Goal: Communication & Community: Answer question/provide support

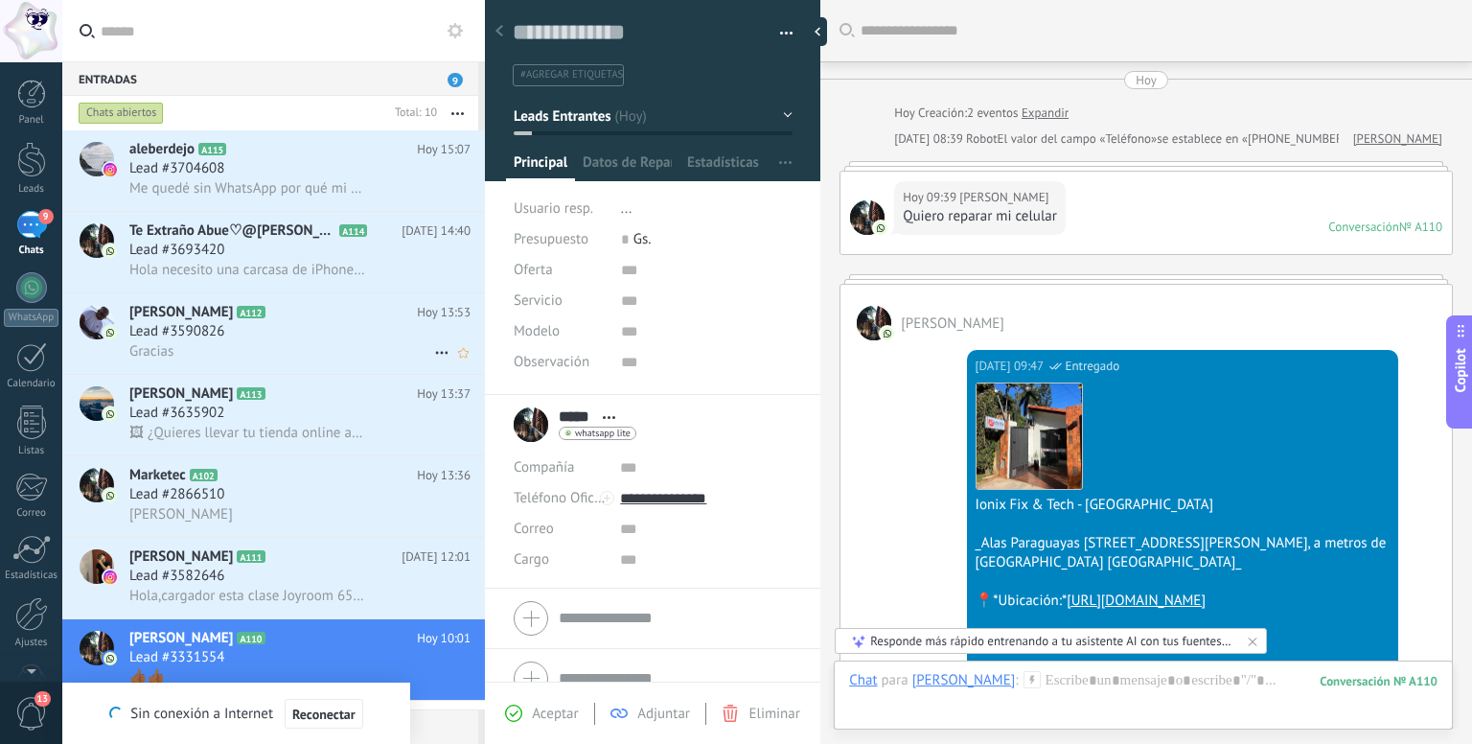
scroll to position [28, 0]
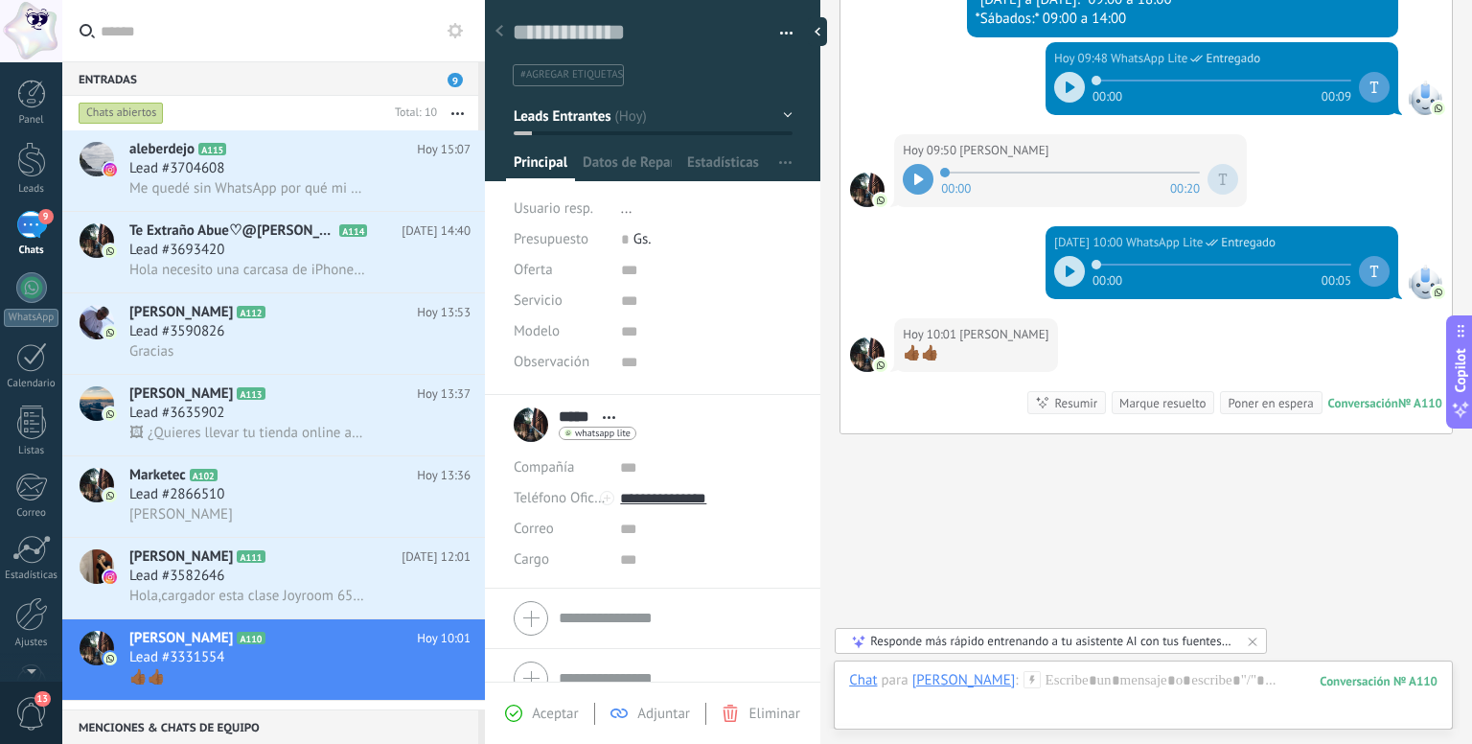
click at [1138, 532] on div "Buscar Carga más [DATE] [DATE] Creación: 2 eventos Expandir [DATE] 08:39 Robot …" at bounding box center [1146, 46] width 652 height 1446
click at [362, 161] on div "Lead #3704608" at bounding box center [299, 168] width 341 height 19
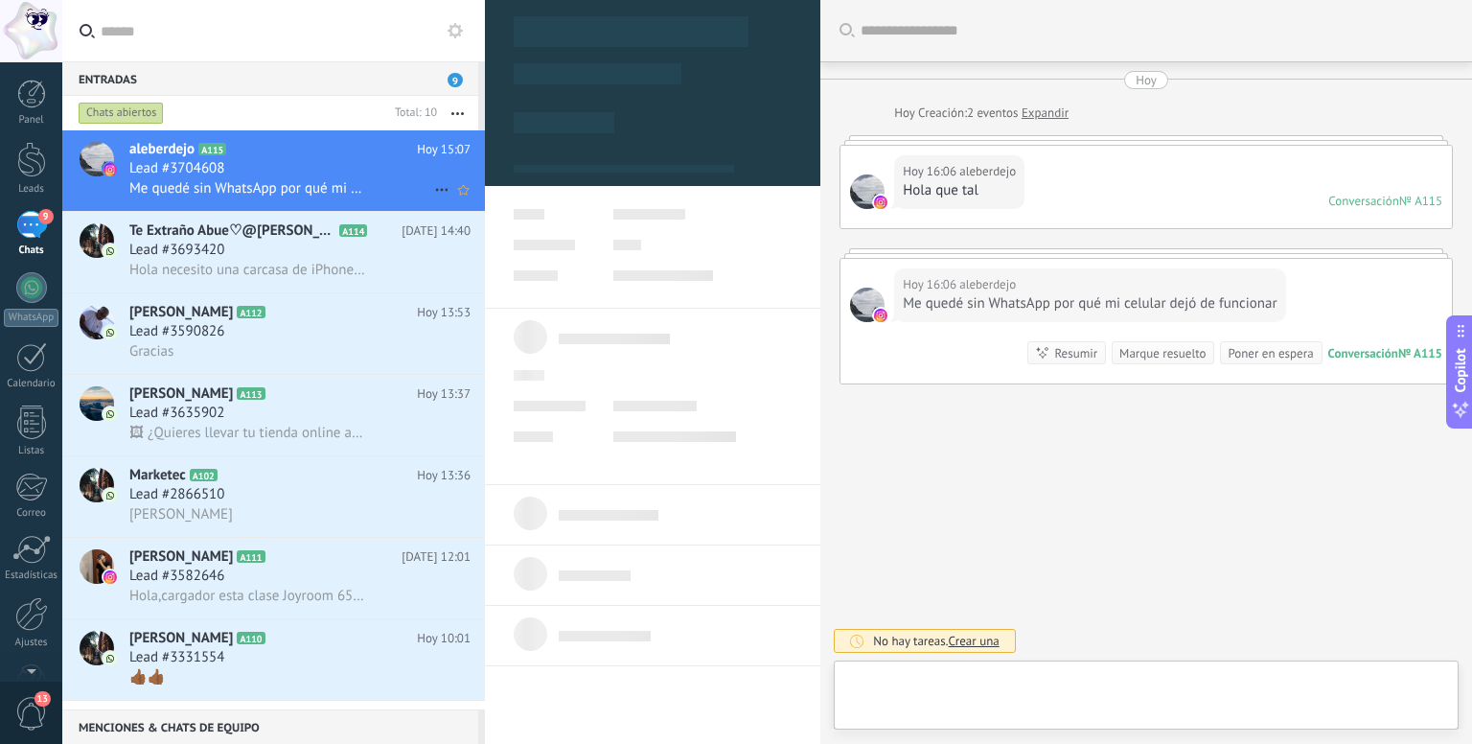
type textarea "**********"
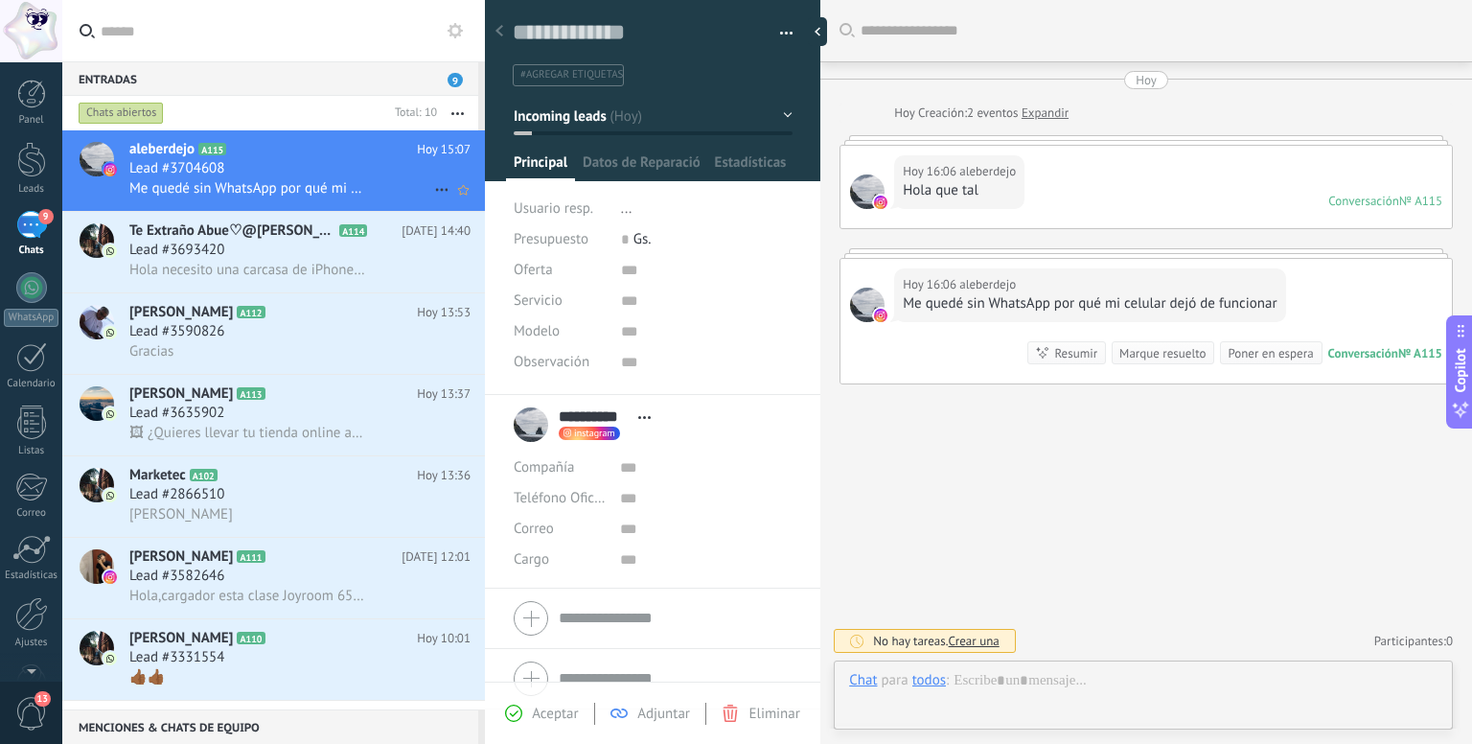
scroll to position [28, 0]
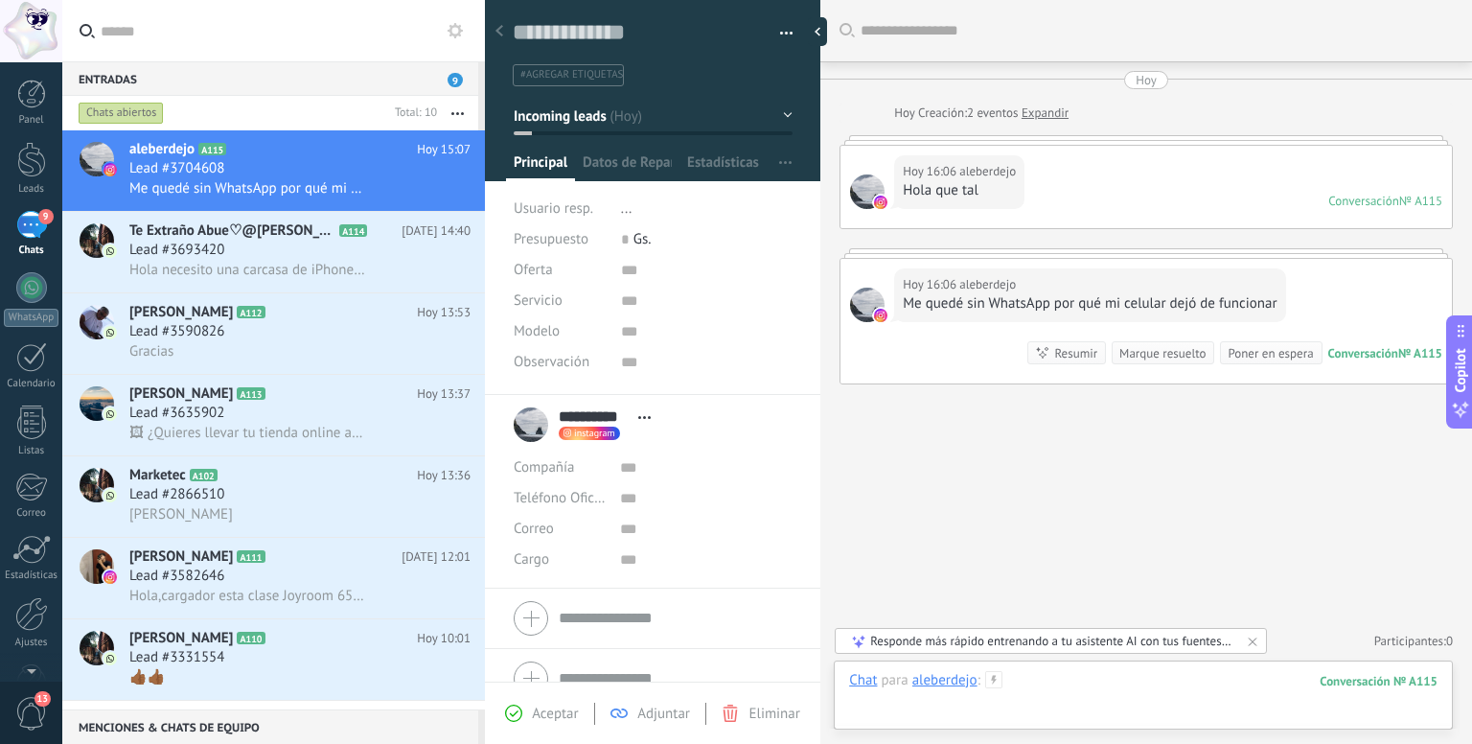
click at [1039, 680] on div at bounding box center [1143, 699] width 588 height 57
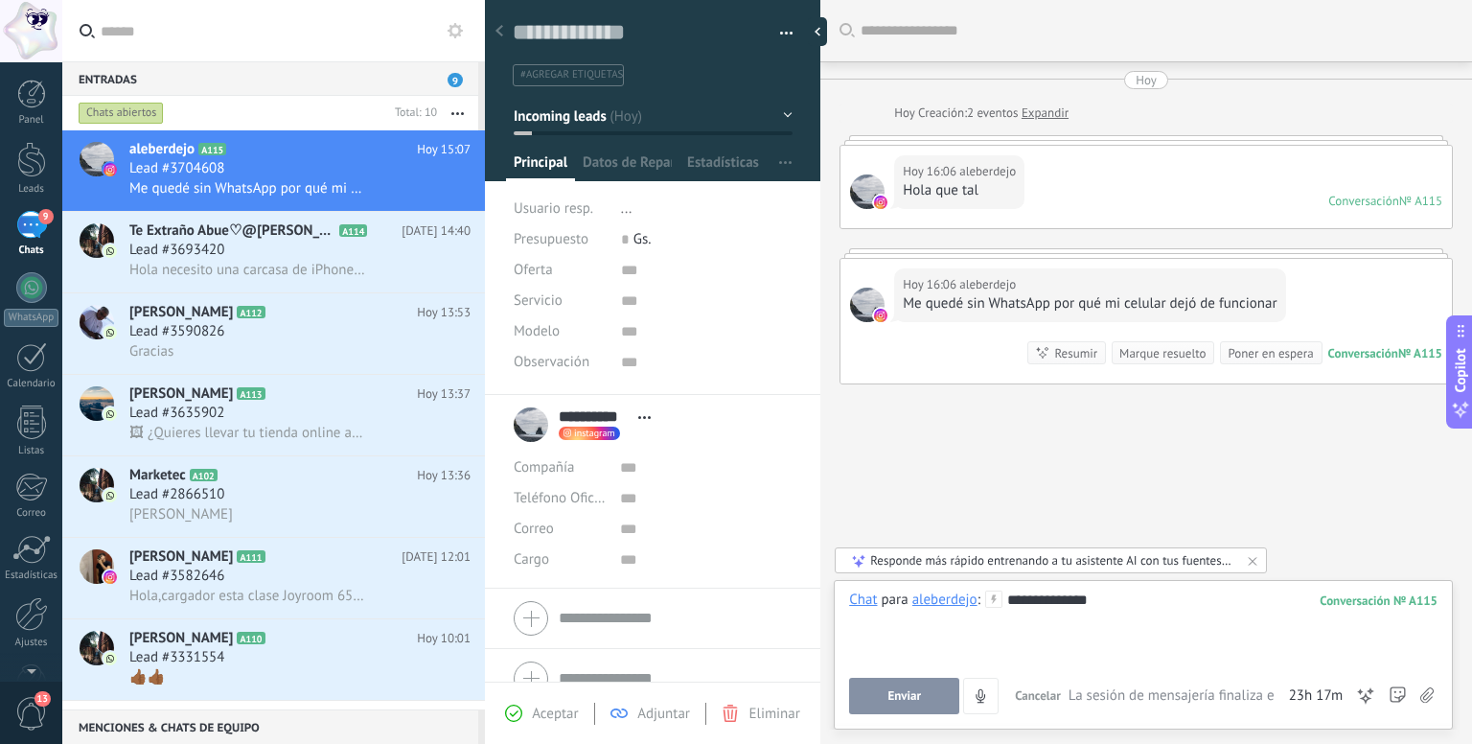
click at [1155, 588] on div "**********" at bounding box center [1143, 654] width 619 height 149
click at [1104, 592] on div "**********" at bounding box center [1143, 626] width 588 height 73
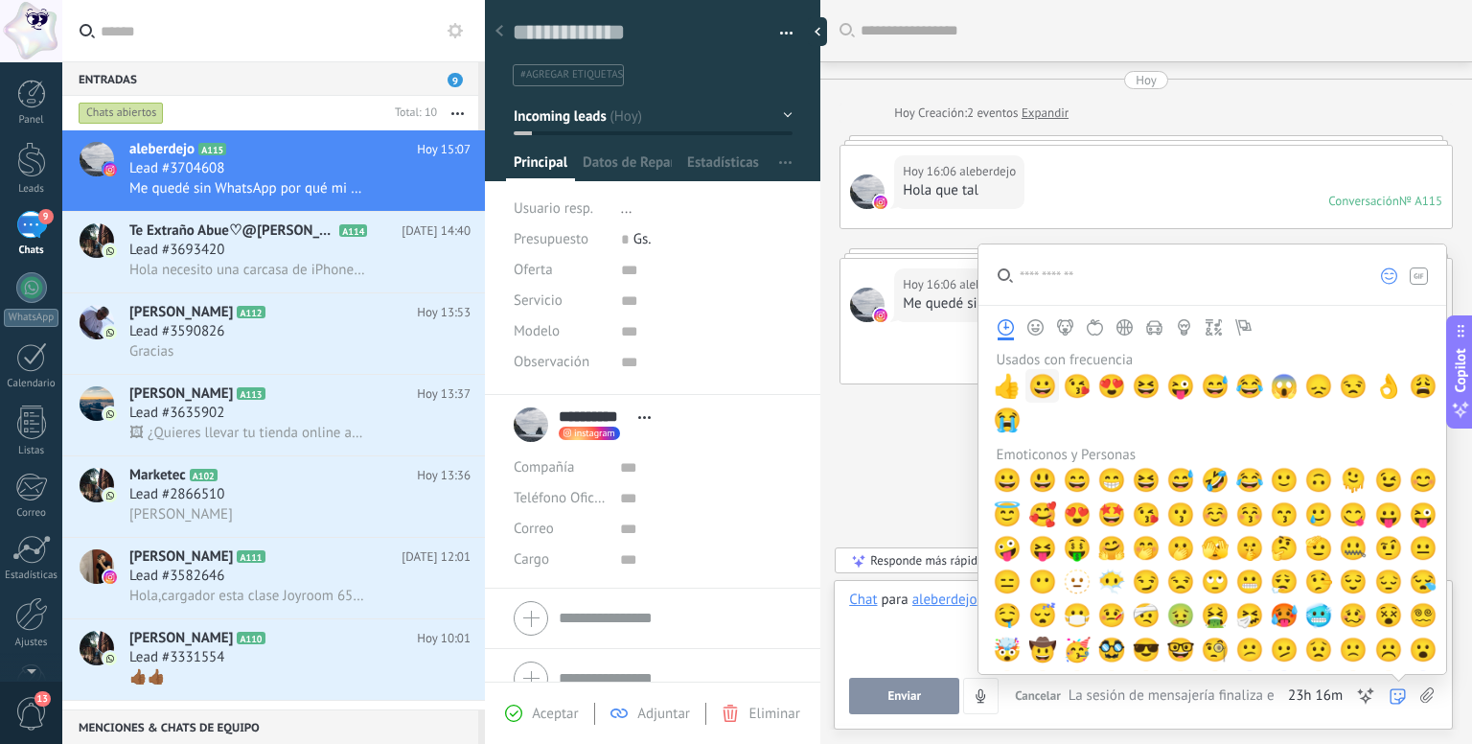
click at [1035, 400] on span "😀" at bounding box center [1042, 386] width 29 height 27
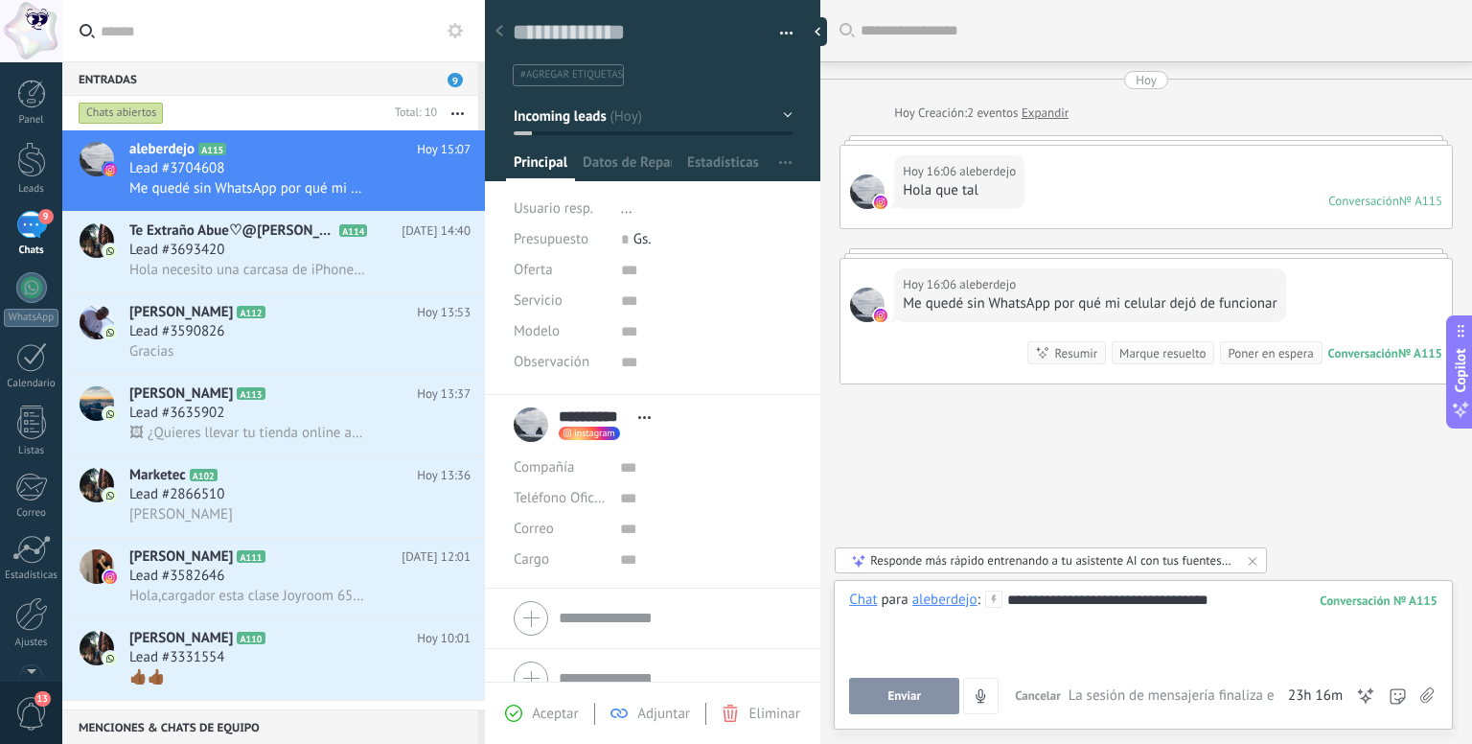
click at [908, 699] on span "Enviar" at bounding box center [904, 695] width 34 height 13
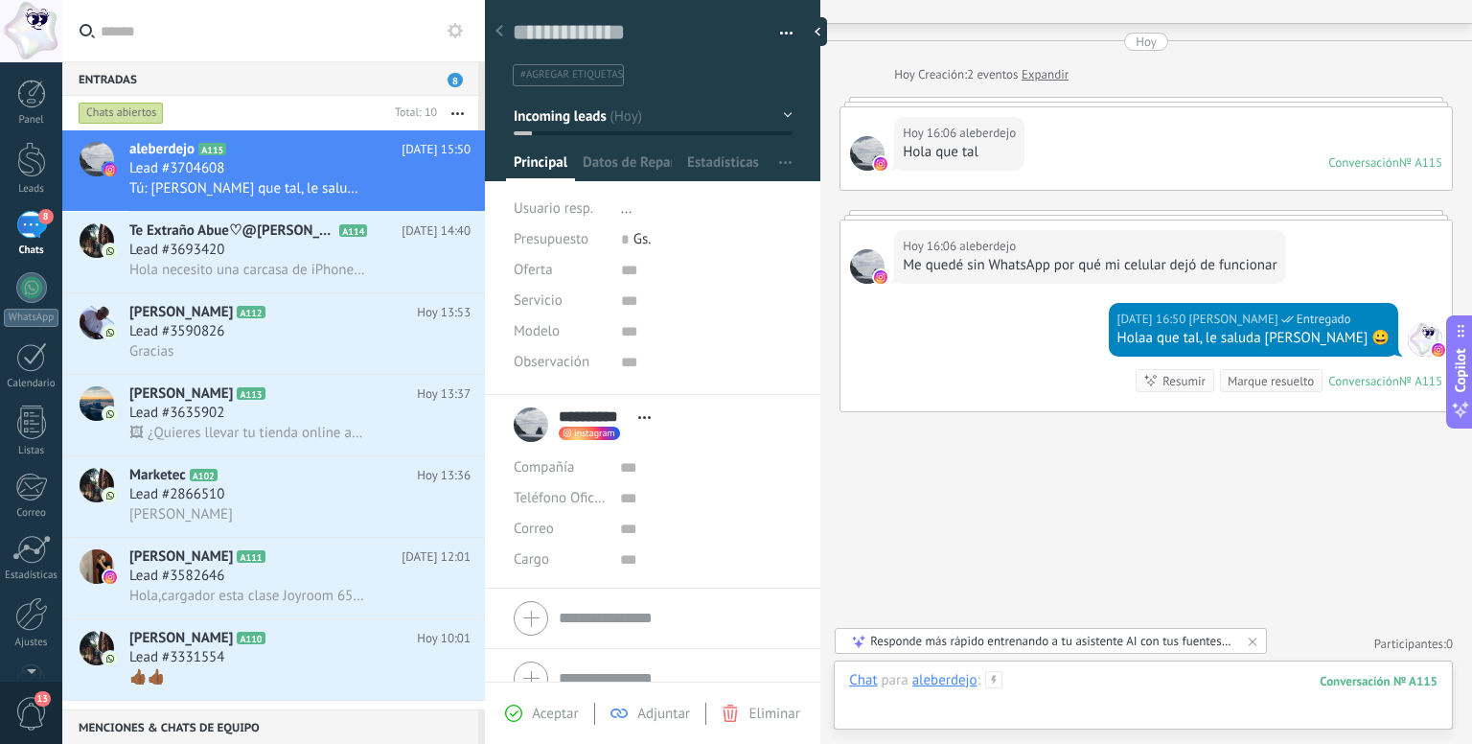
click at [1069, 695] on div at bounding box center [1143, 699] width 588 height 57
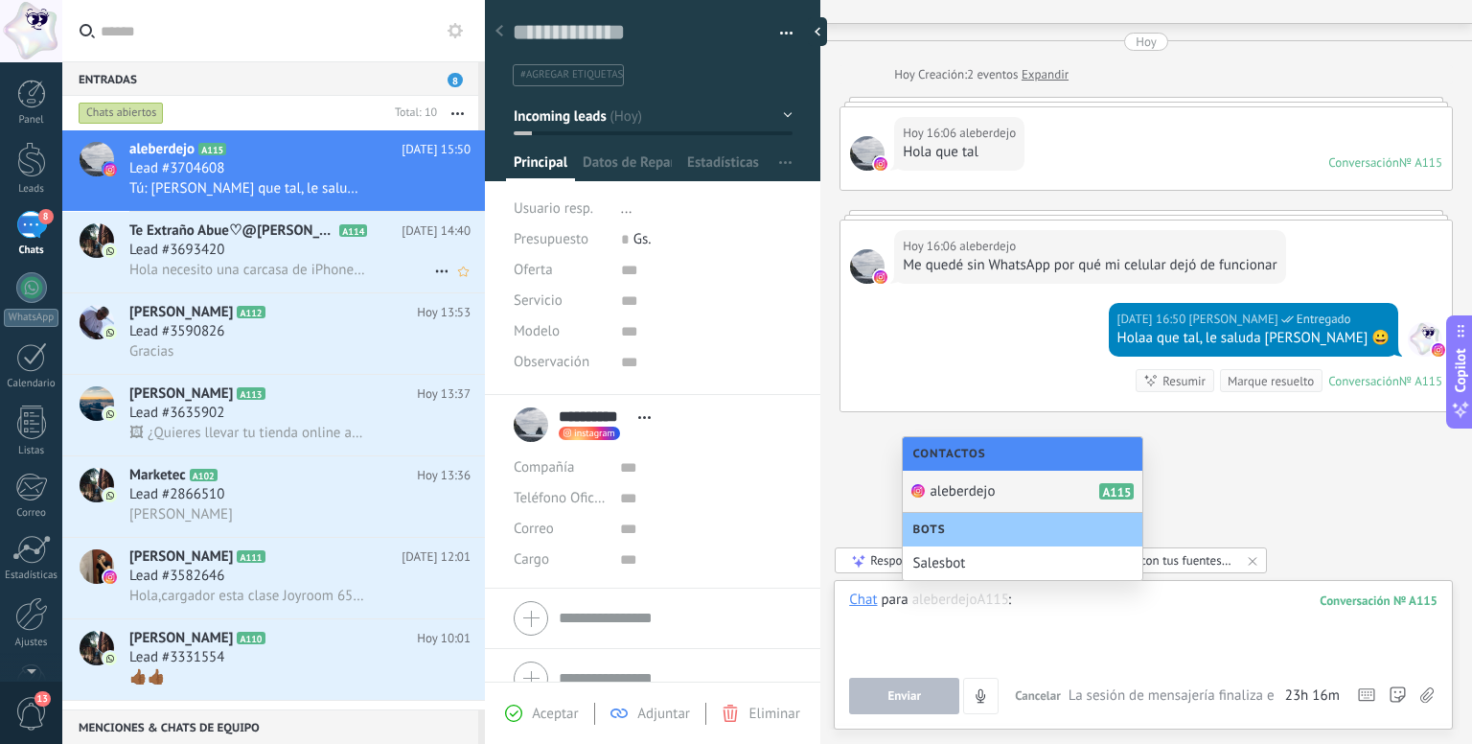
click at [234, 271] on span "Hola necesito una carcasa de iPhone 7 pro usado" at bounding box center [247, 270] width 236 height 18
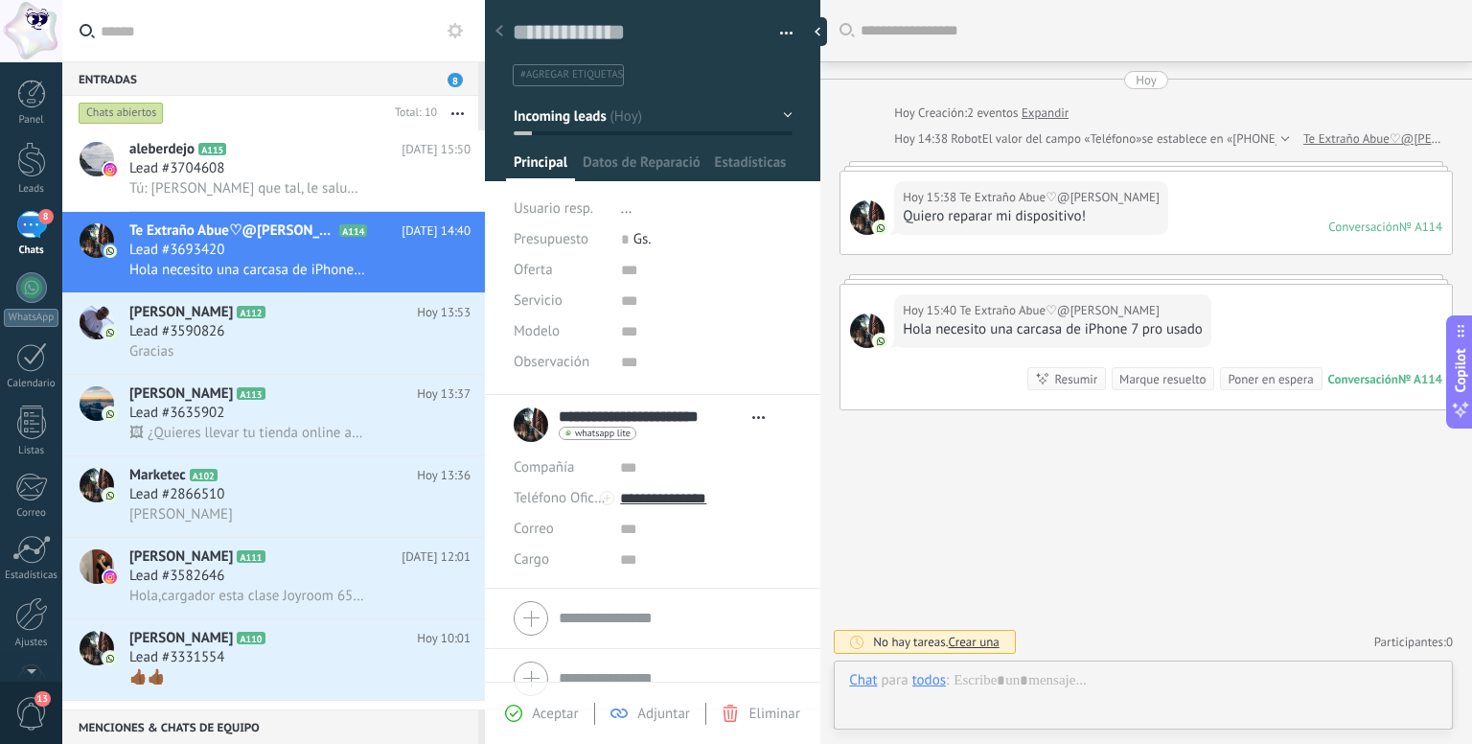
scroll to position [28, 0]
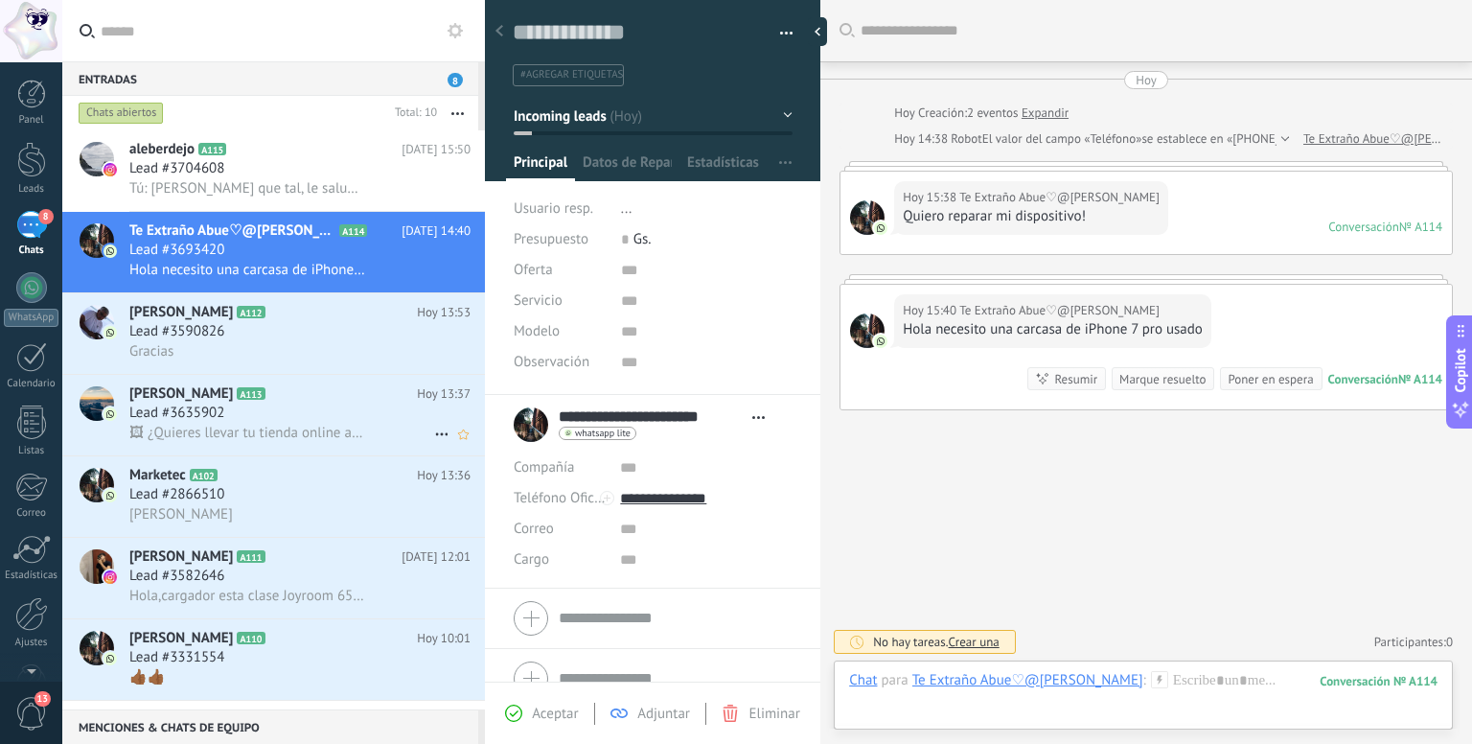
click at [285, 423] on div "Lead #3635902" at bounding box center [299, 412] width 341 height 19
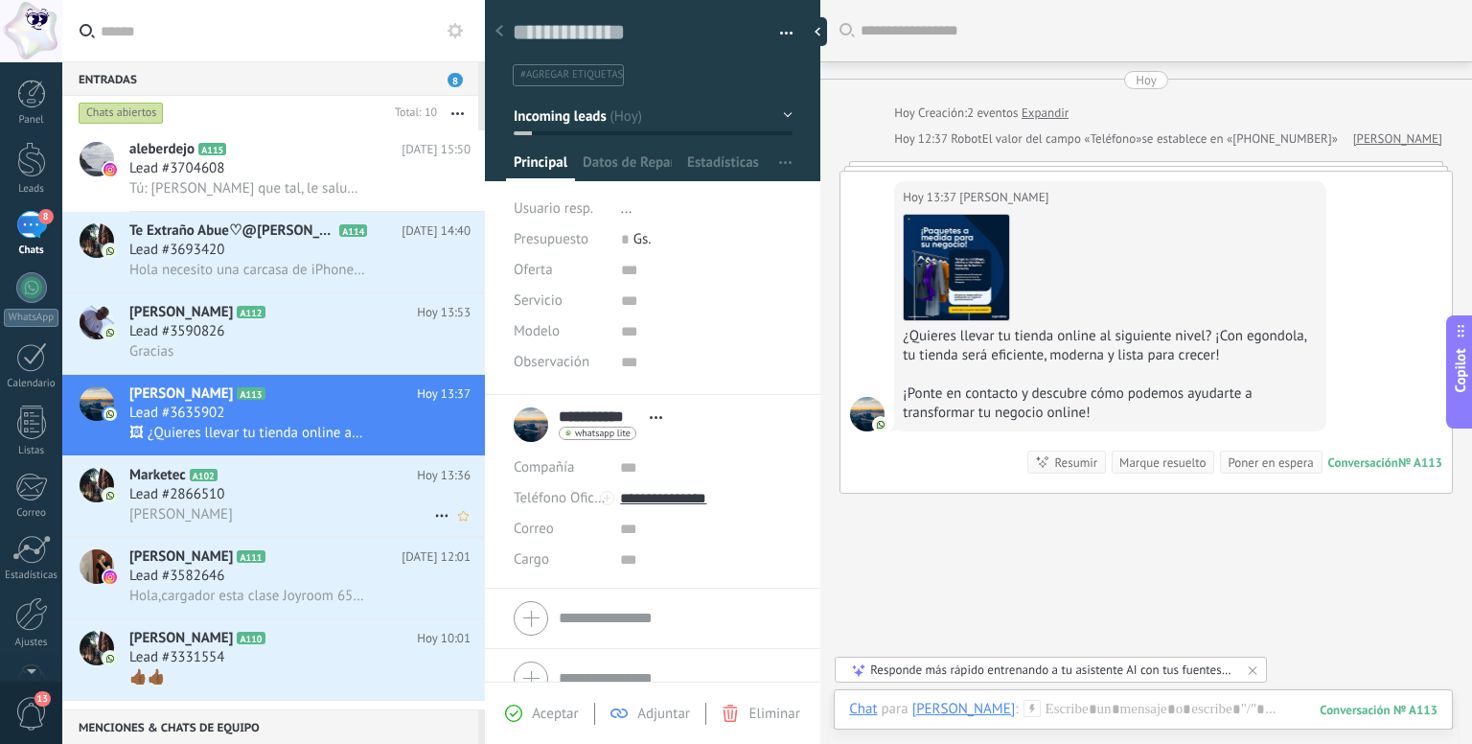
click at [257, 494] on div "Lead #2866510" at bounding box center [299, 494] width 341 height 19
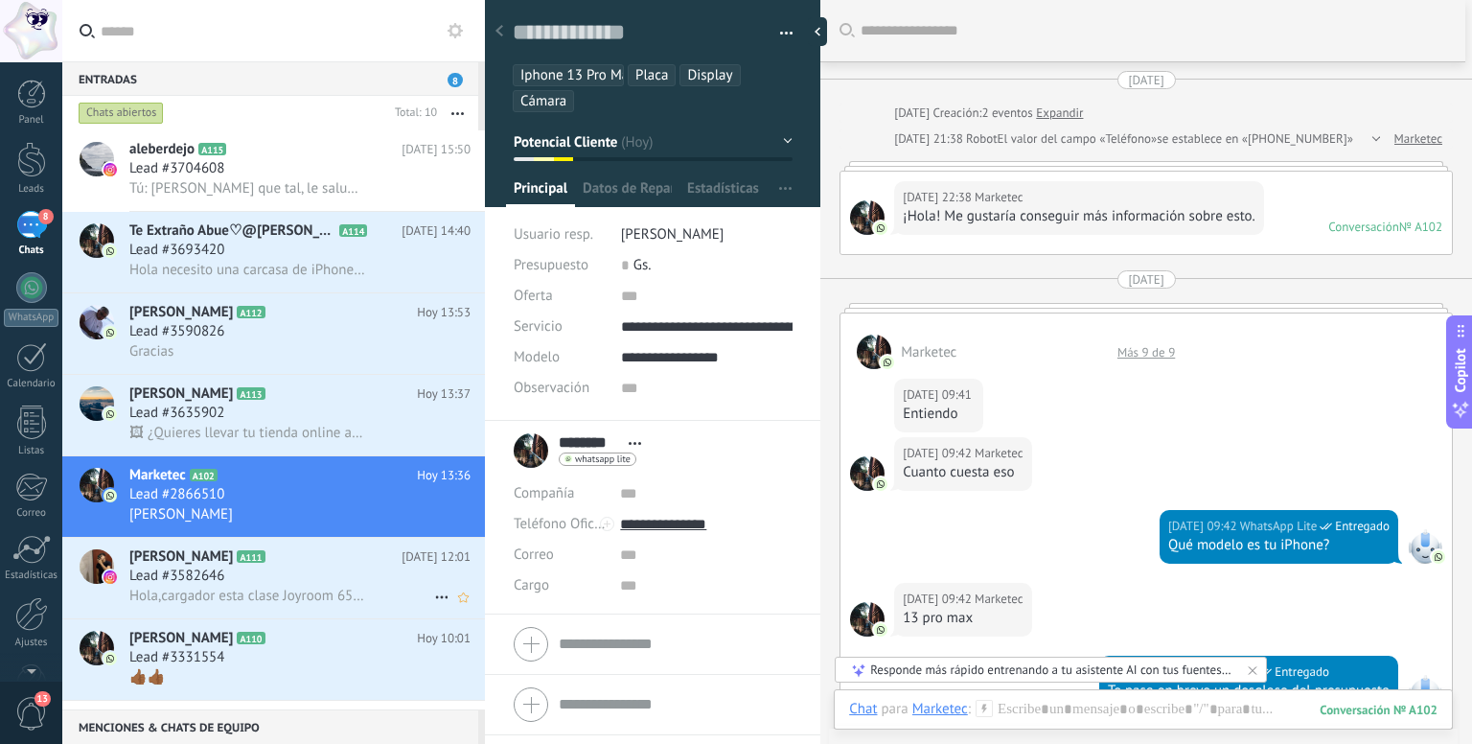
click at [227, 595] on span "Hola,cargador esta clase Joyroom 65W GaN Fast Charger USB-C PD" at bounding box center [247, 595] width 236 height 18
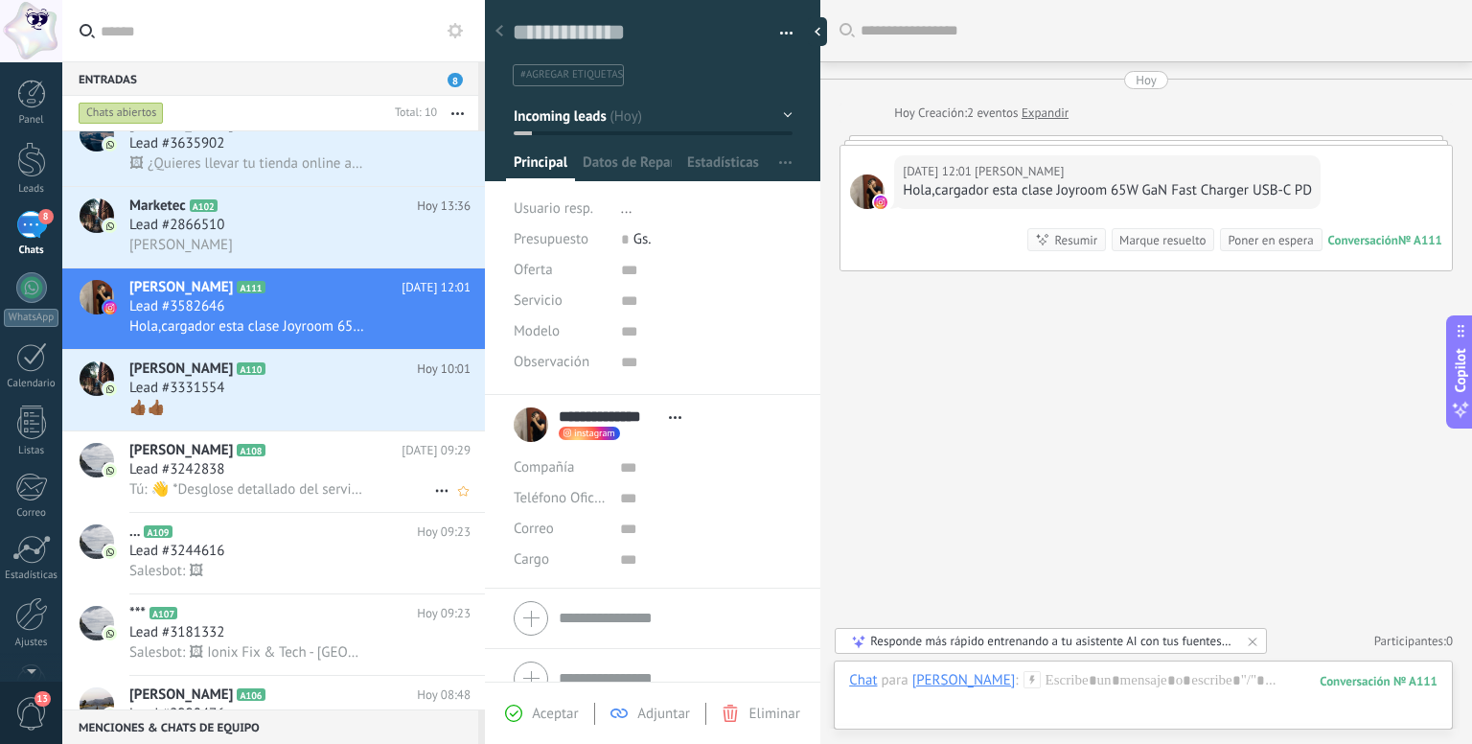
scroll to position [287, 0]
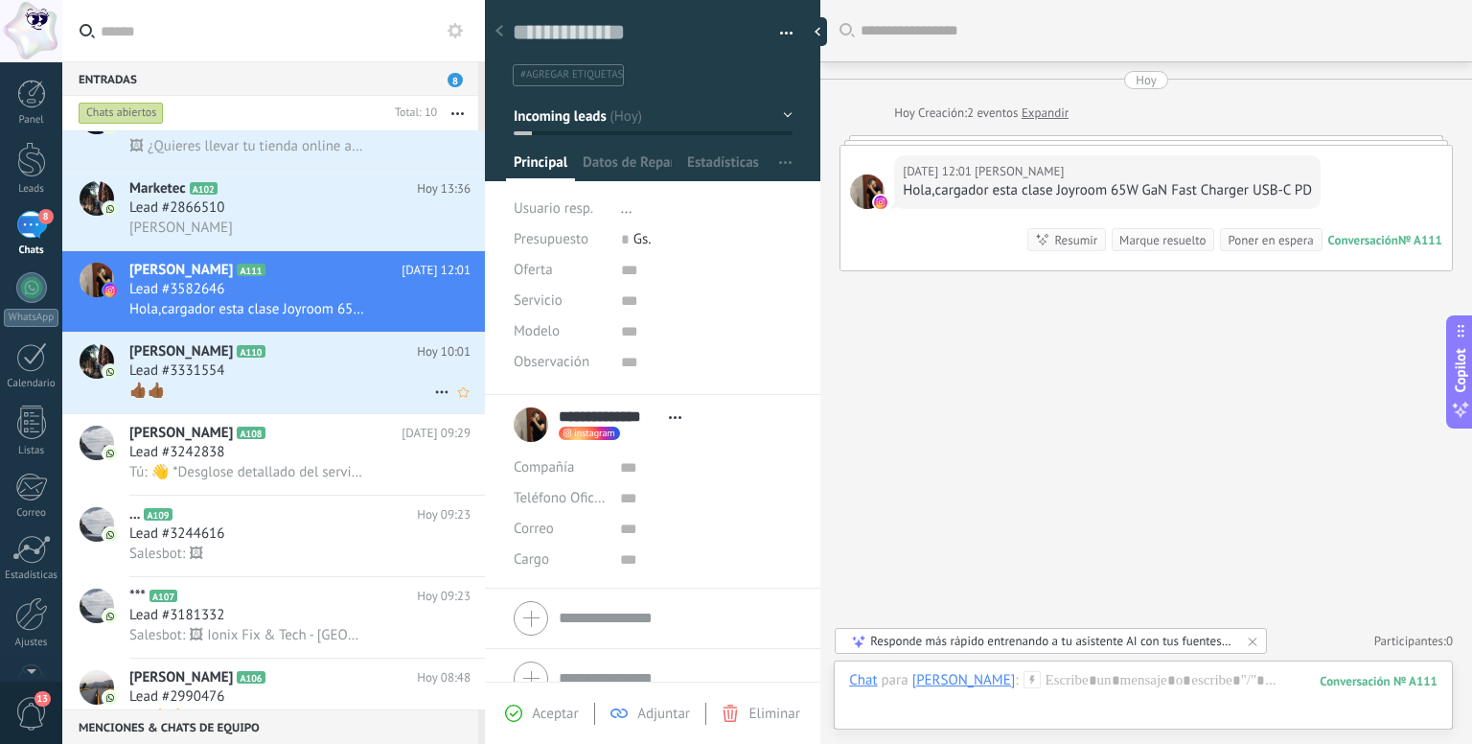
click at [308, 369] on div "[PERSON_NAME] A110 [DATE] 10:01 Lead #3331554 👍🏾👍🏾" at bounding box center [306, 372] width 355 height 80
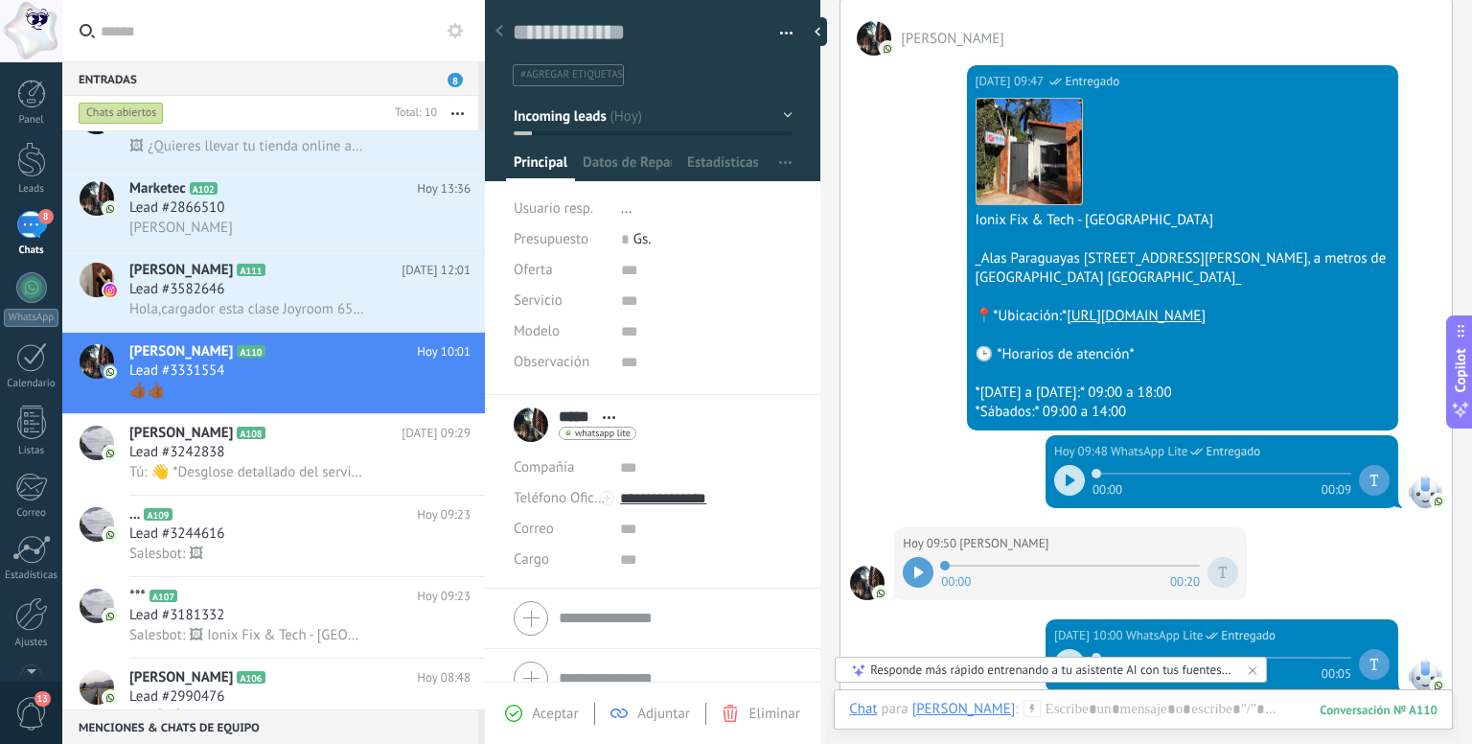
scroll to position [294, 0]
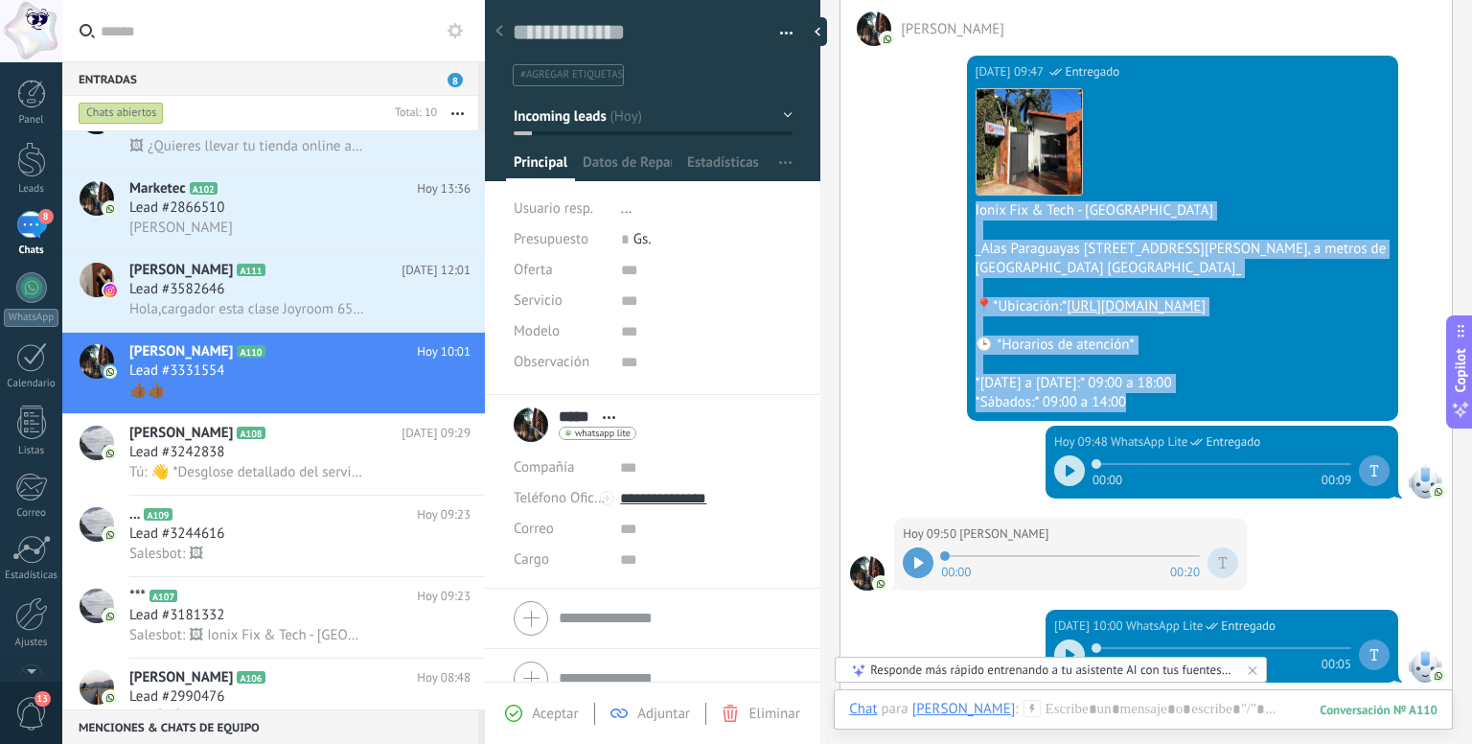
drag, startPoint x: 1134, startPoint y: 421, endPoint x: 970, endPoint y: 207, distance: 269.8
click at [970, 207] on div "[DATE] 09:47 WhatsApp Lite Entregado Descargar Ionix Fix & Tech - [PERSON_NAME]…" at bounding box center [1182, 238] width 431 height 365
copy div "Ionix Fix & Tech - [PERSON_NAME] _Alas [STREET_ADDRESS][PERSON_NAME], a metros …"
click at [1020, 149] on img at bounding box center [1028, 141] width 105 height 105
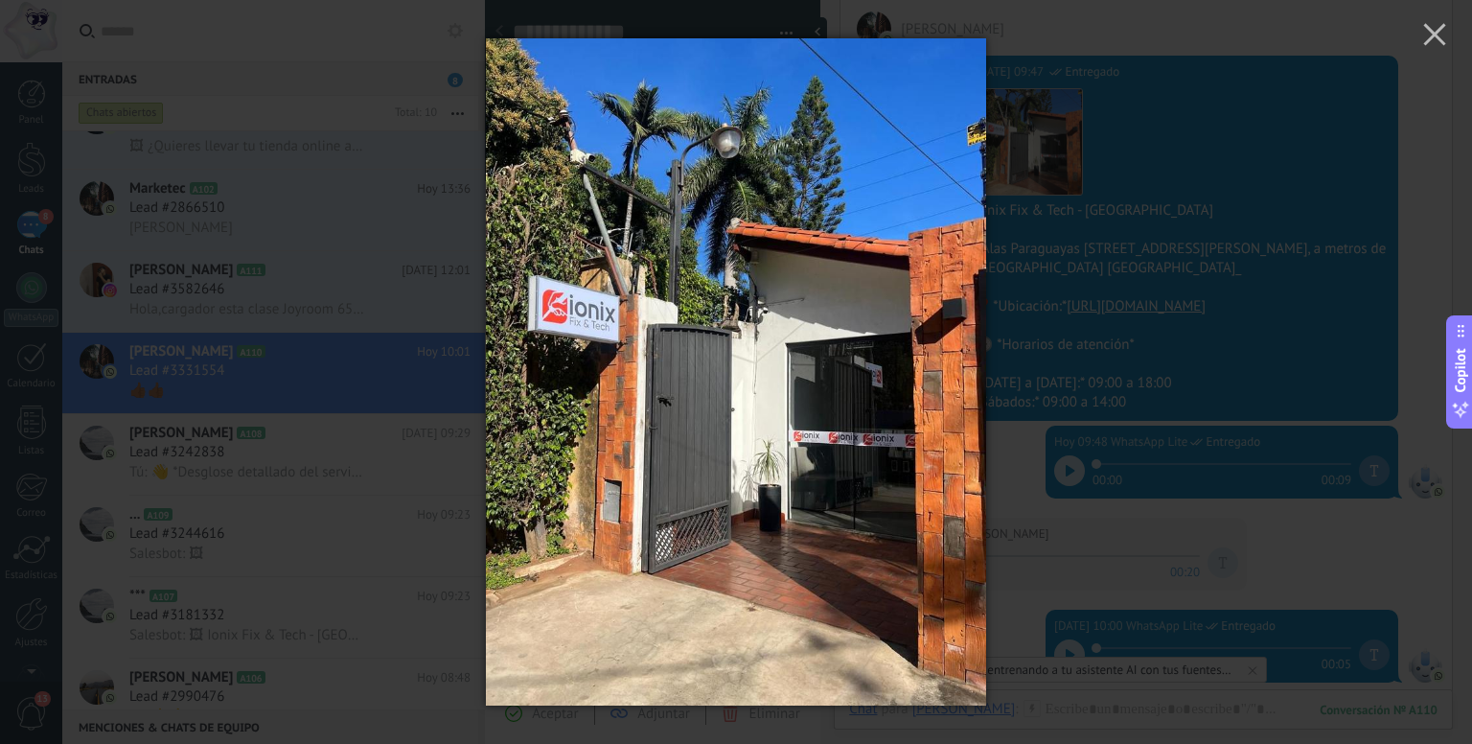
click at [1081, 206] on div at bounding box center [736, 372] width 1472 height 744
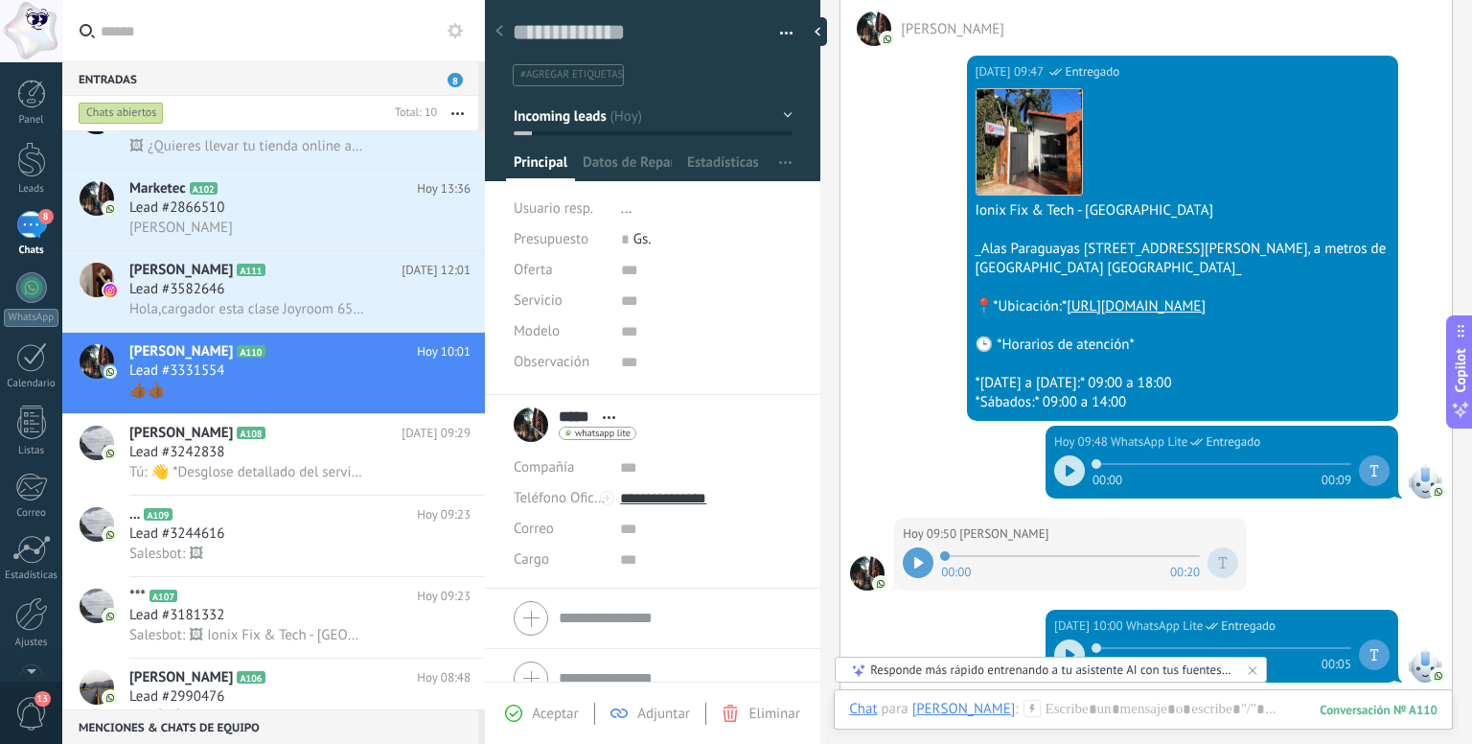
scroll to position [0, 0]
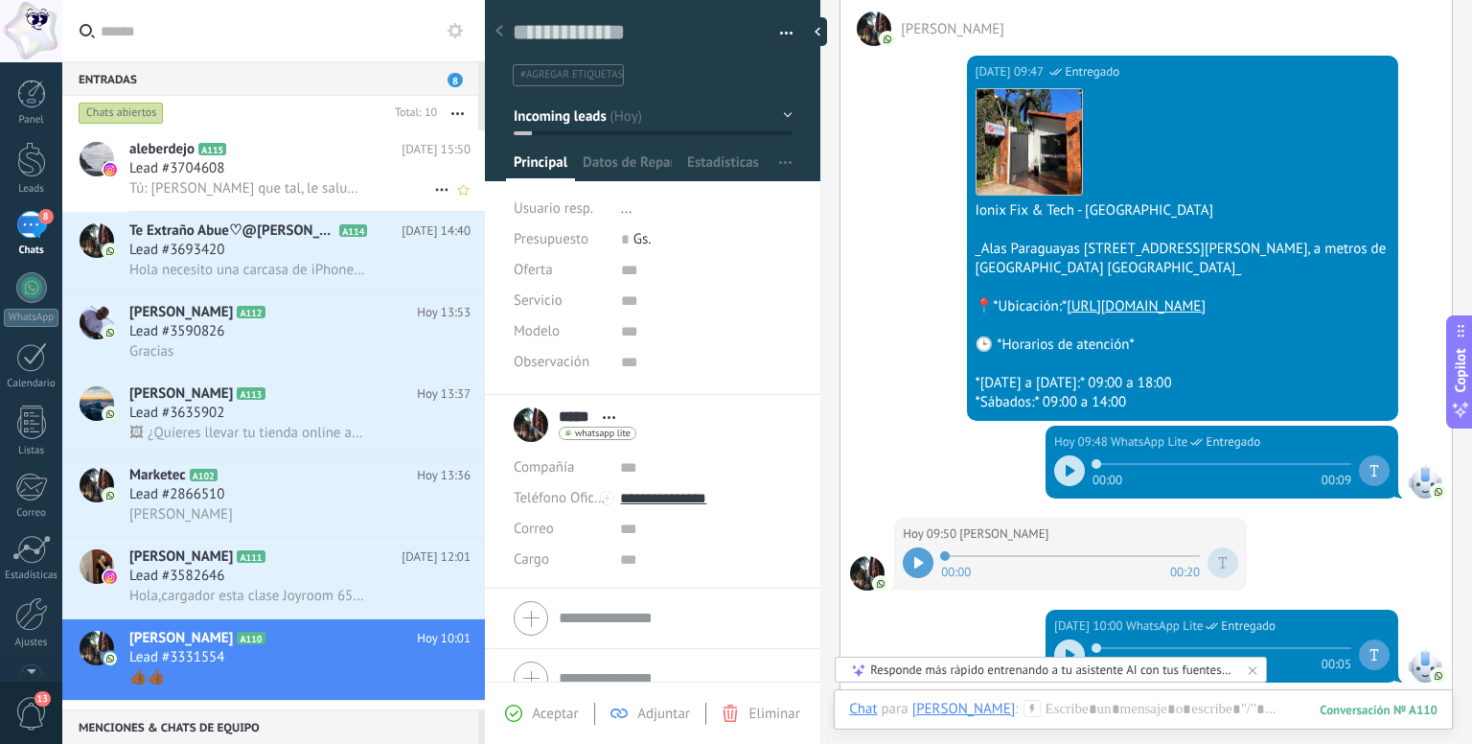
click at [323, 188] on span "Tú: [PERSON_NAME] que tal, le saluda [PERSON_NAME]" at bounding box center [247, 188] width 236 height 18
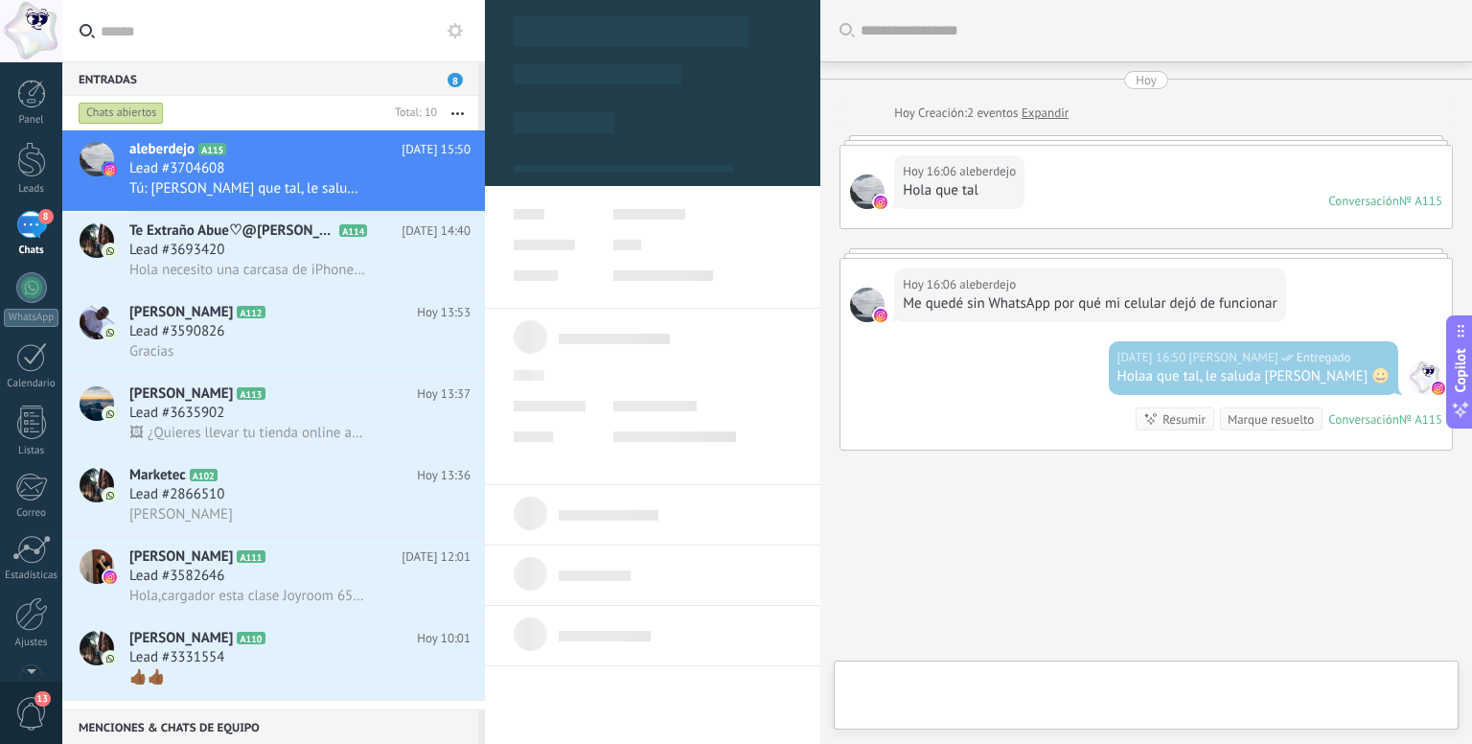
type textarea "**********"
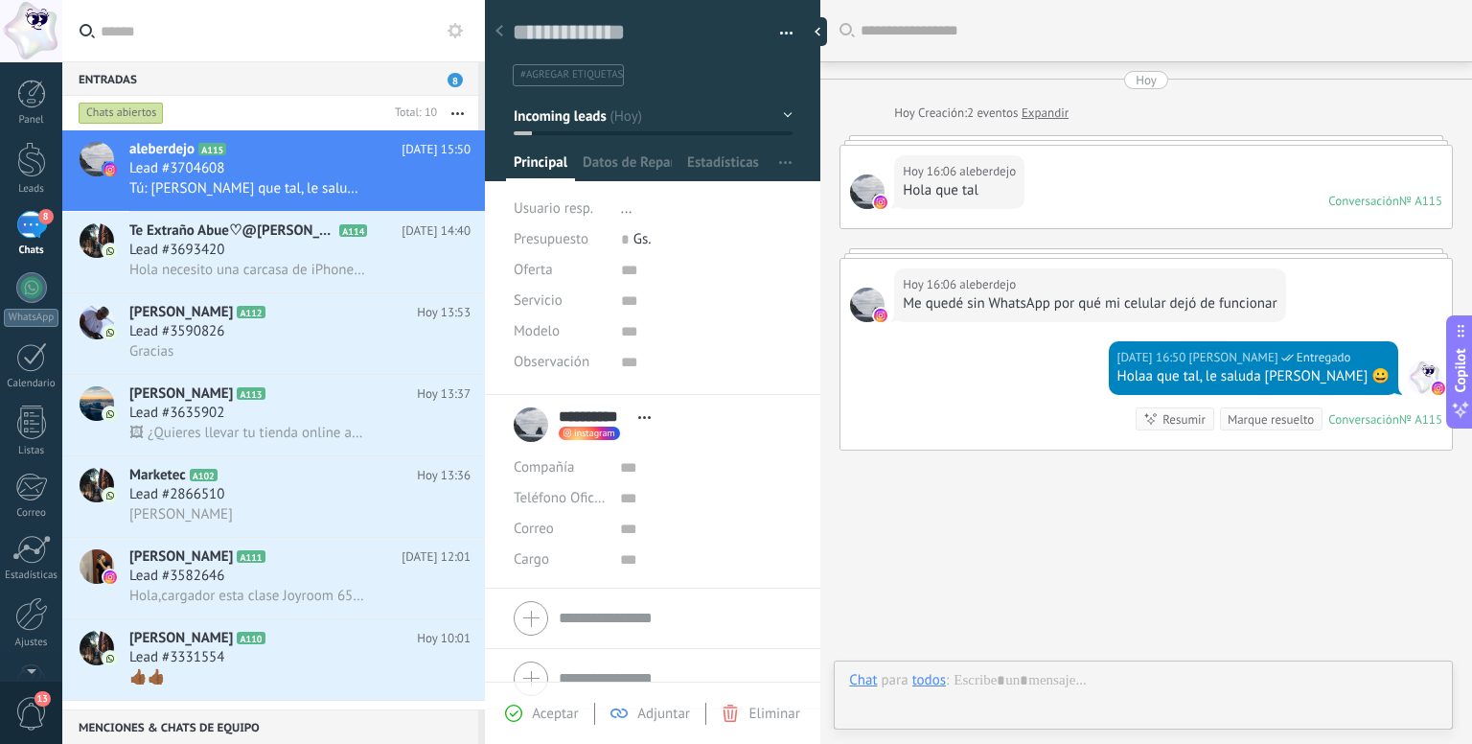
scroll to position [28, 0]
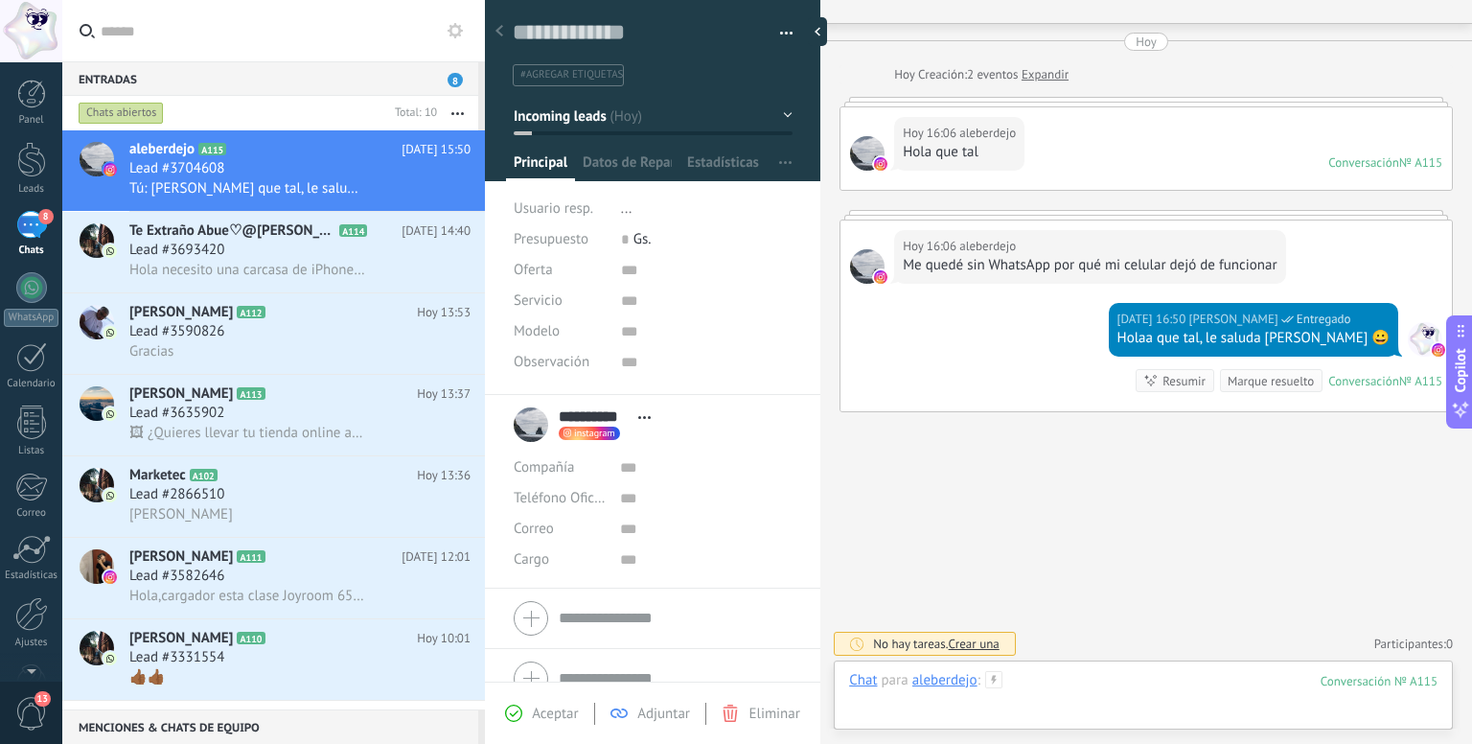
click at [1039, 680] on div at bounding box center [1143, 699] width 588 height 57
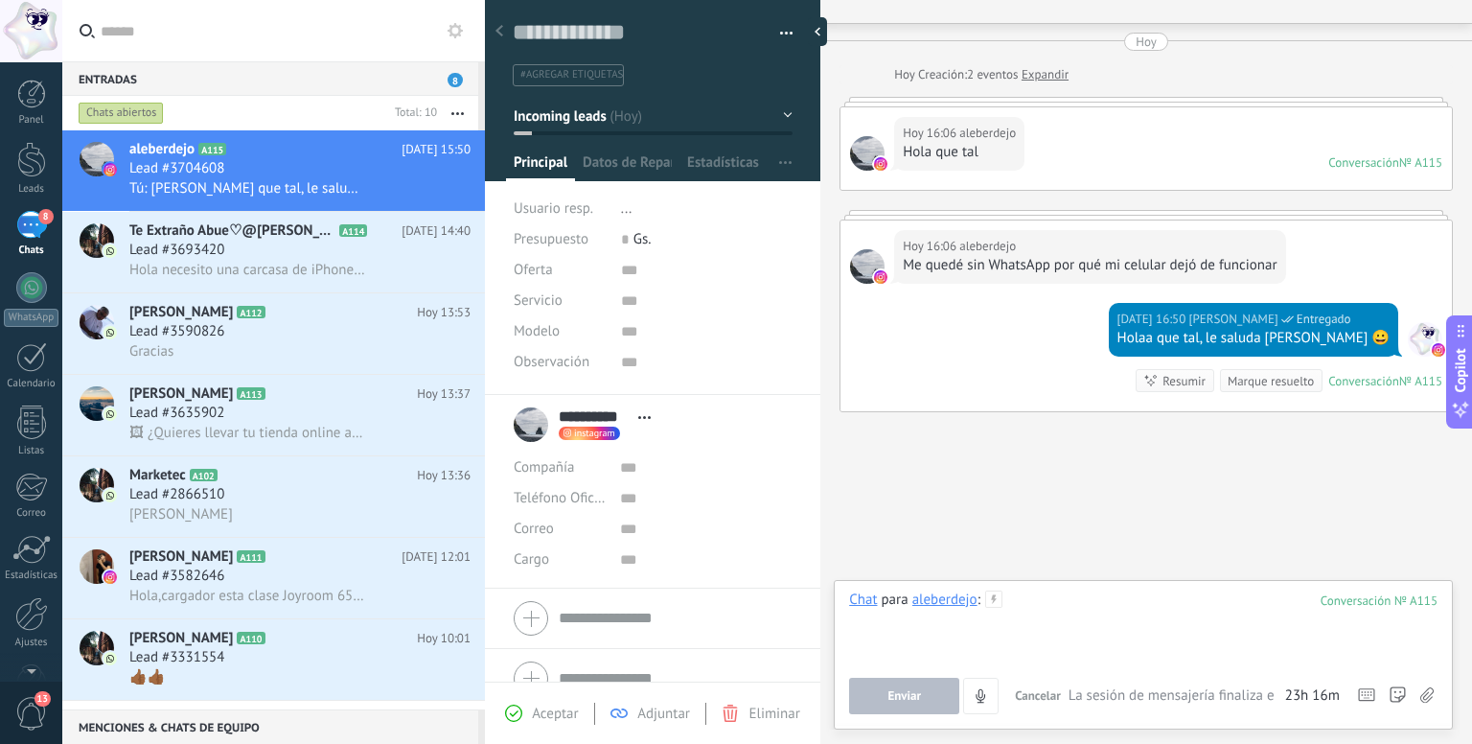
paste div
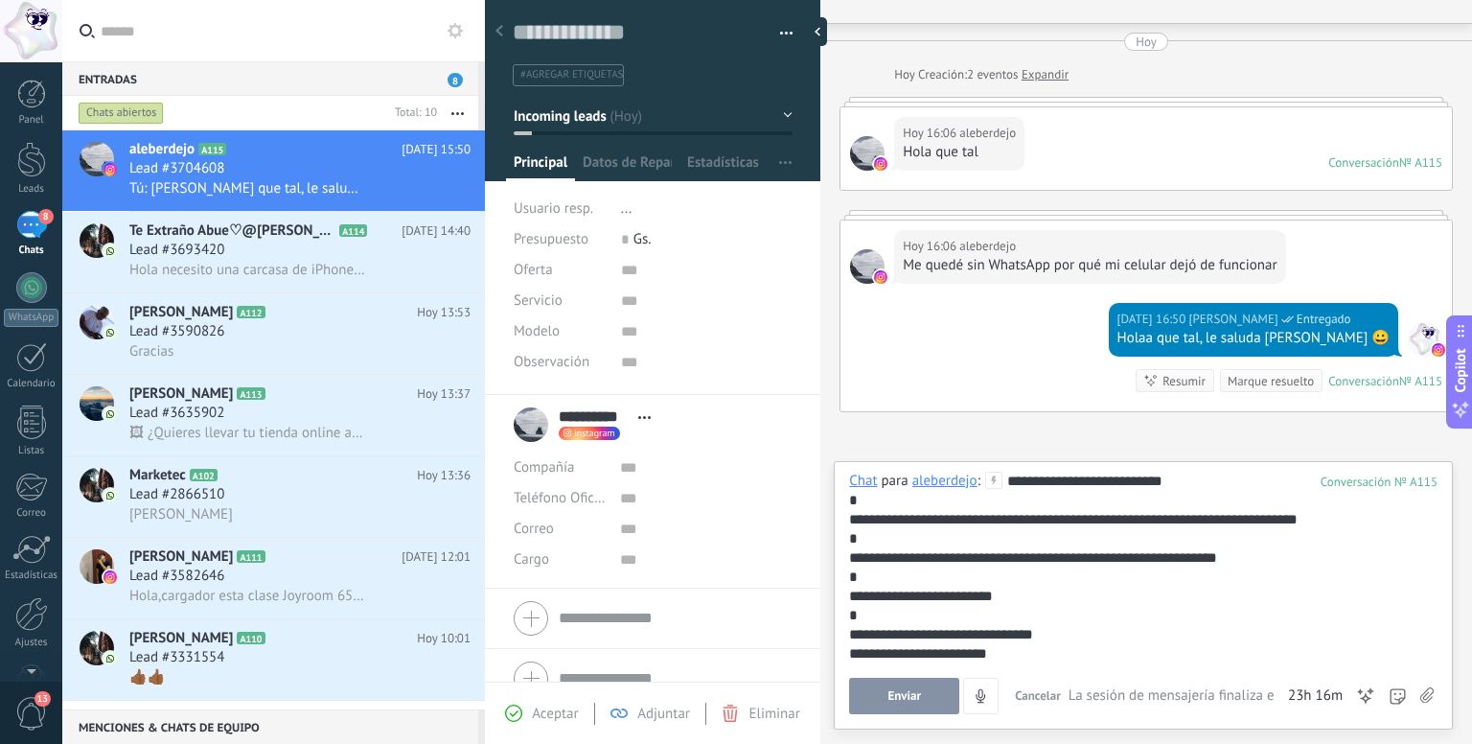
click at [1422, 693] on icon at bounding box center [1426, 695] width 13 height 16
click at [0, 0] on input "file" at bounding box center [0, 0] width 0 height 0
click at [239, 403] on h2 "Egondola Py A113" at bounding box center [272, 393] width 287 height 19
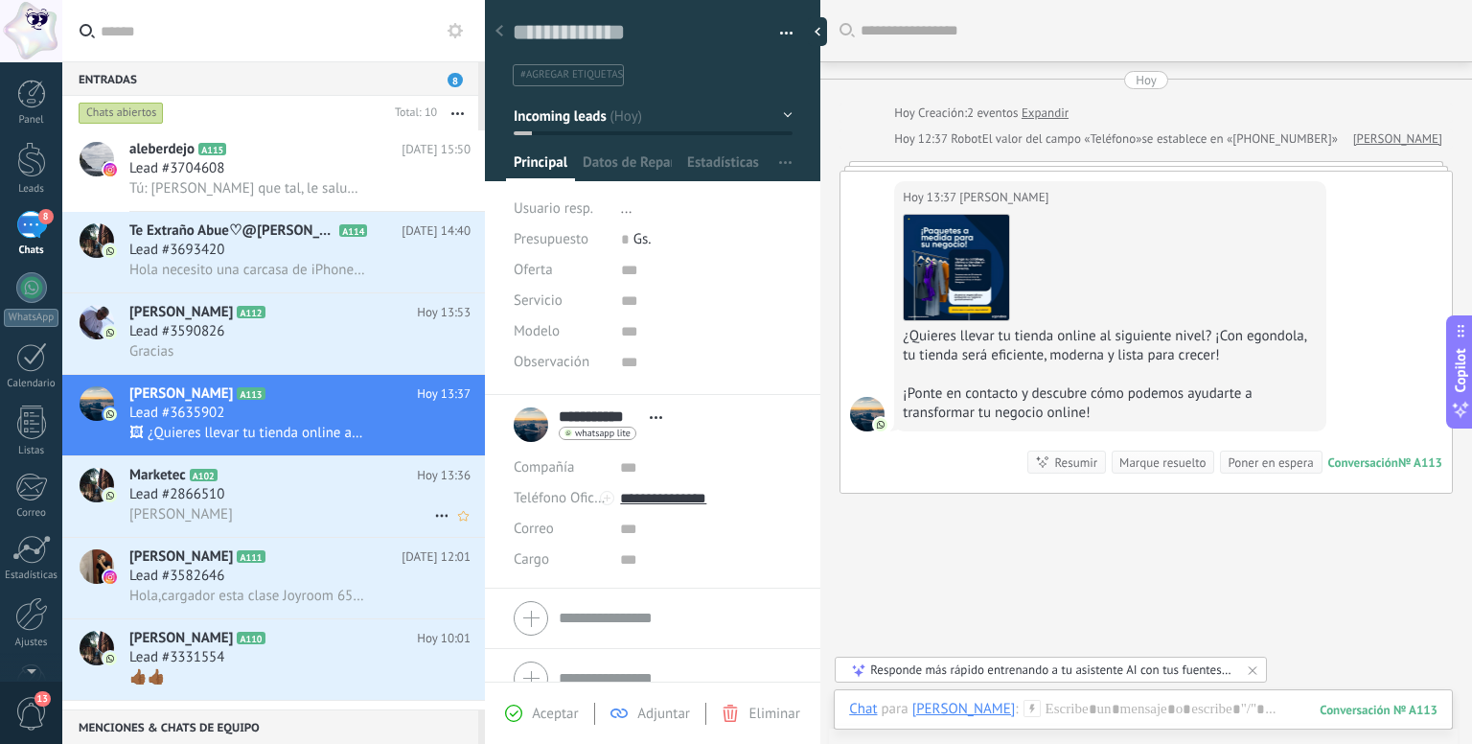
click at [249, 495] on div "Lead #2866510" at bounding box center [299, 494] width 341 height 19
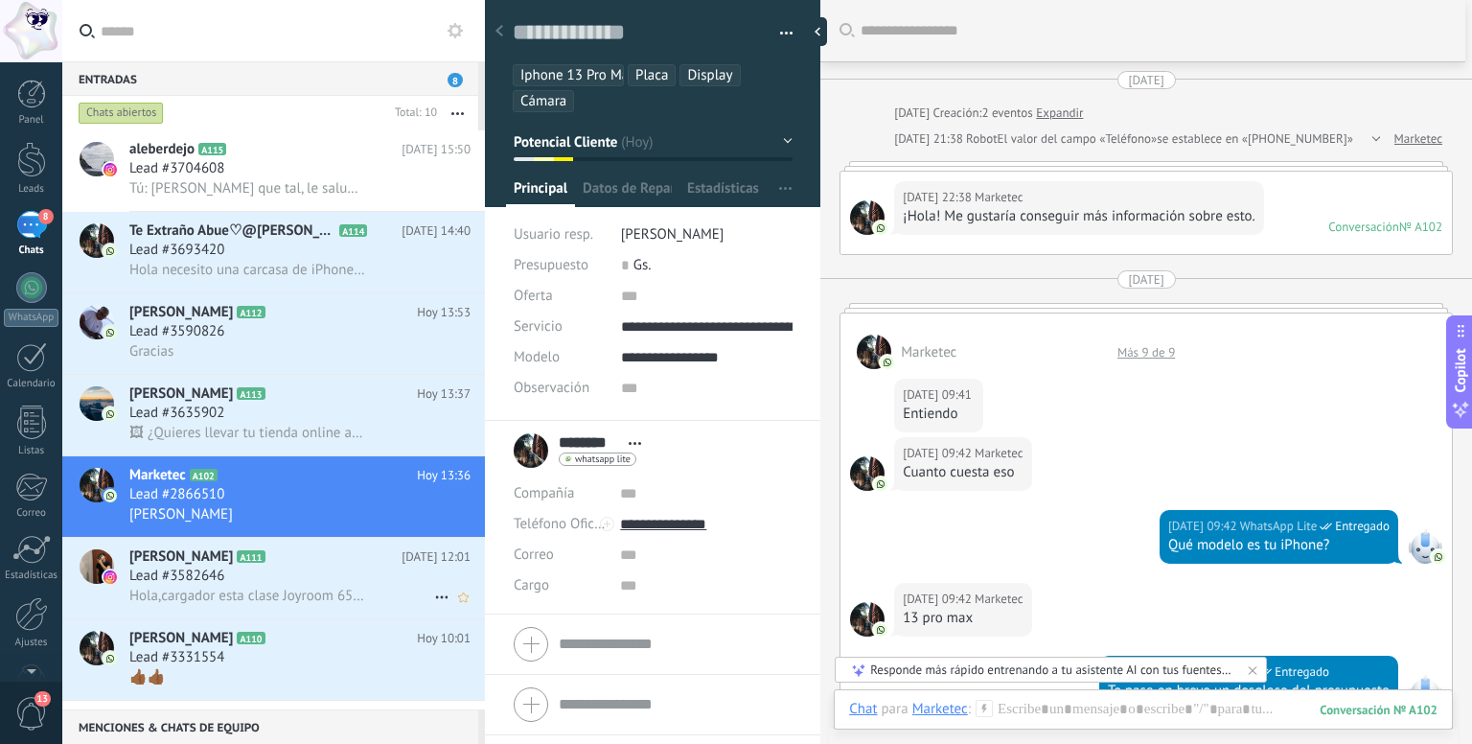
click at [309, 585] on div "Lead #3582646" at bounding box center [299, 575] width 341 height 19
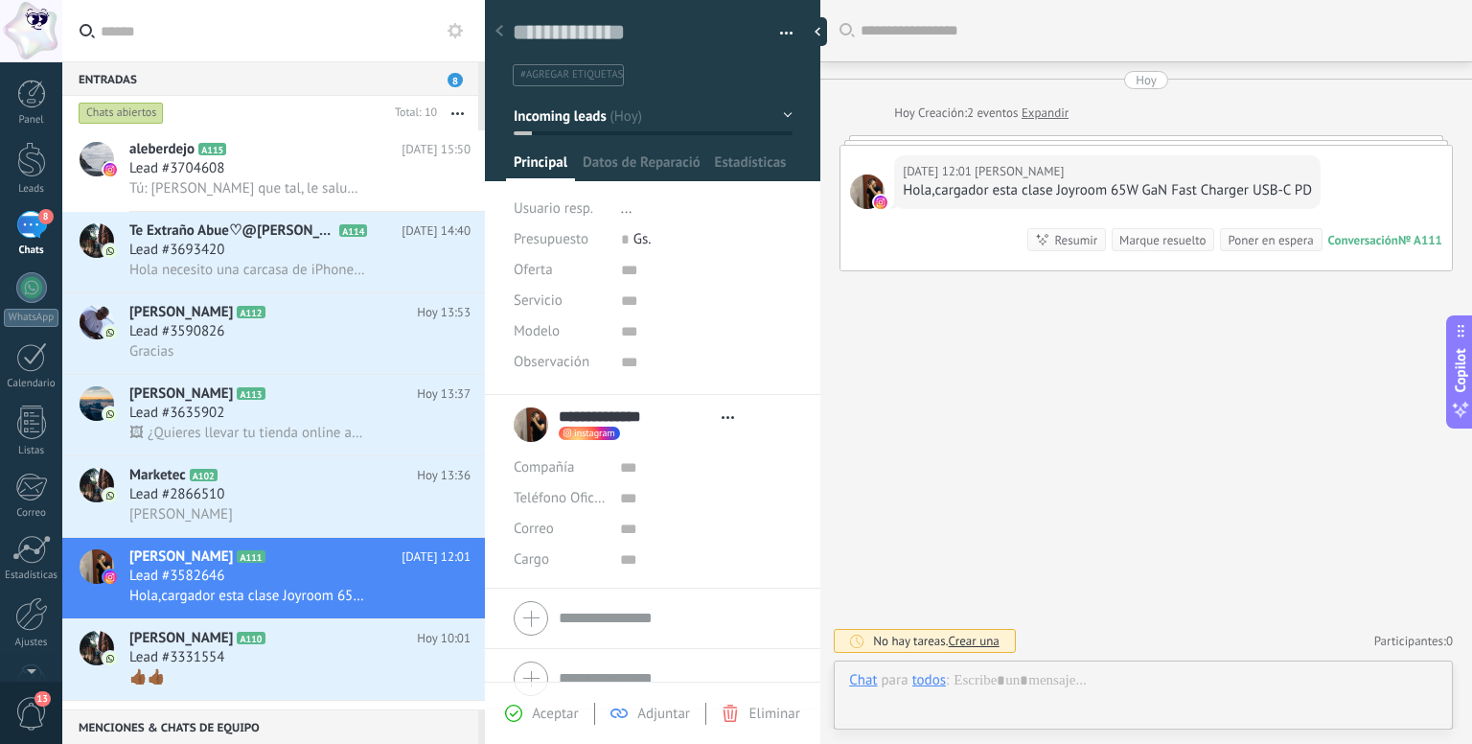
scroll to position [28, 0]
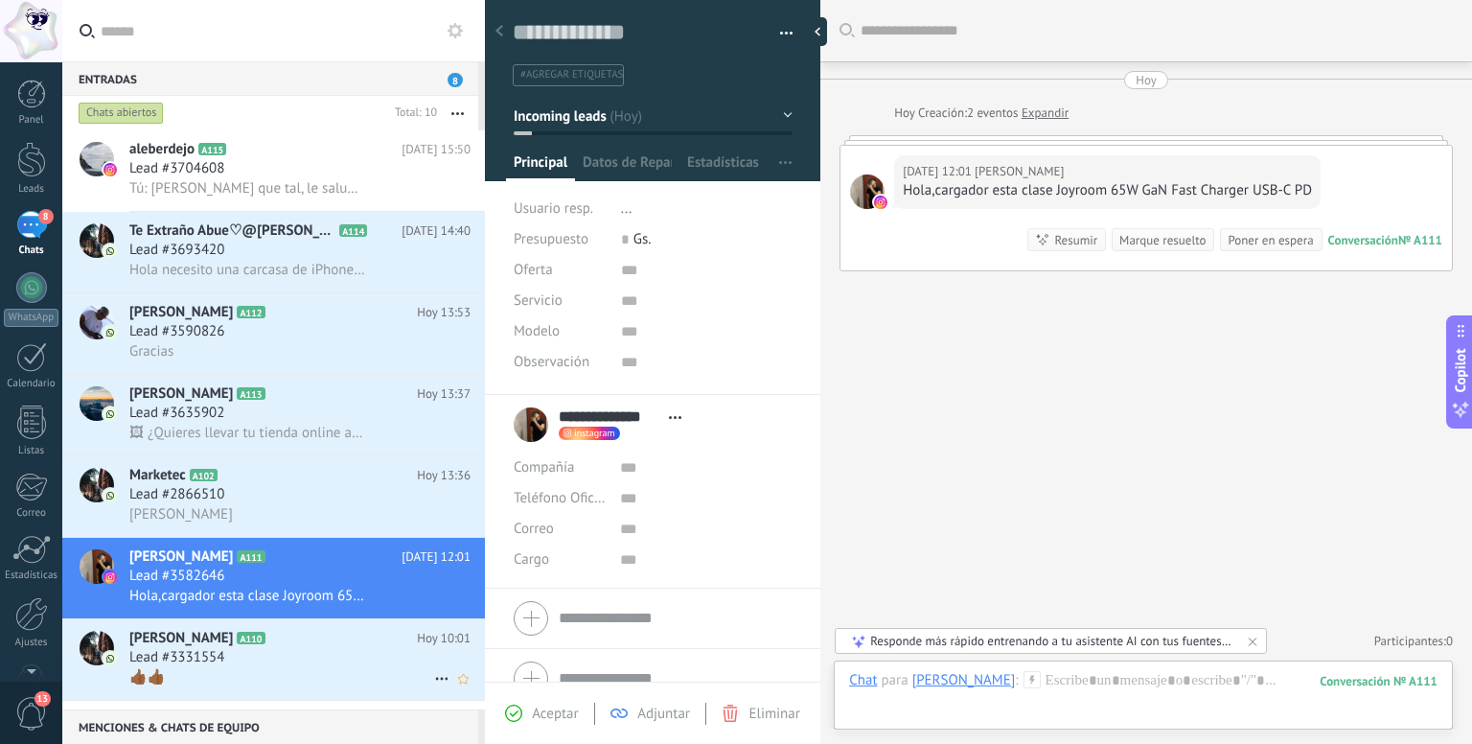
click at [373, 662] on div "Lead #3331554" at bounding box center [299, 657] width 341 height 19
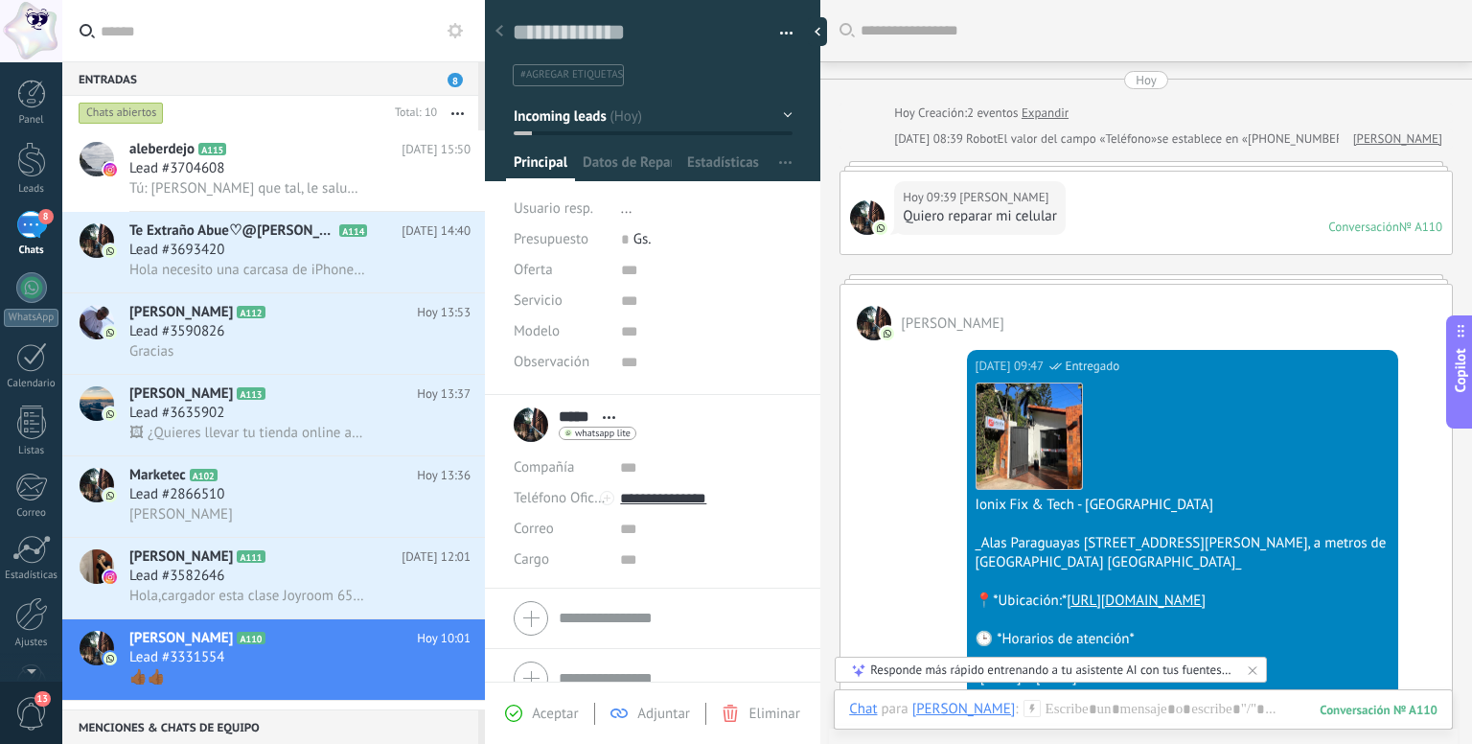
click at [1037, 437] on img at bounding box center [1028, 435] width 105 height 105
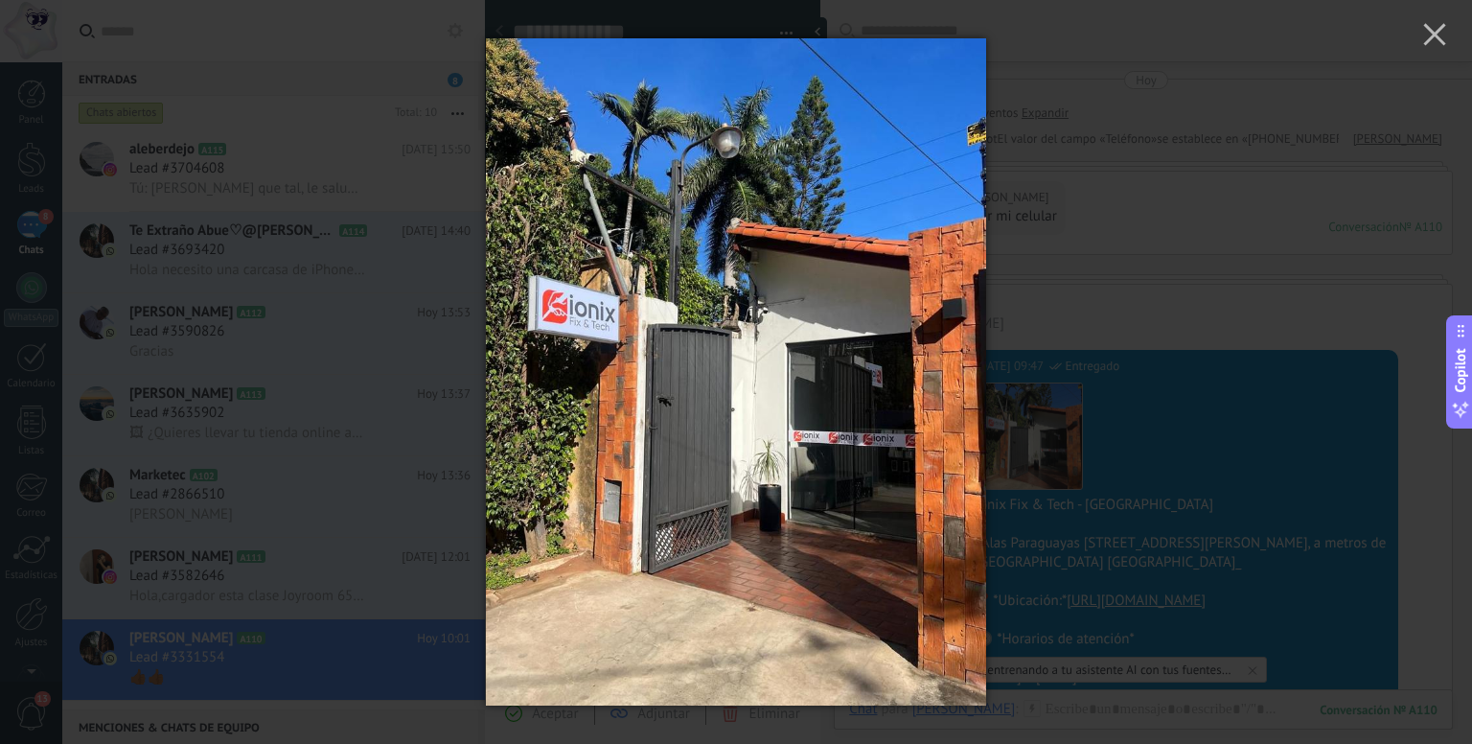
click at [1259, 250] on div at bounding box center [736, 372] width 1472 height 744
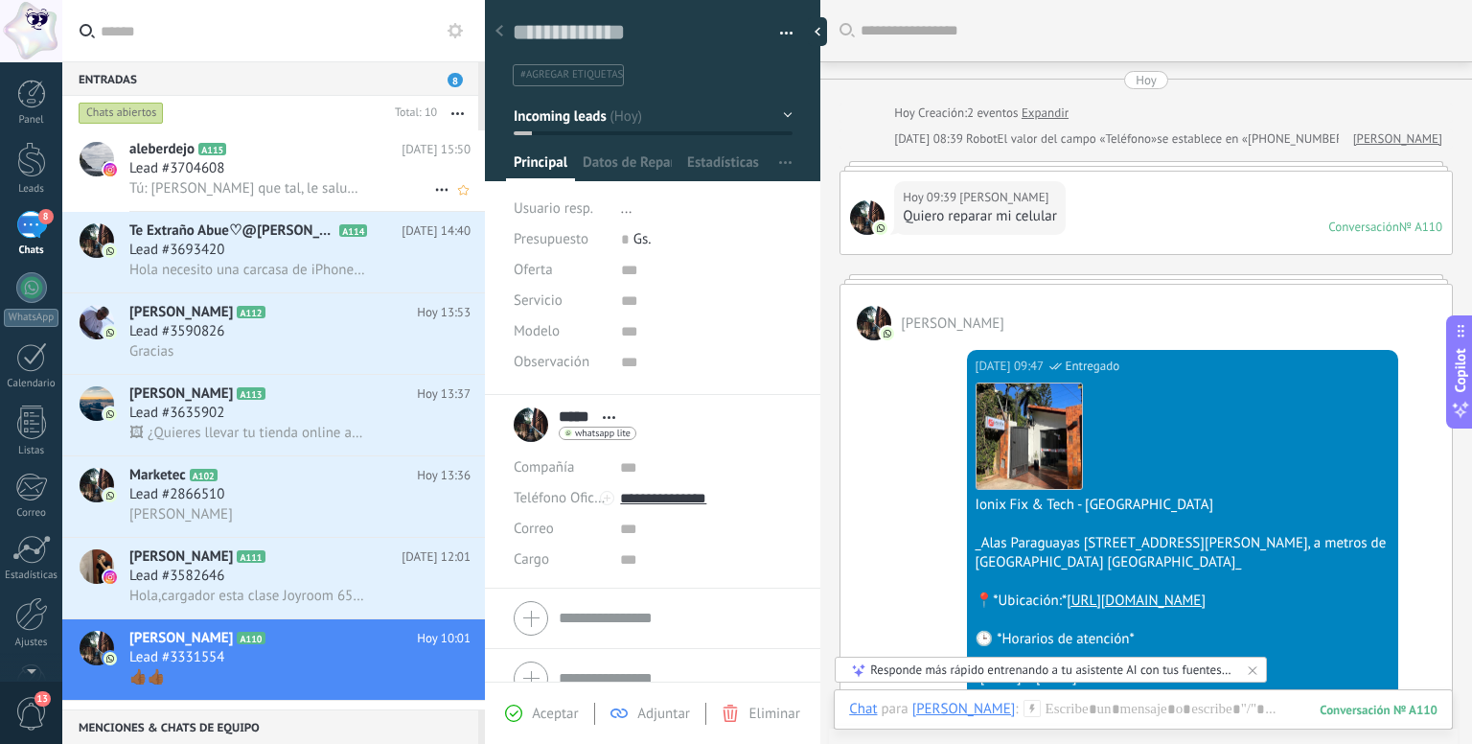
click at [296, 172] on div "Lead #3704608" at bounding box center [299, 168] width 341 height 19
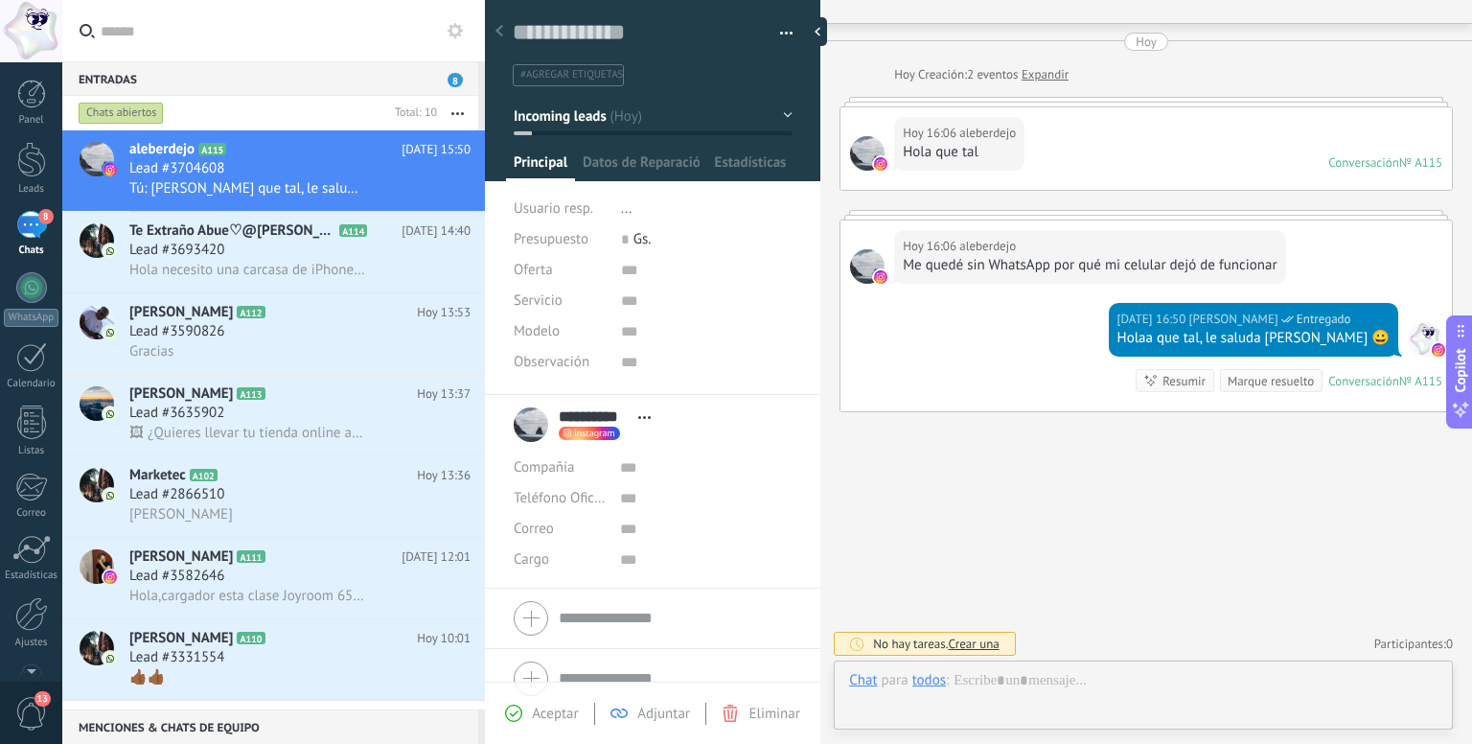
scroll to position [28, 0]
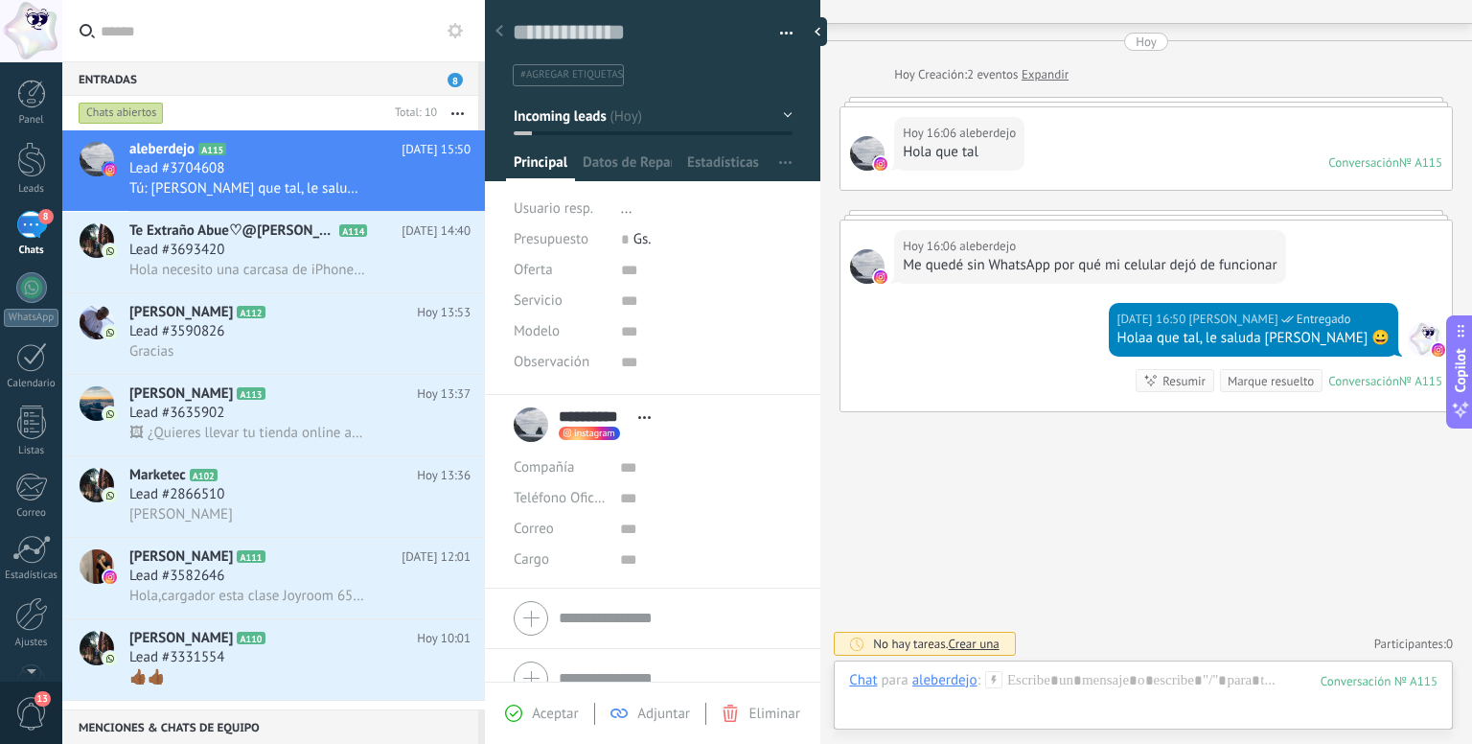
drag, startPoint x: 1134, startPoint y: 682, endPoint x: 1049, endPoint y: 465, distance: 233.6
click at [1049, 465] on div "Buscar Carga más [DATE] [DATE] Creación: 2 eventos Expandir [DATE] 16:06 aleber…" at bounding box center [1146, 354] width 652 height 785
click at [236, 501] on div "Lead #2866510" at bounding box center [299, 494] width 341 height 19
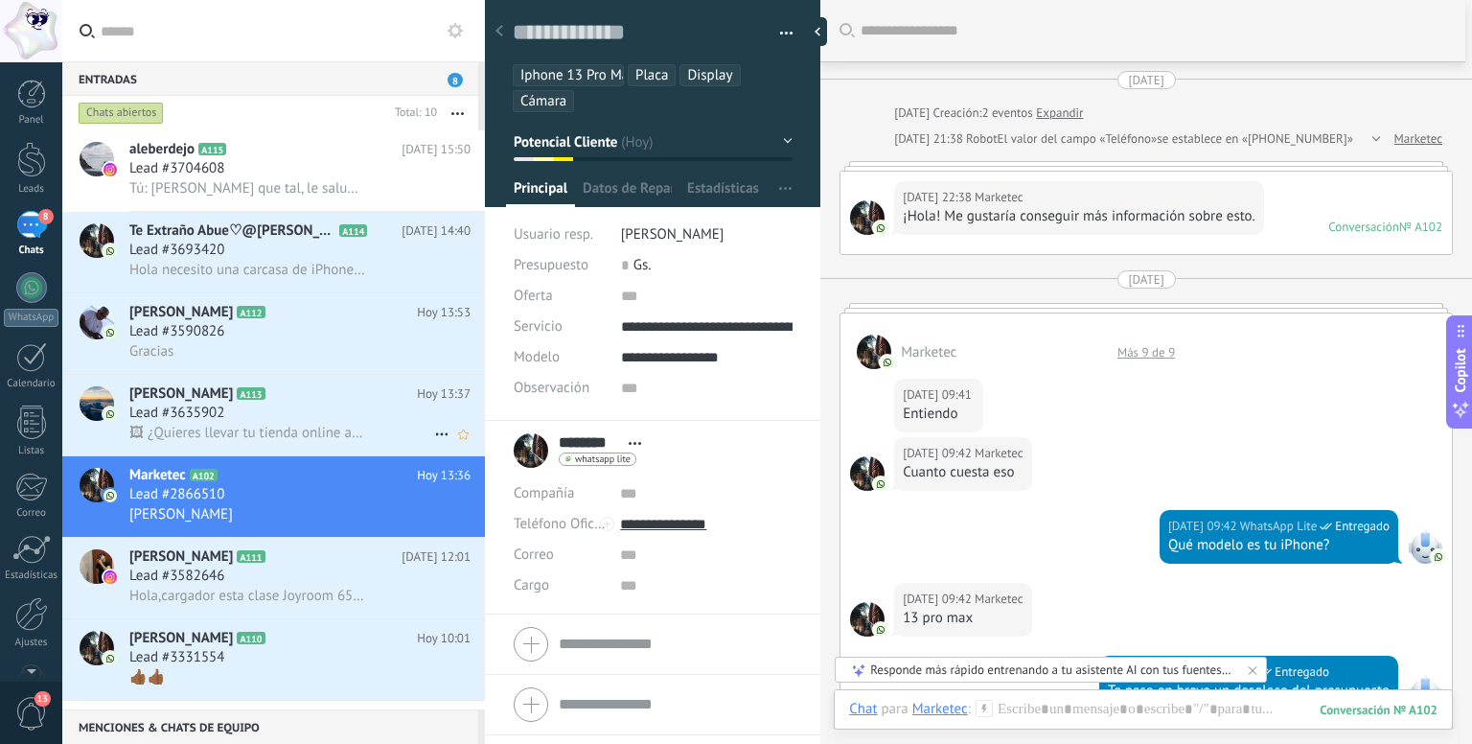
click at [248, 435] on span "🖼 ¿Quieres llevar tu tienda online al siguiente nivel? ¡Con egondola, tu tienda…" at bounding box center [247, 432] width 236 height 18
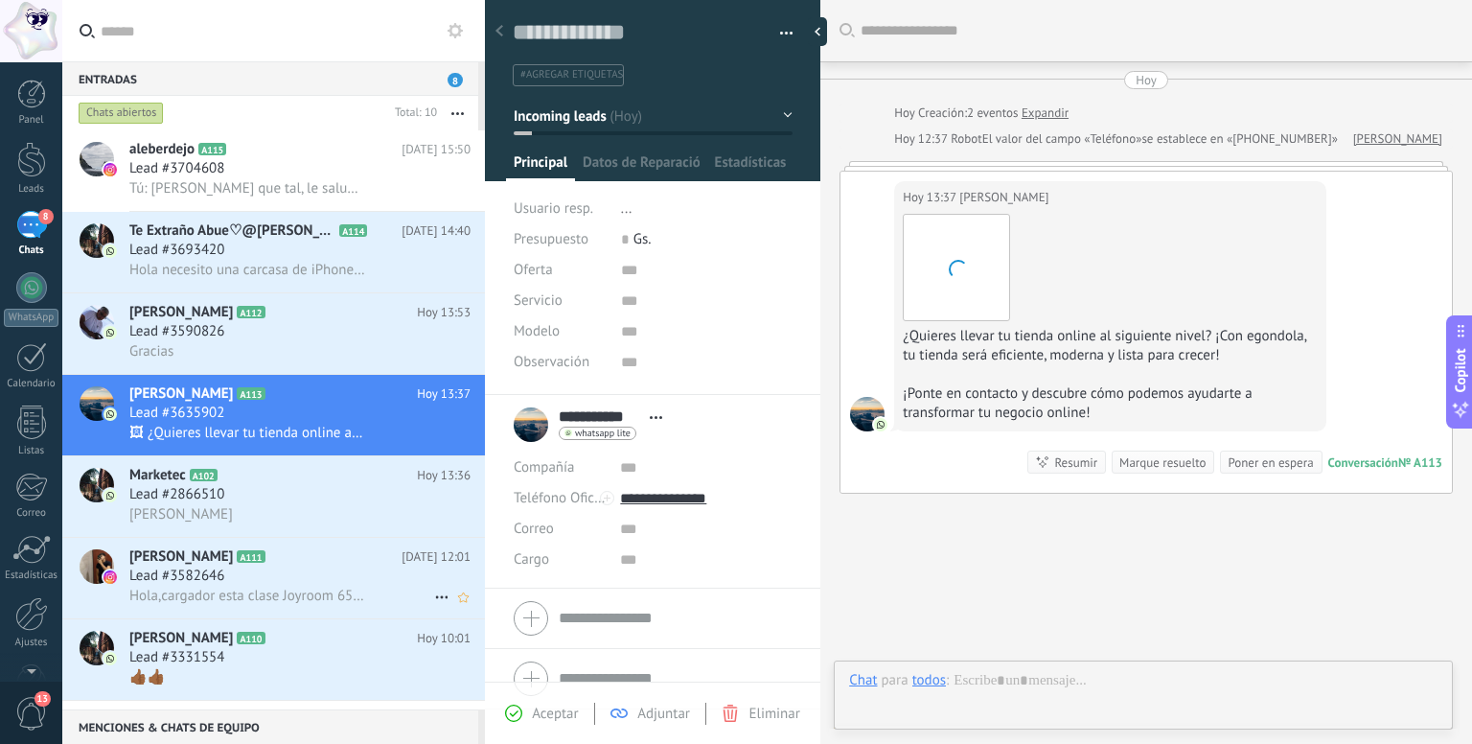
scroll to position [82, 0]
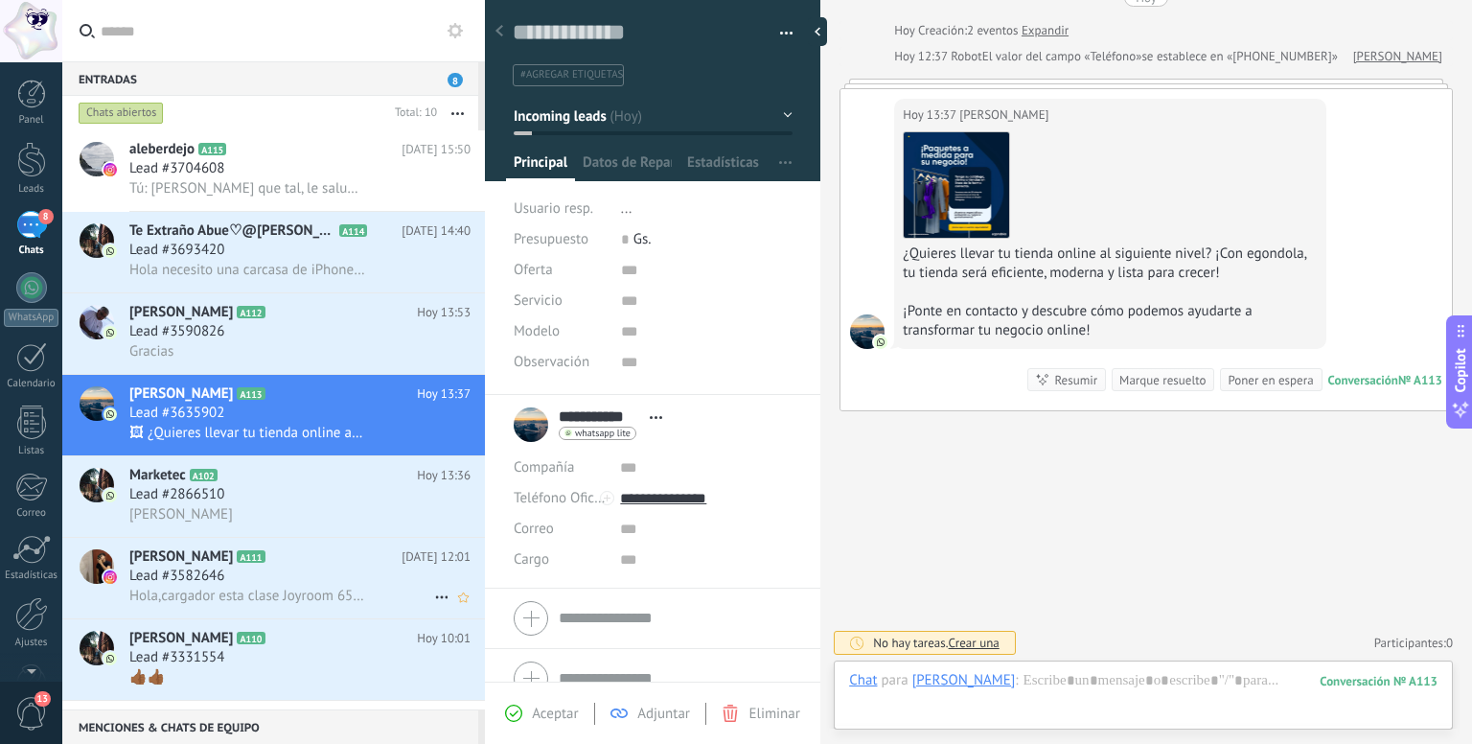
click at [241, 603] on span "Hola,cargador esta clase Joyroom 65W GaN Fast Charger USB-C PD" at bounding box center [247, 595] width 236 height 18
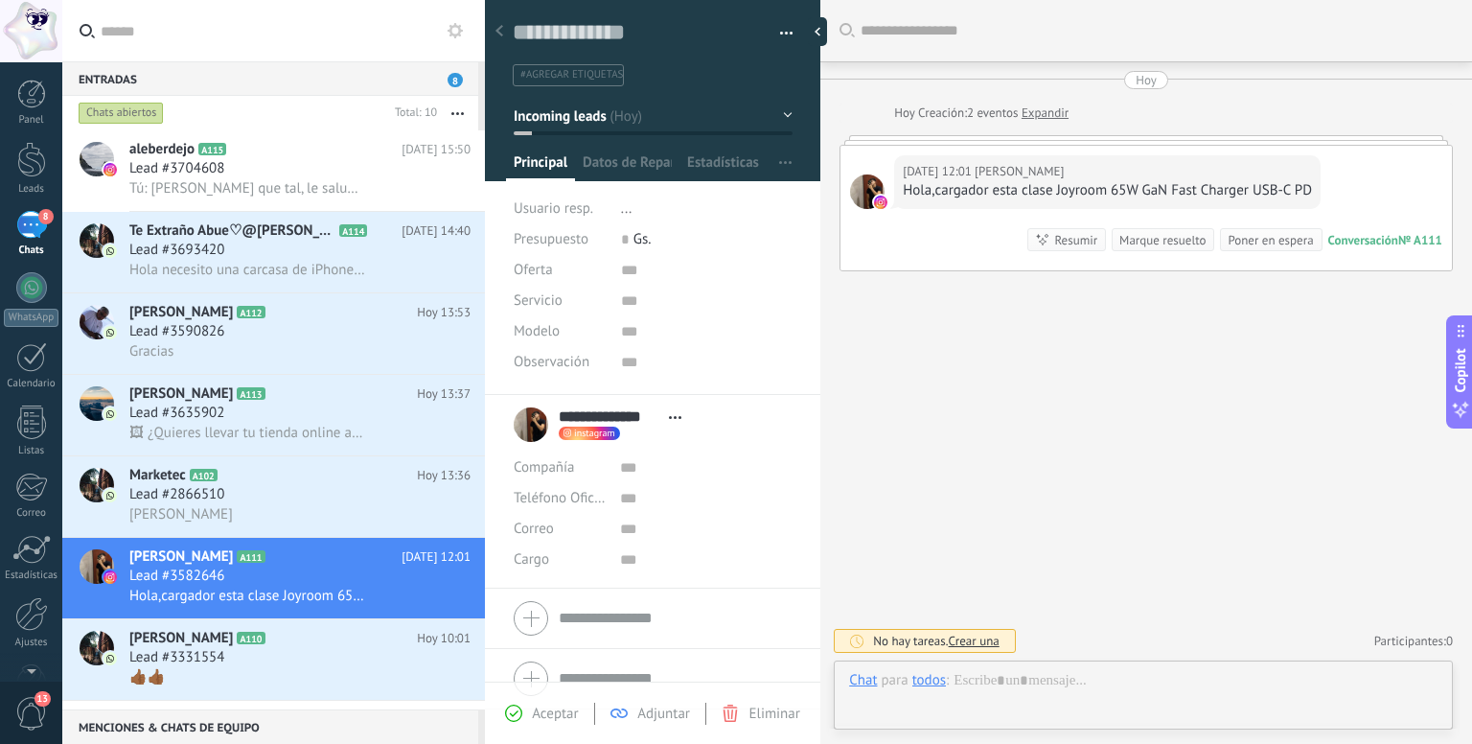
scroll to position [28, 0]
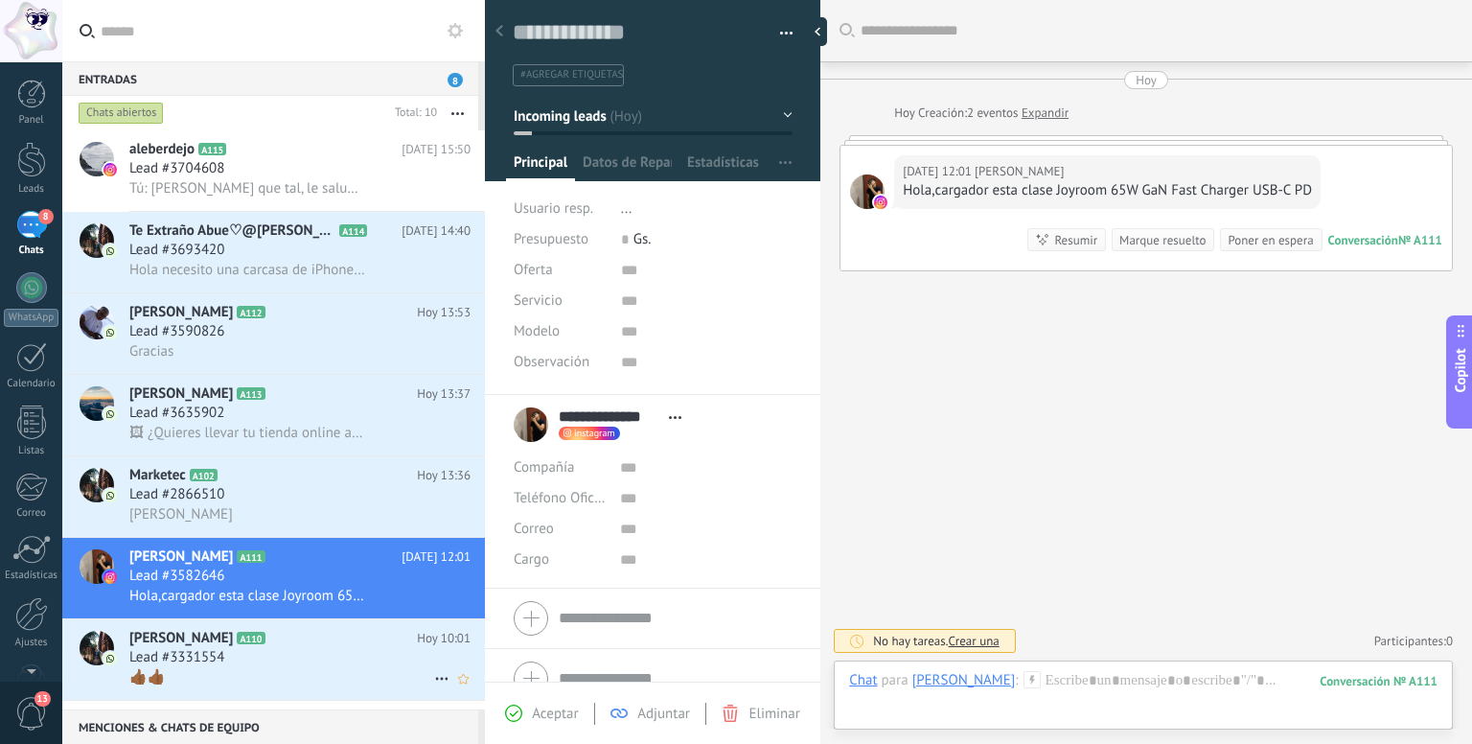
click at [337, 682] on div "👍🏾👍🏾" at bounding box center [299, 677] width 341 height 20
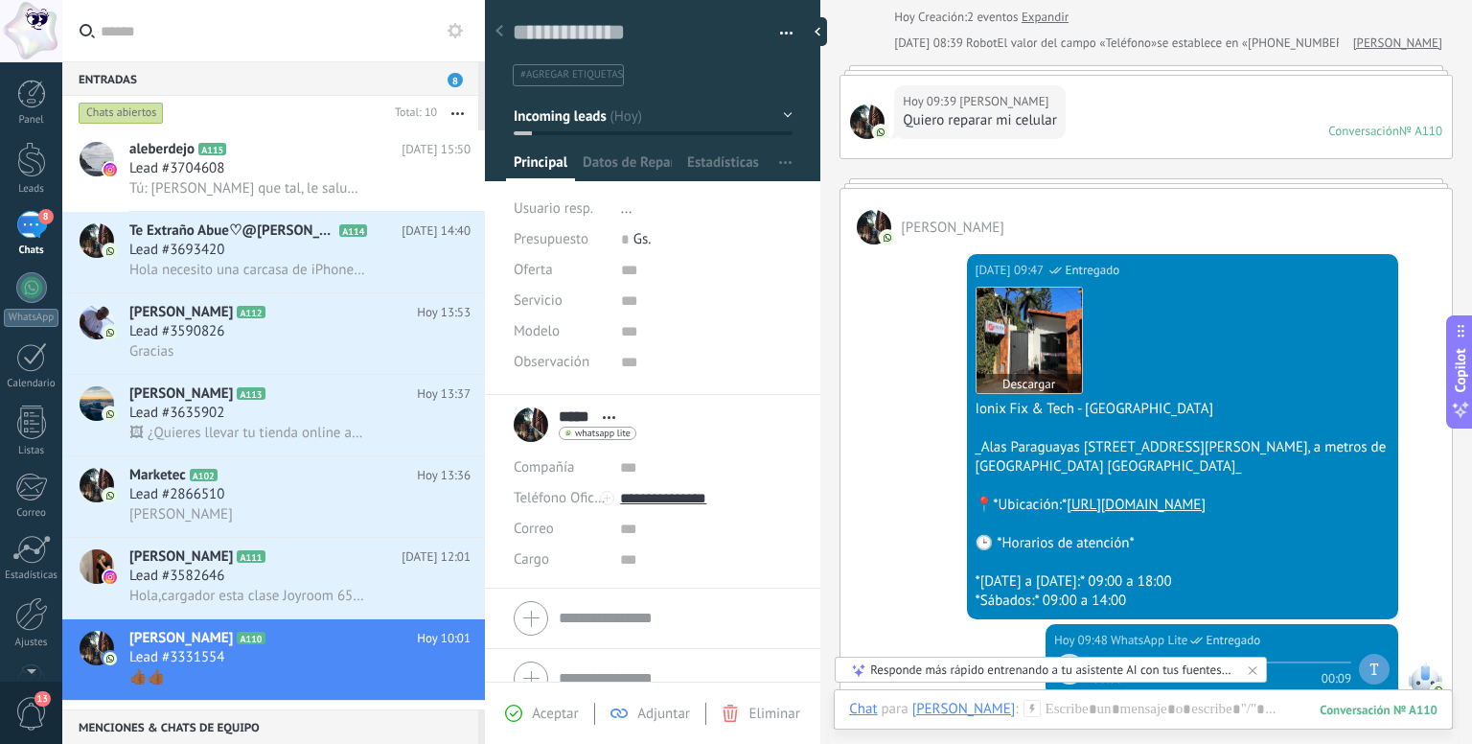
click at [1006, 330] on img at bounding box center [1028, 339] width 105 height 105
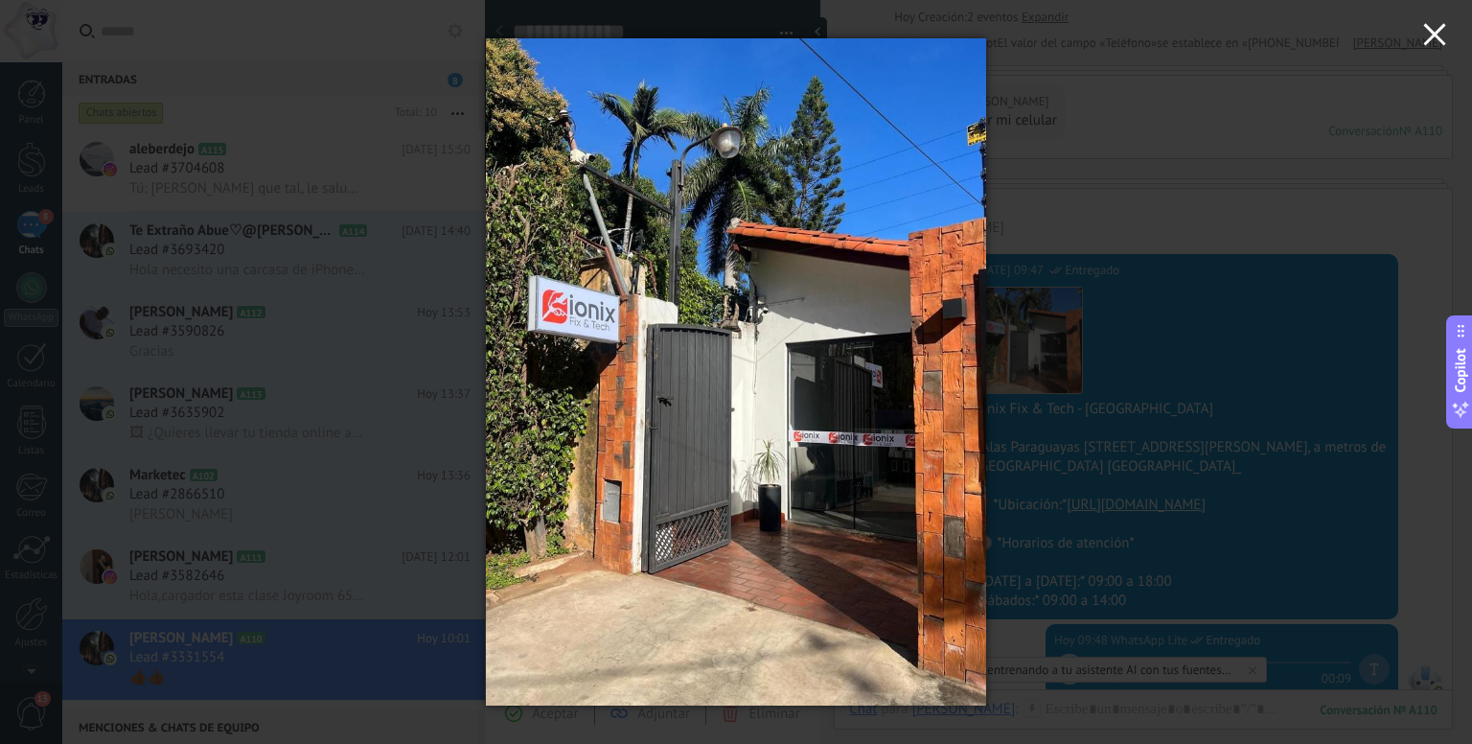
click at [1440, 28] on icon "button" at bounding box center [1434, 34] width 23 height 23
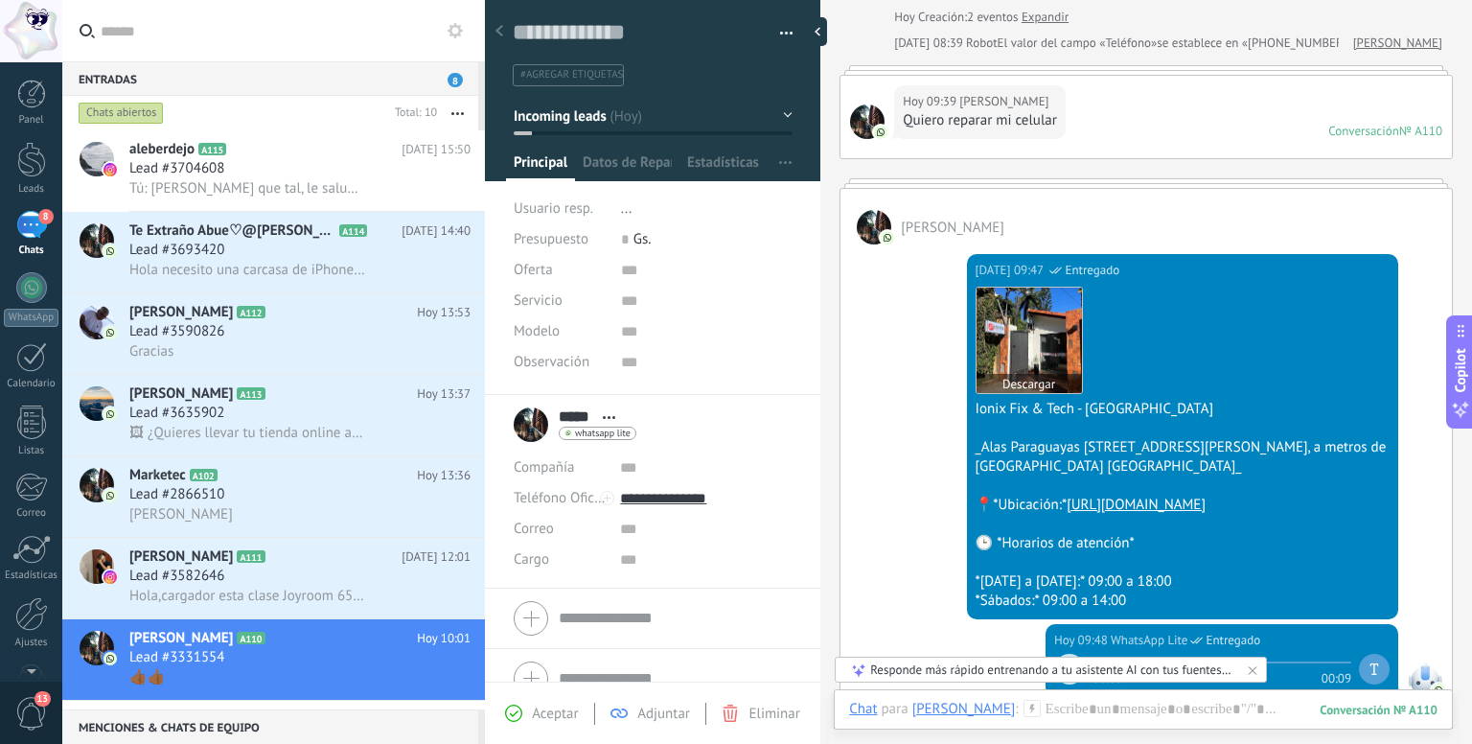
click at [1039, 377] on button "Descargar" at bounding box center [1028, 383] width 105 height 19
click at [210, 157] on h2 "aleberdejo A115" at bounding box center [265, 149] width 272 height 19
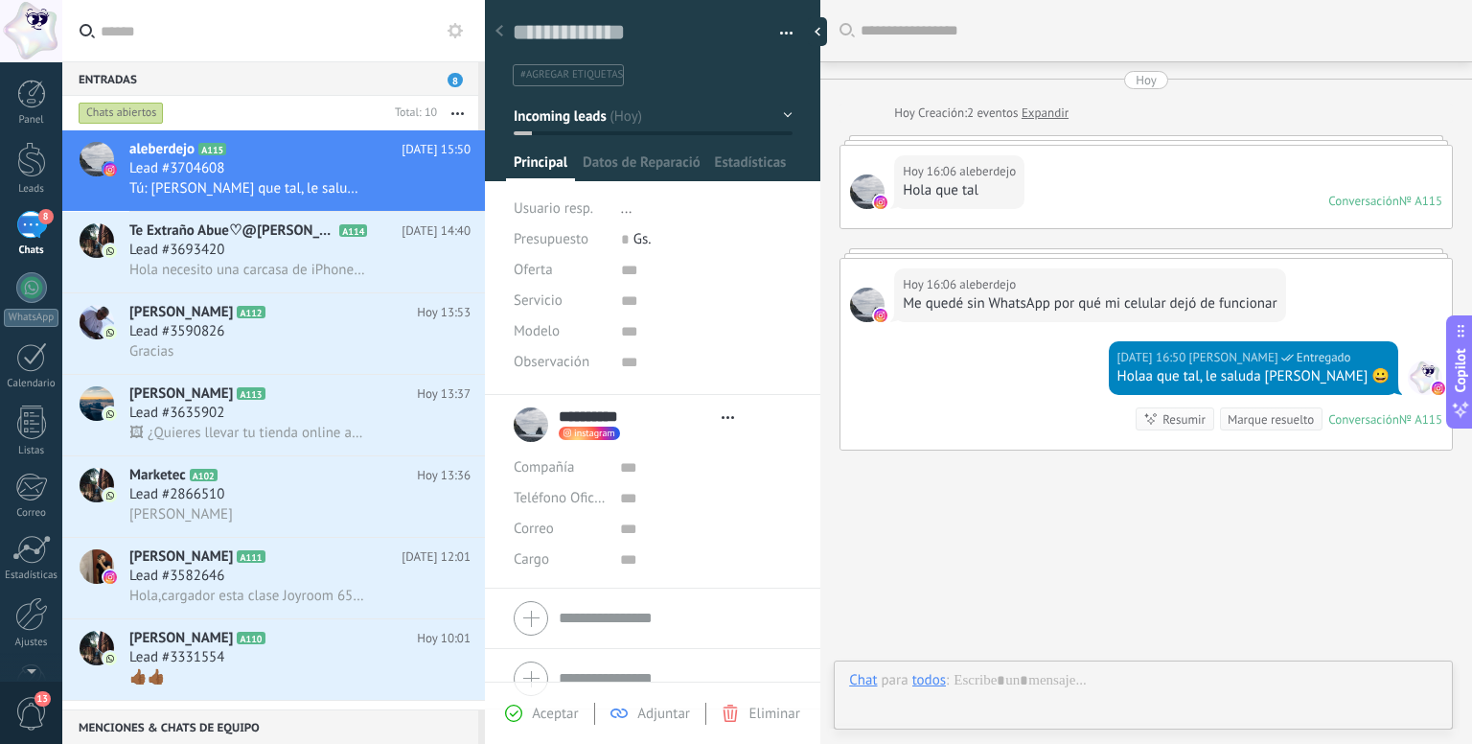
scroll to position [38, 0]
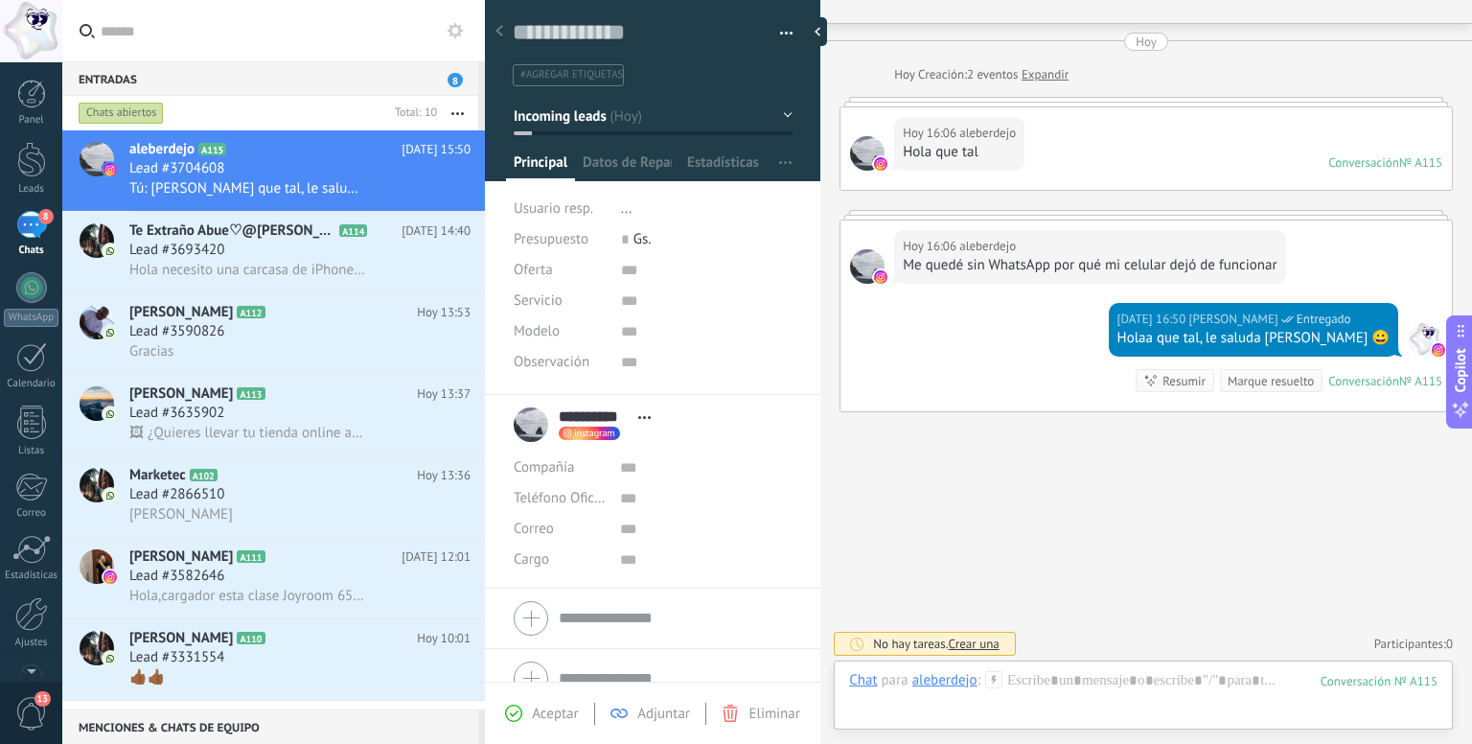
click at [1400, 504] on div "Buscar Carga más [DATE] [DATE] Creación: 2 eventos Expandir [DATE] 16:06 aleber…" at bounding box center [1146, 354] width 652 height 785
click at [1046, 689] on div at bounding box center [1143, 699] width 588 height 57
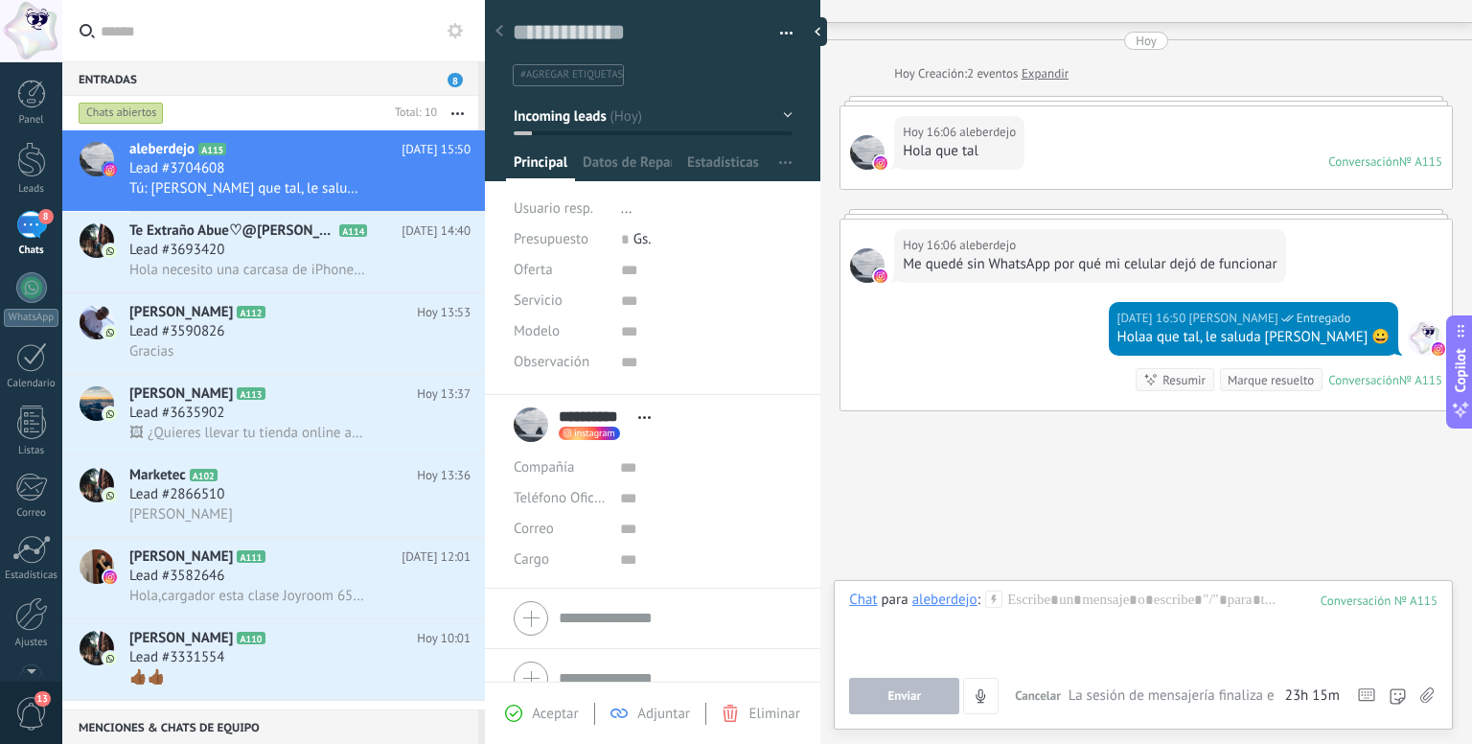
click at [1426, 698] on icon at bounding box center [1426, 695] width 13 height 16
click at [0, 0] on input "file" at bounding box center [0, 0] width 0 height 0
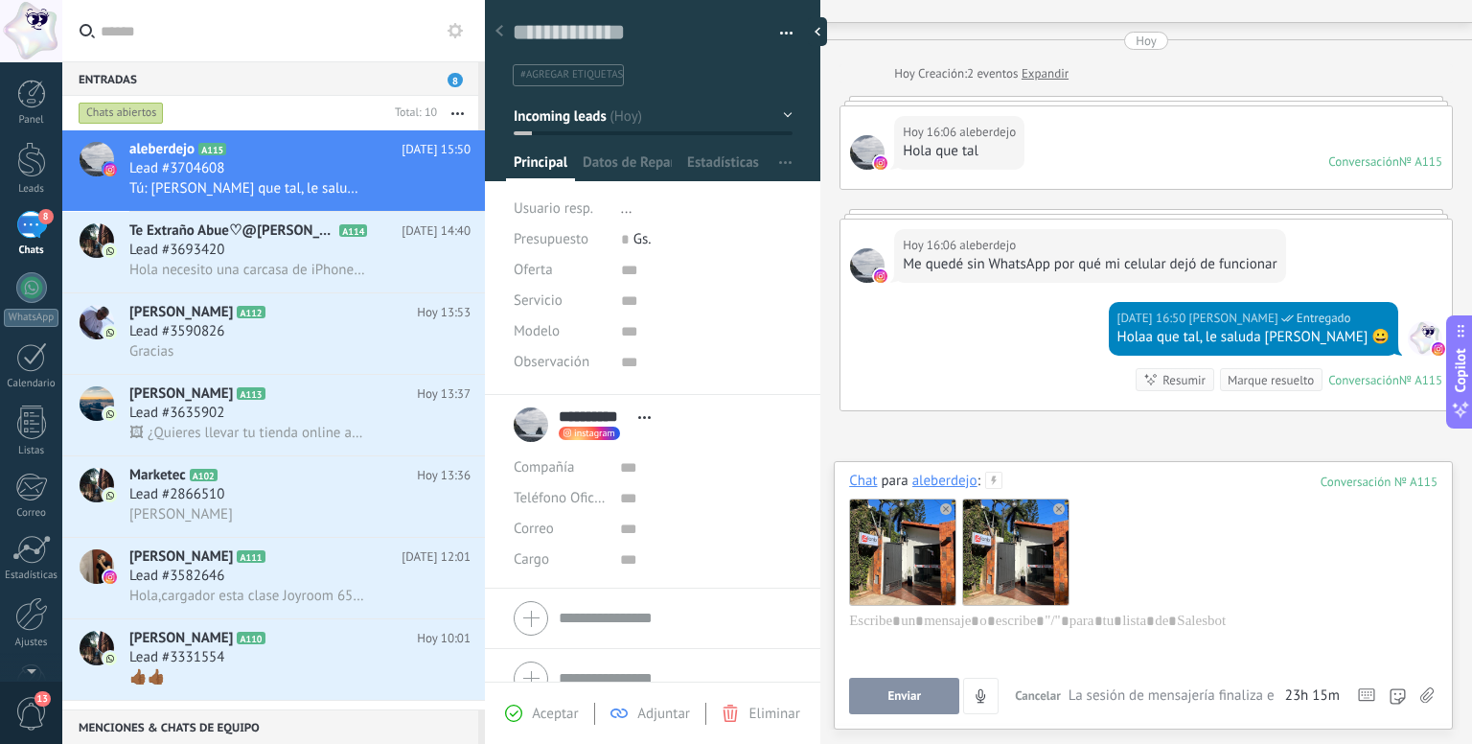
click at [1056, 511] on use at bounding box center [1058, 508] width 11 height 11
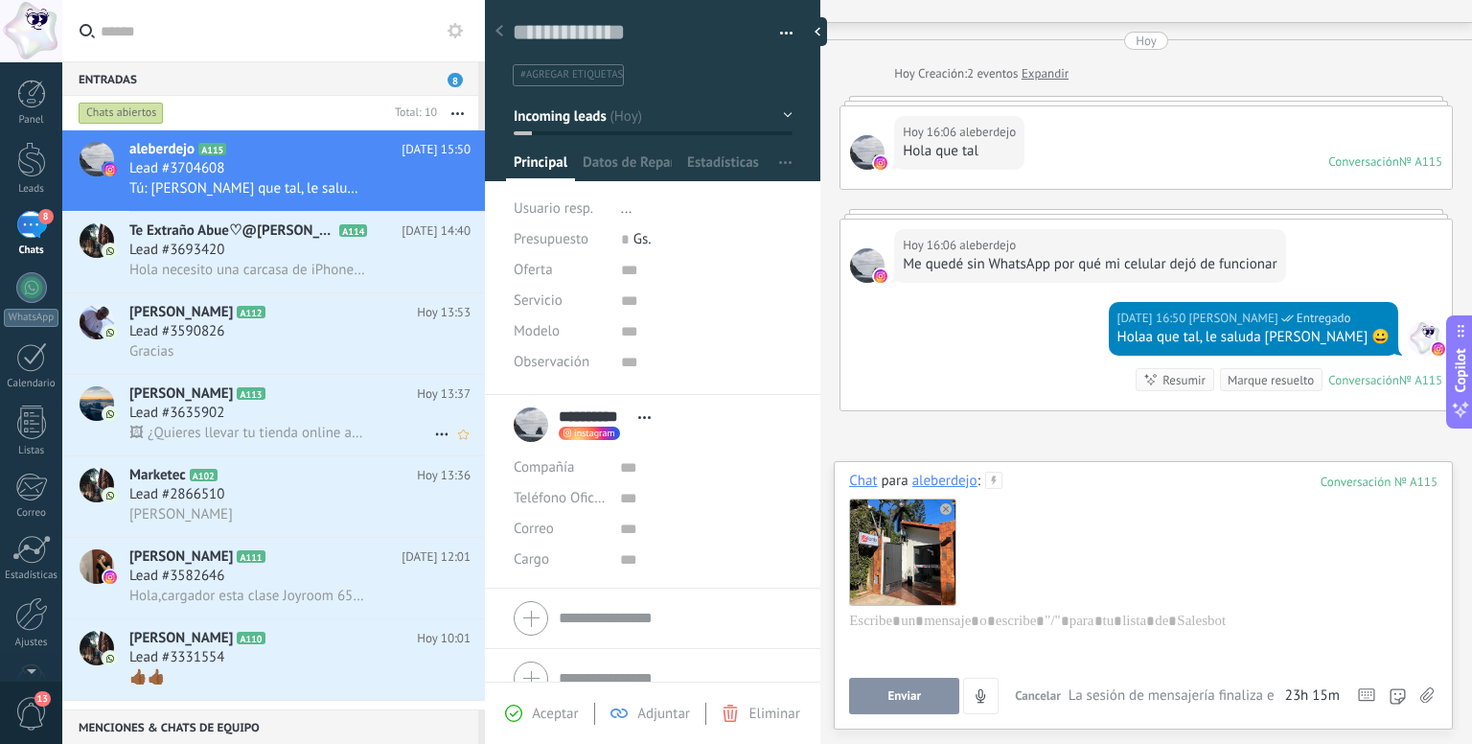
click at [257, 430] on span "🖼 ¿Quieres llevar tu tienda online al siguiente nivel? ¡Con egondola, tu tienda…" at bounding box center [247, 432] width 236 height 18
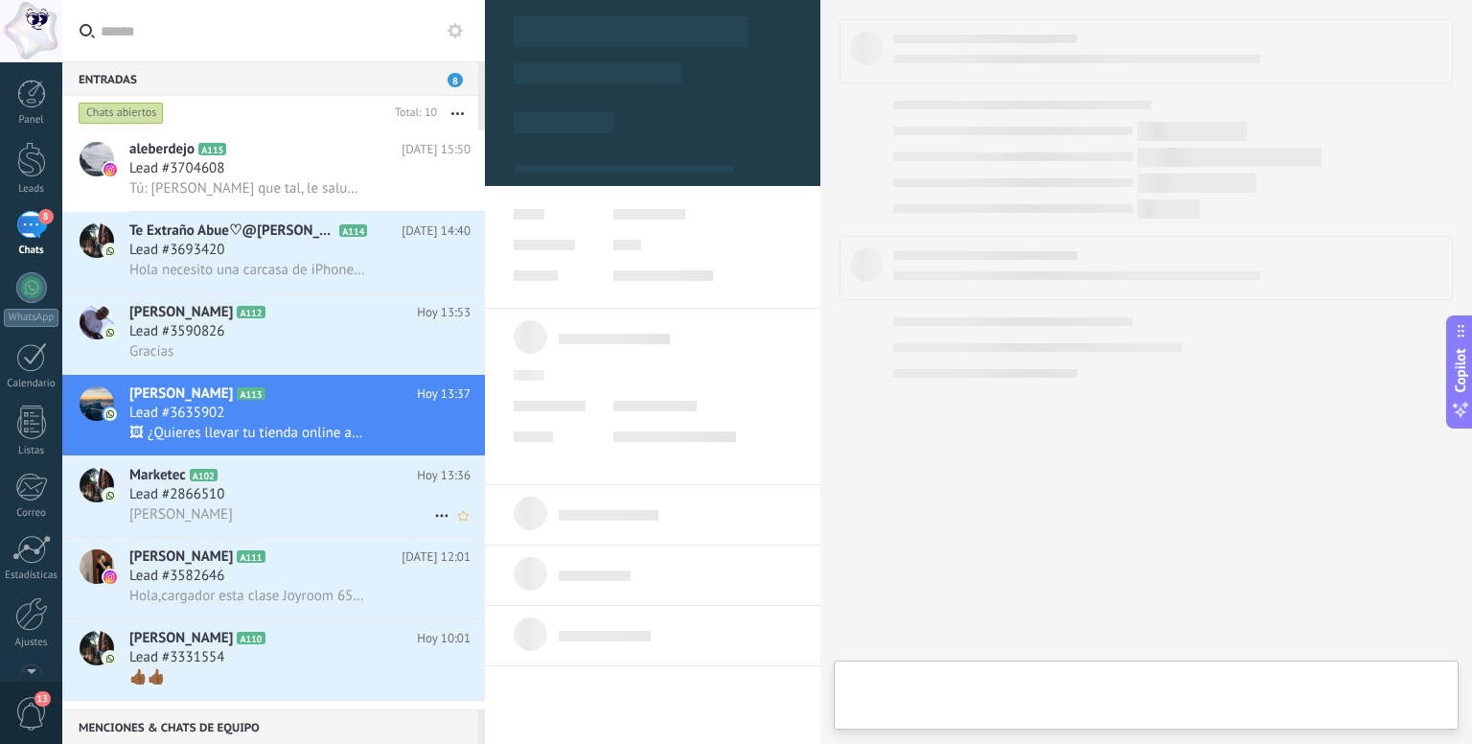
click at [263, 504] on div "Lead #2866510" at bounding box center [299, 494] width 341 height 19
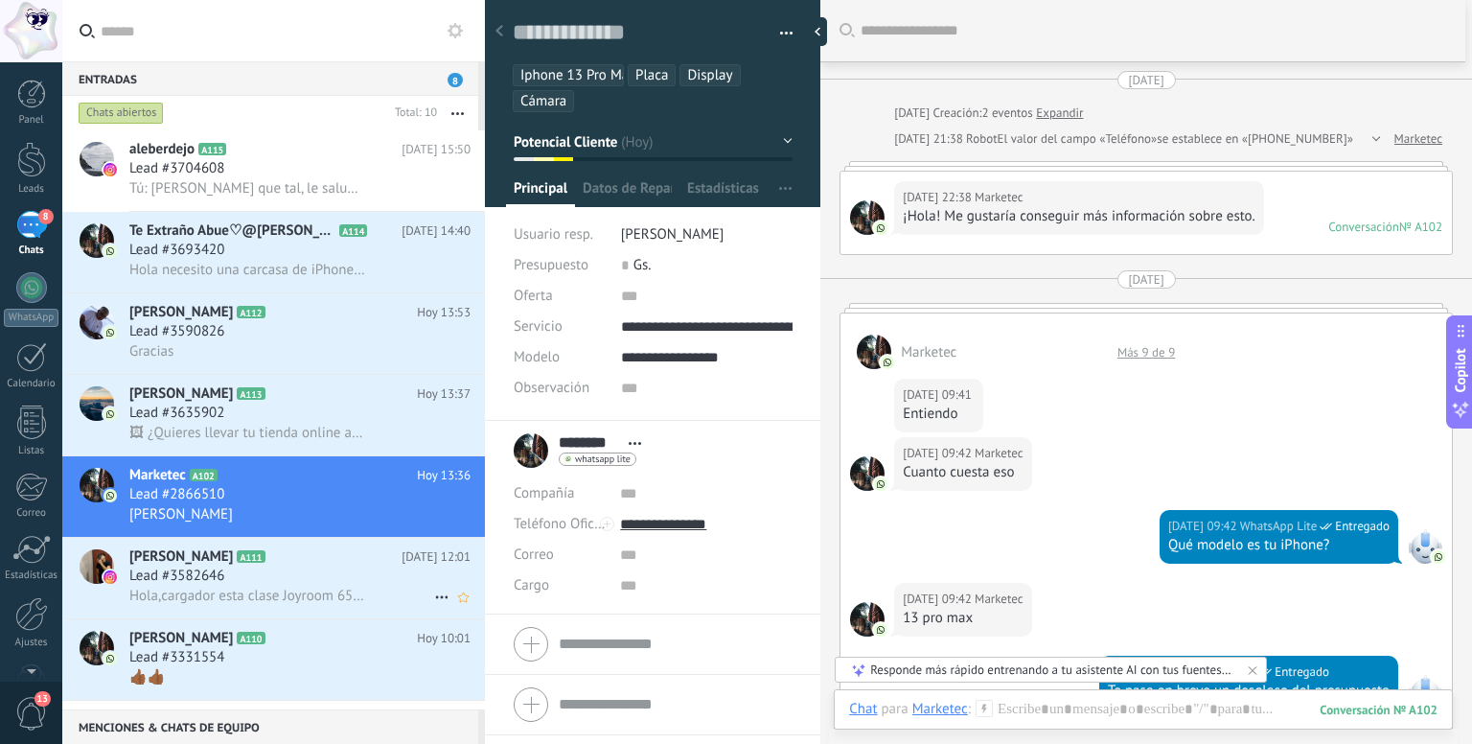
click at [321, 583] on div "Lead #3582646" at bounding box center [299, 575] width 341 height 19
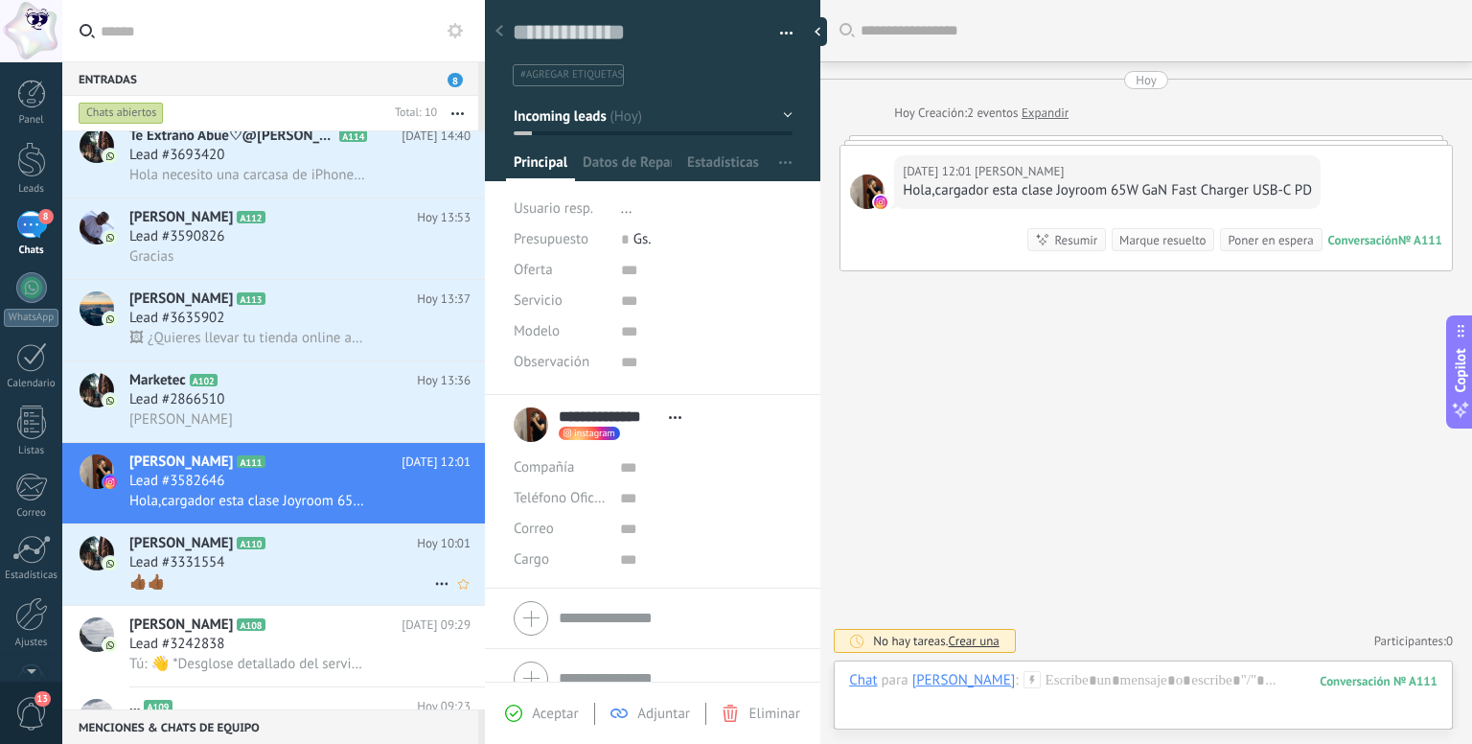
click at [246, 572] on div "Lead #3331554" at bounding box center [299, 562] width 341 height 19
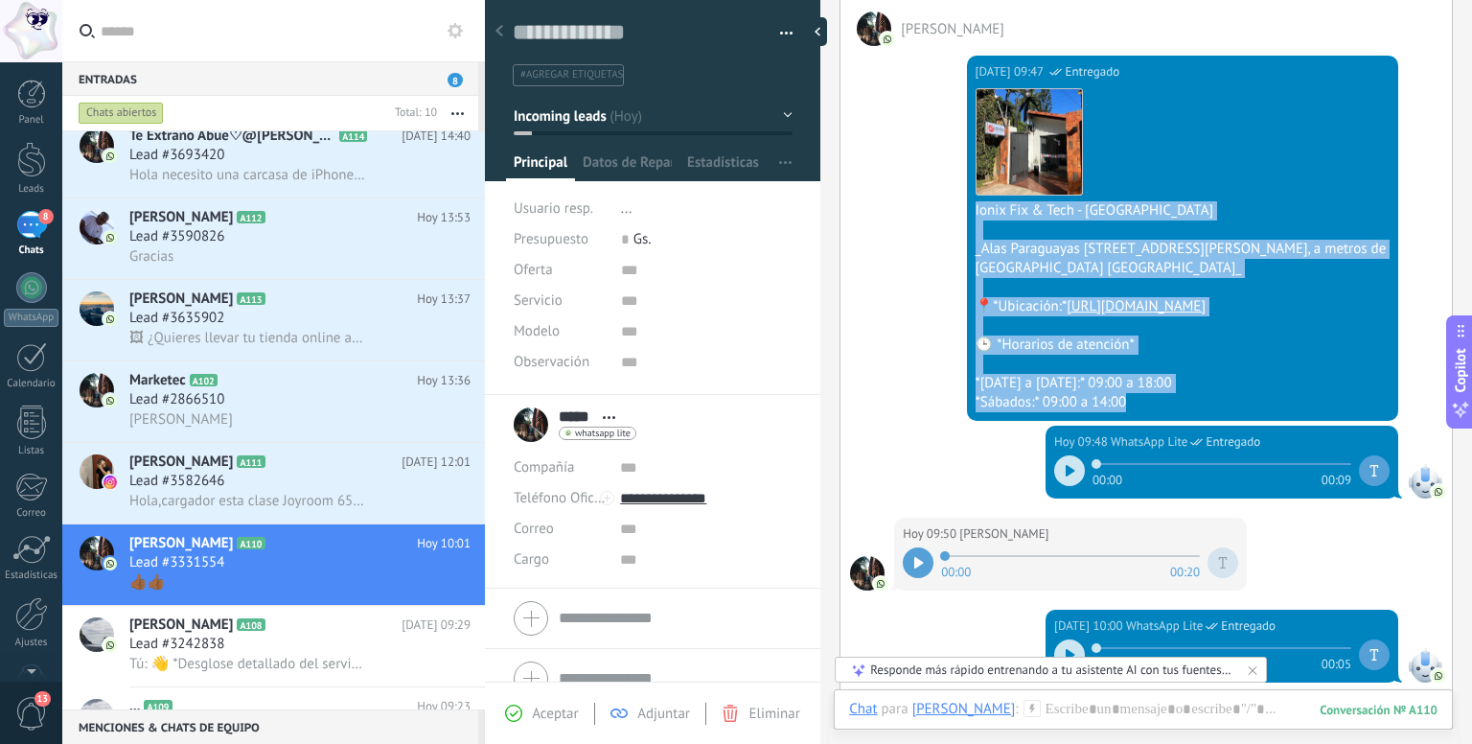
drag, startPoint x: 1157, startPoint y: 424, endPoint x: 954, endPoint y: 199, distance: 303.2
click at [954, 199] on div "[DATE] 09:47 WhatsApp Lite Entregado Descargar Ionix Fix & Tech - [PERSON_NAME]…" at bounding box center [1145, 235] width 611 height 379
copy div "Ionix Fix & Tech - [PERSON_NAME] _Alas [STREET_ADDRESS][PERSON_NAME], a metros …"
click at [324, 179] on span "Hola necesito una carcasa de iPhone 7 pro usado" at bounding box center [247, 175] width 236 height 18
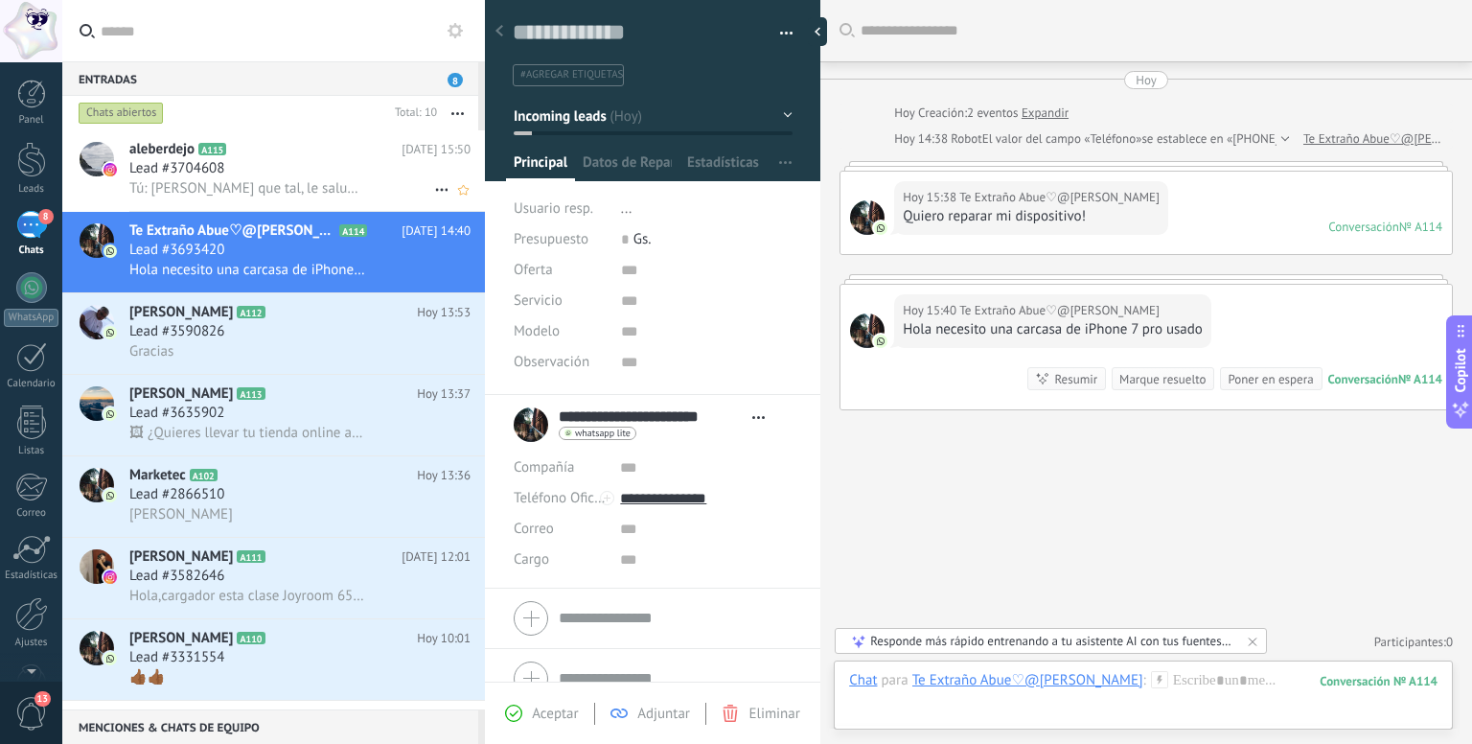
click at [271, 172] on div "Lead #3704608" at bounding box center [299, 168] width 341 height 19
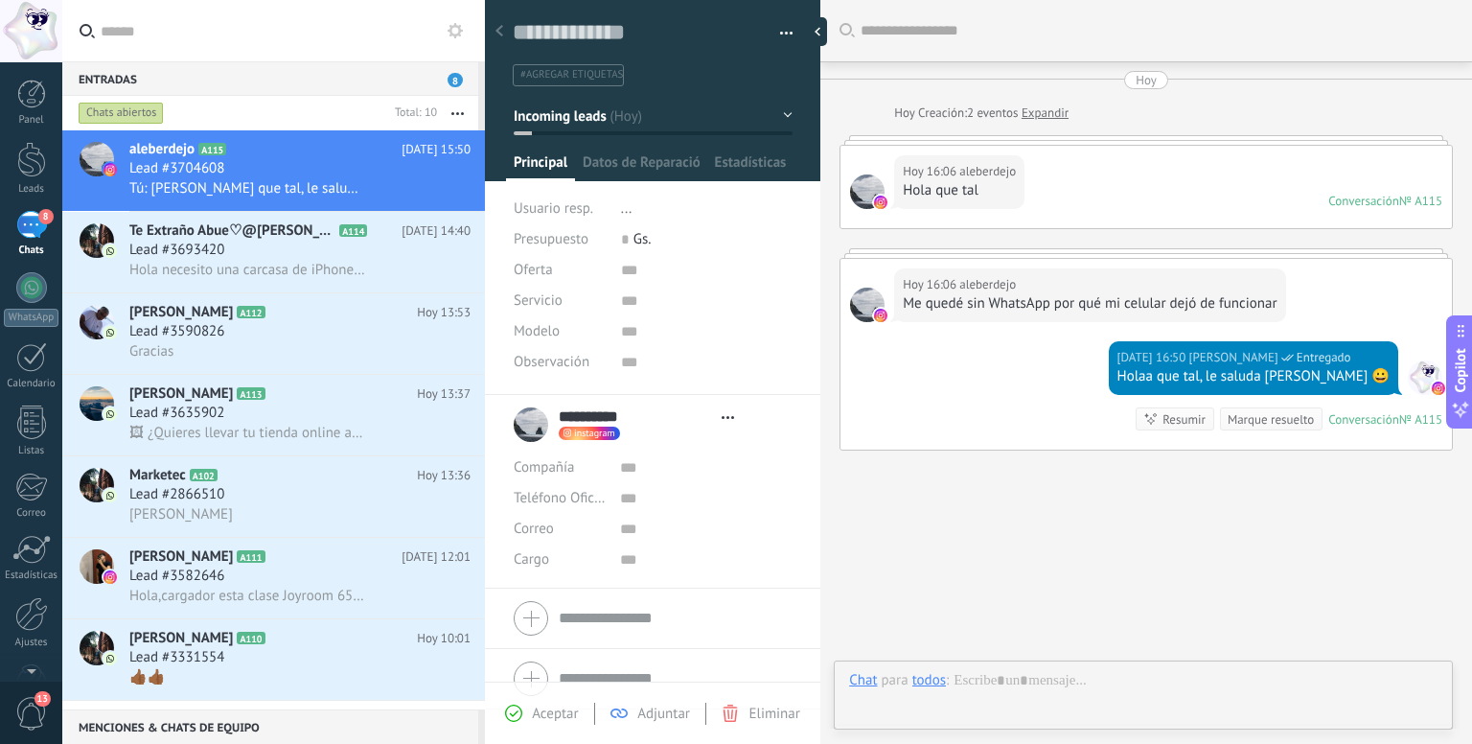
type textarea "**********"
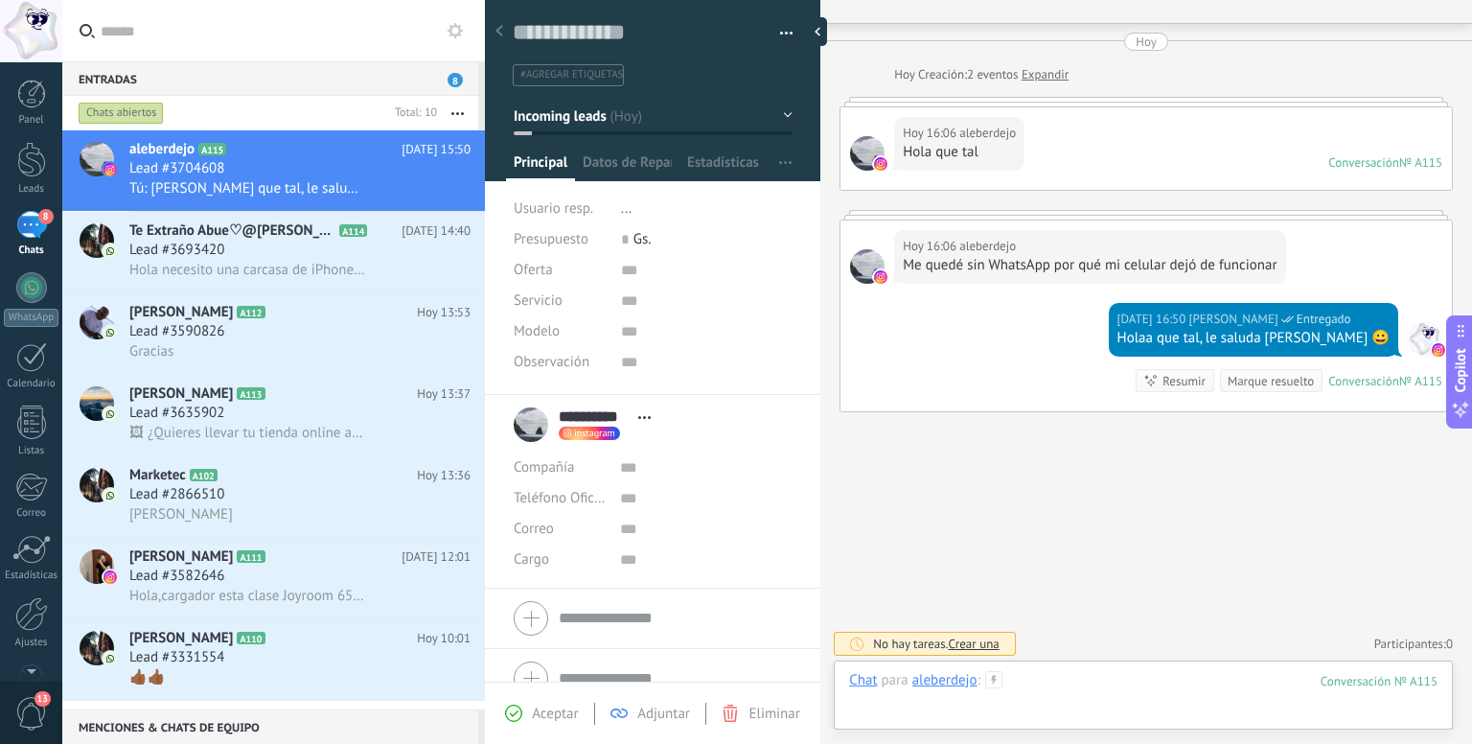
click at [1074, 676] on div at bounding box center [1143, 699] width 588 height 57
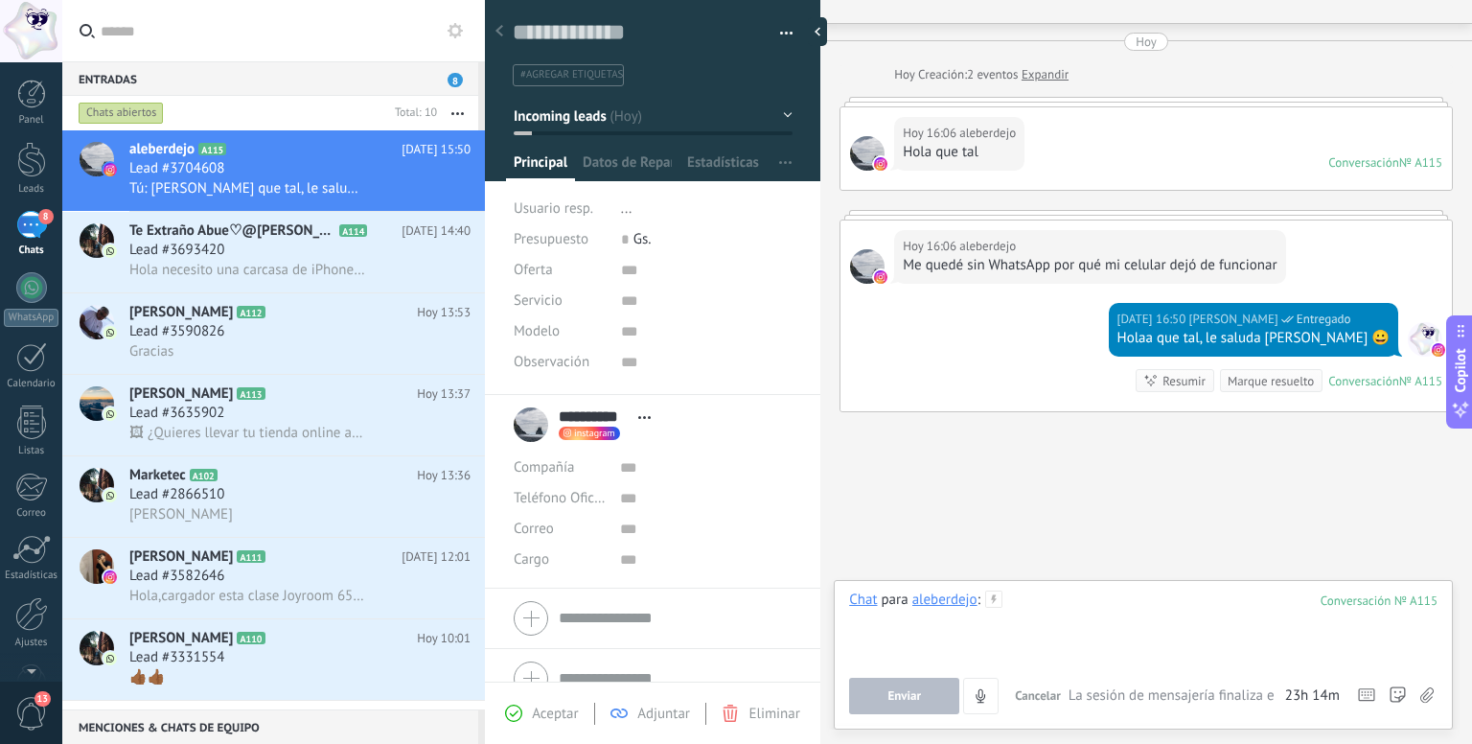
paste div
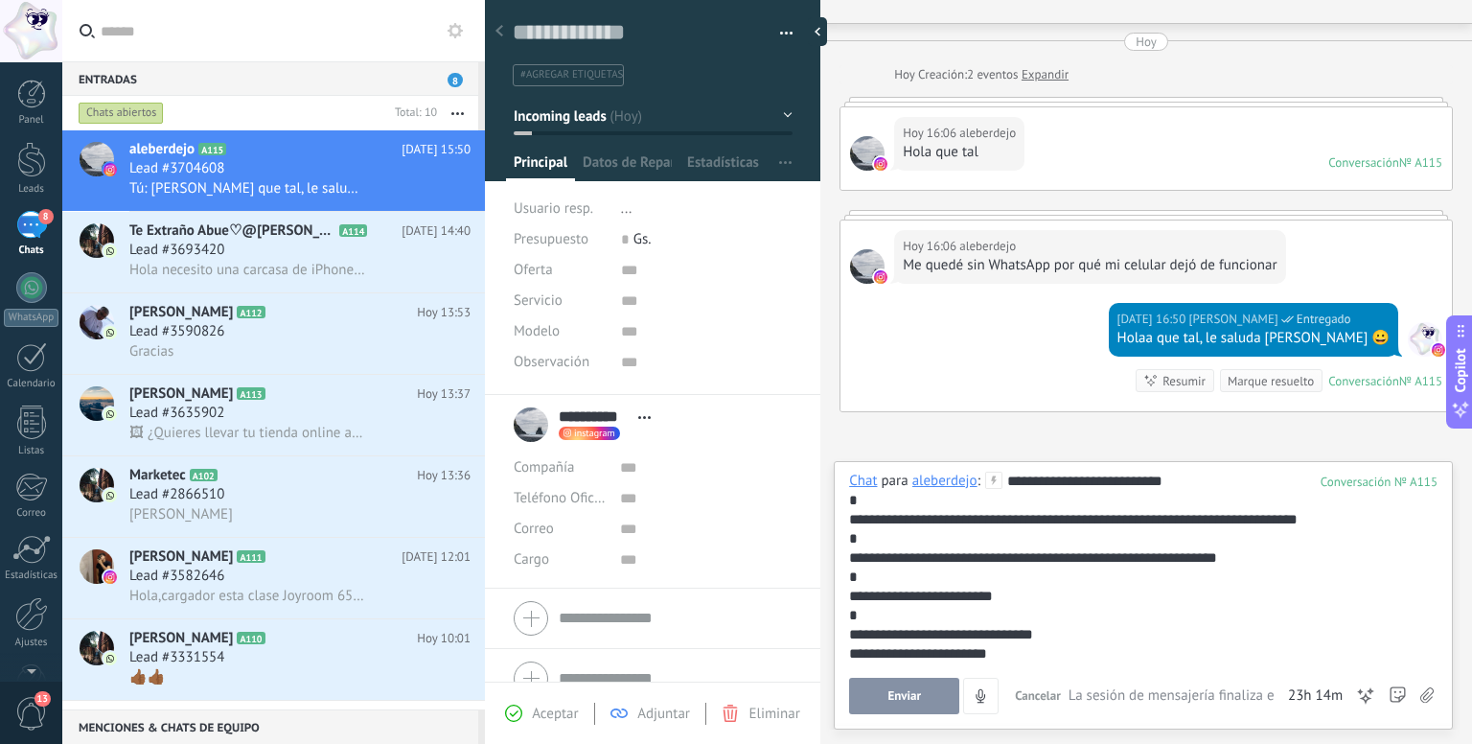
click at [1422, 696] on icon at bounding box center [1426, 695] width 13 height 16
click at [0, 0] on input "file" at bounding box center [0, 0] width 0 height 0
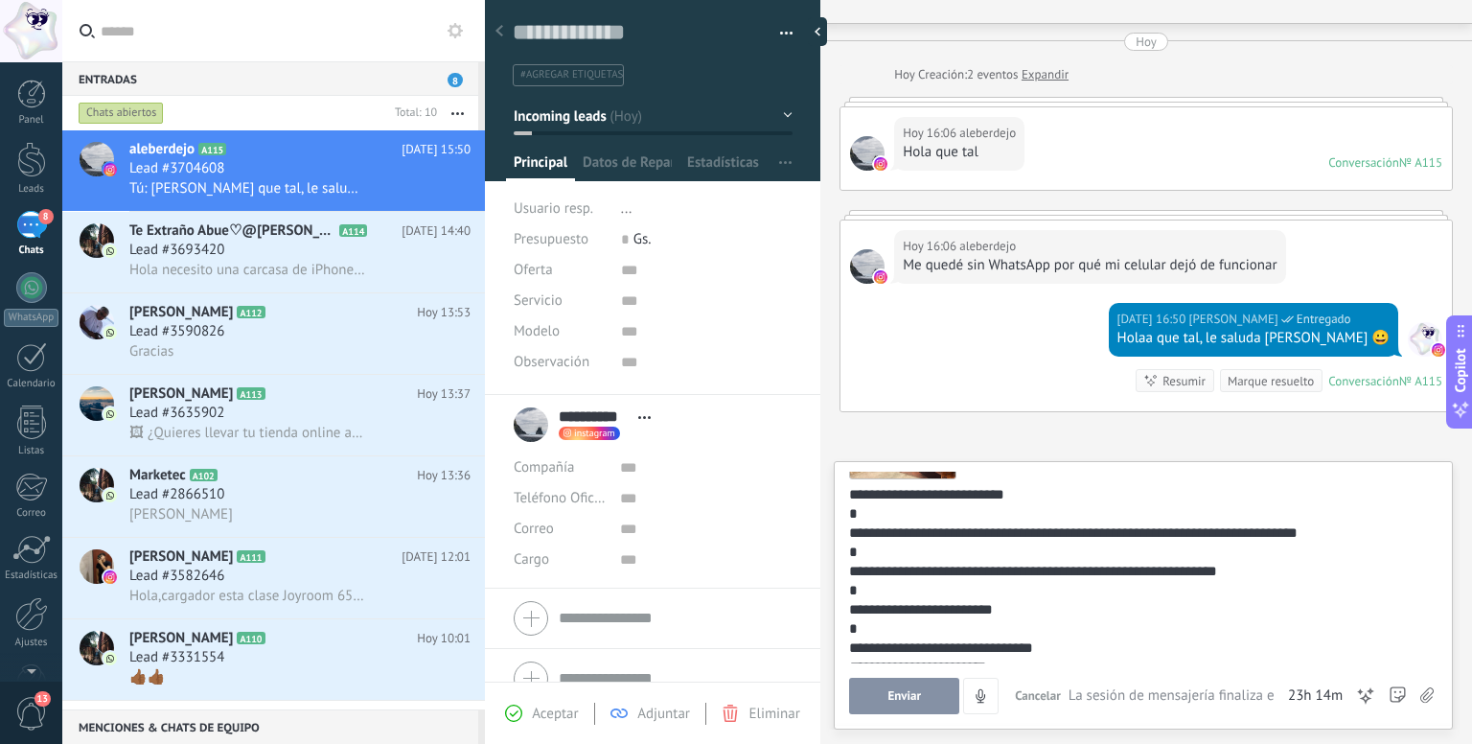
scroll to position [140, 0]
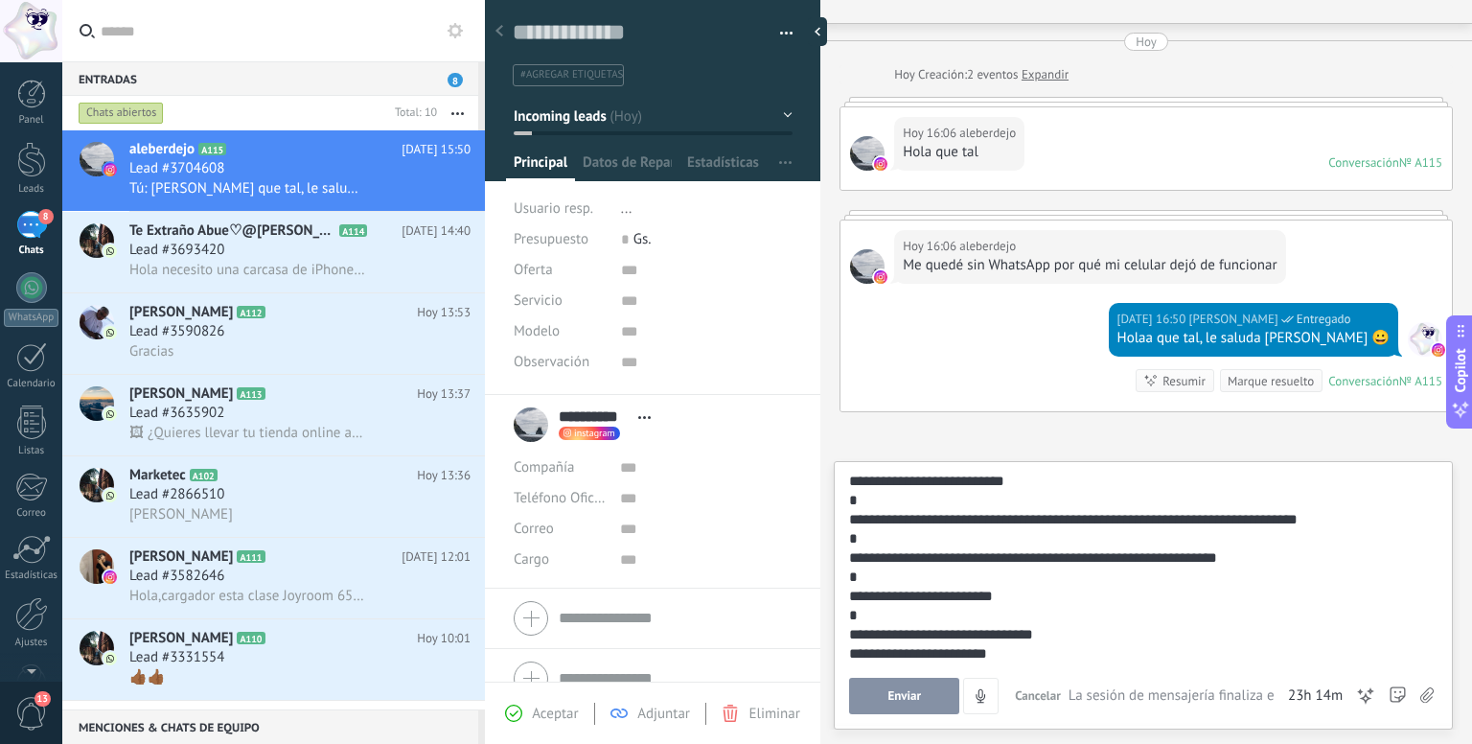
click at [902, 699] on span "Enviar" at bounding box center [904, 695] width 34 height 13
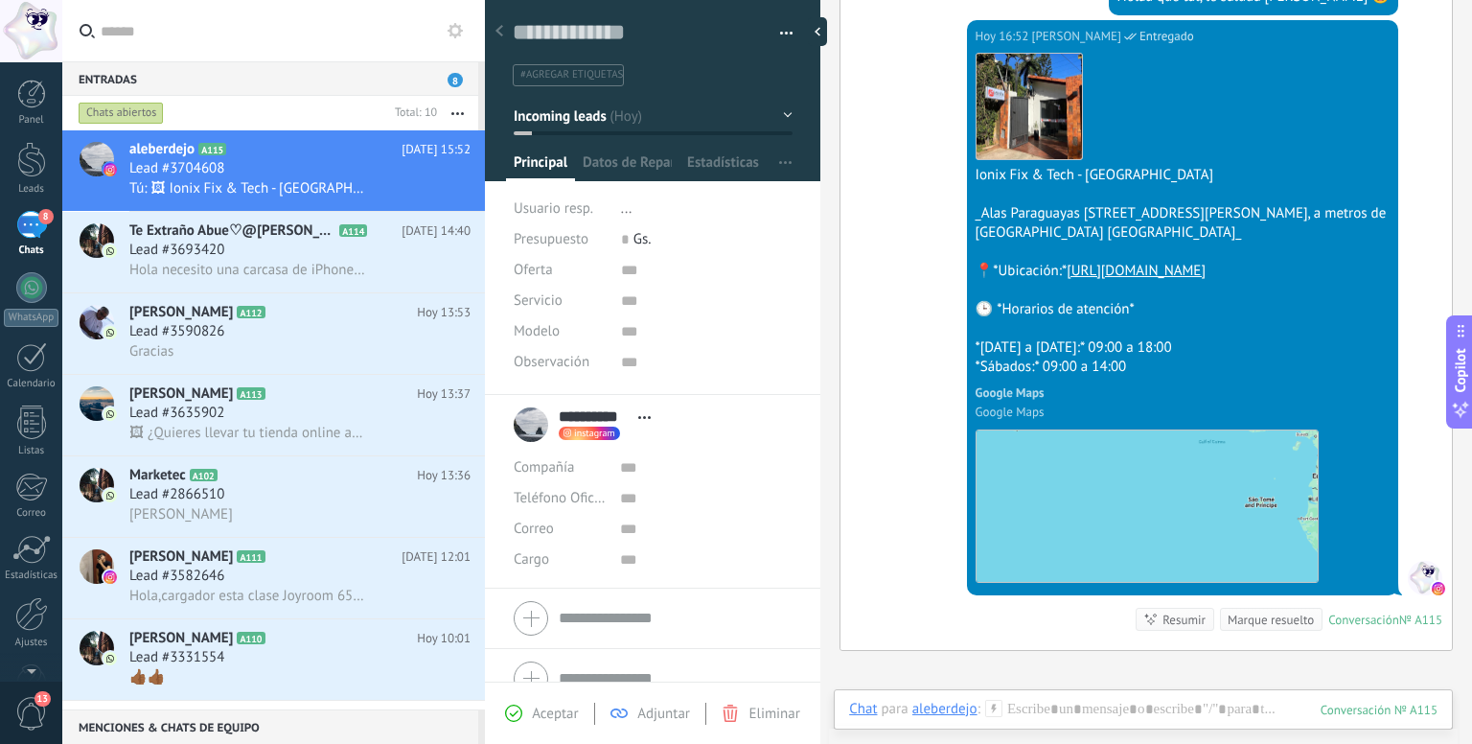
scroll to position [350, 0]
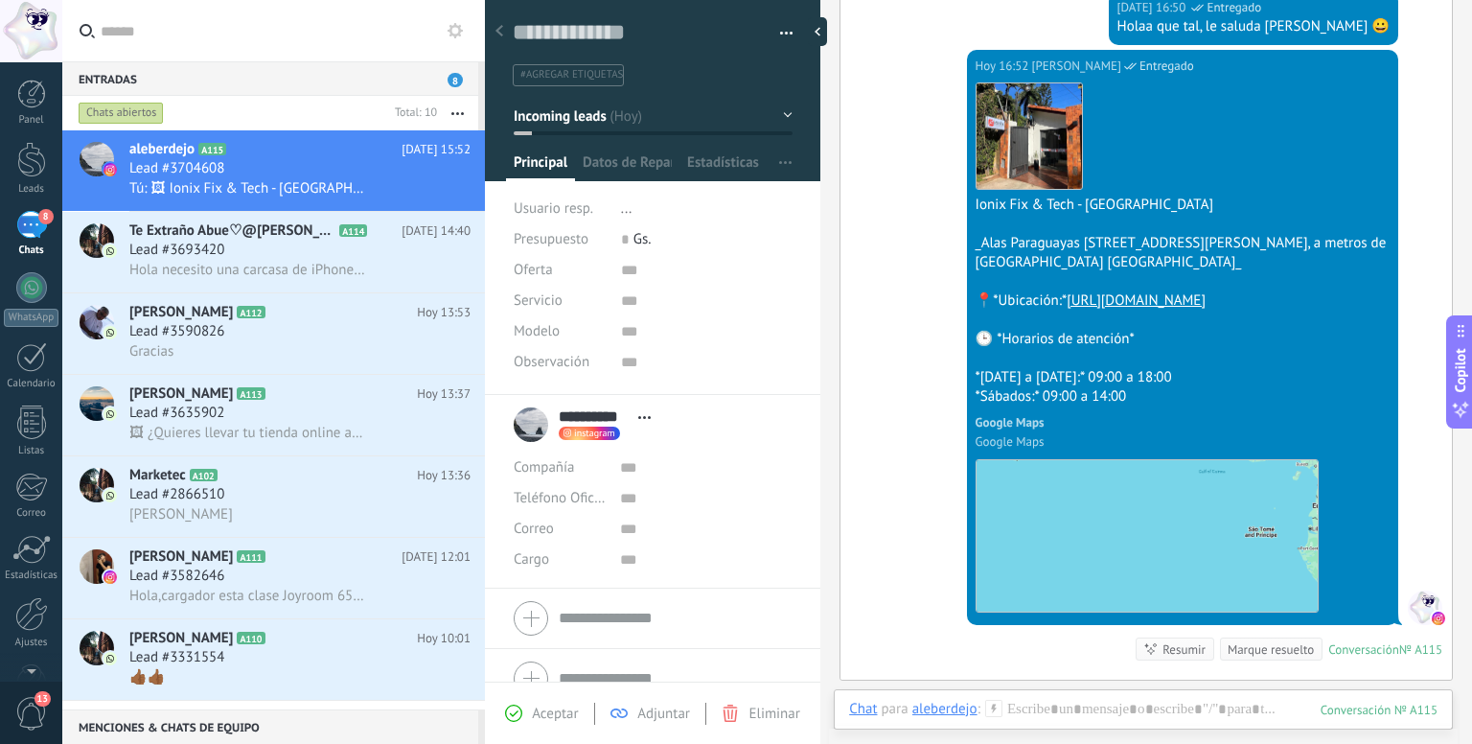
click at [1101, 302] on link "[URL][DOMAIN_NAME]" at bounding box center [1135, 300] width 139 height 18
click at [1200, 707] on div at bounding box center [1143, 727] width 588 height 57
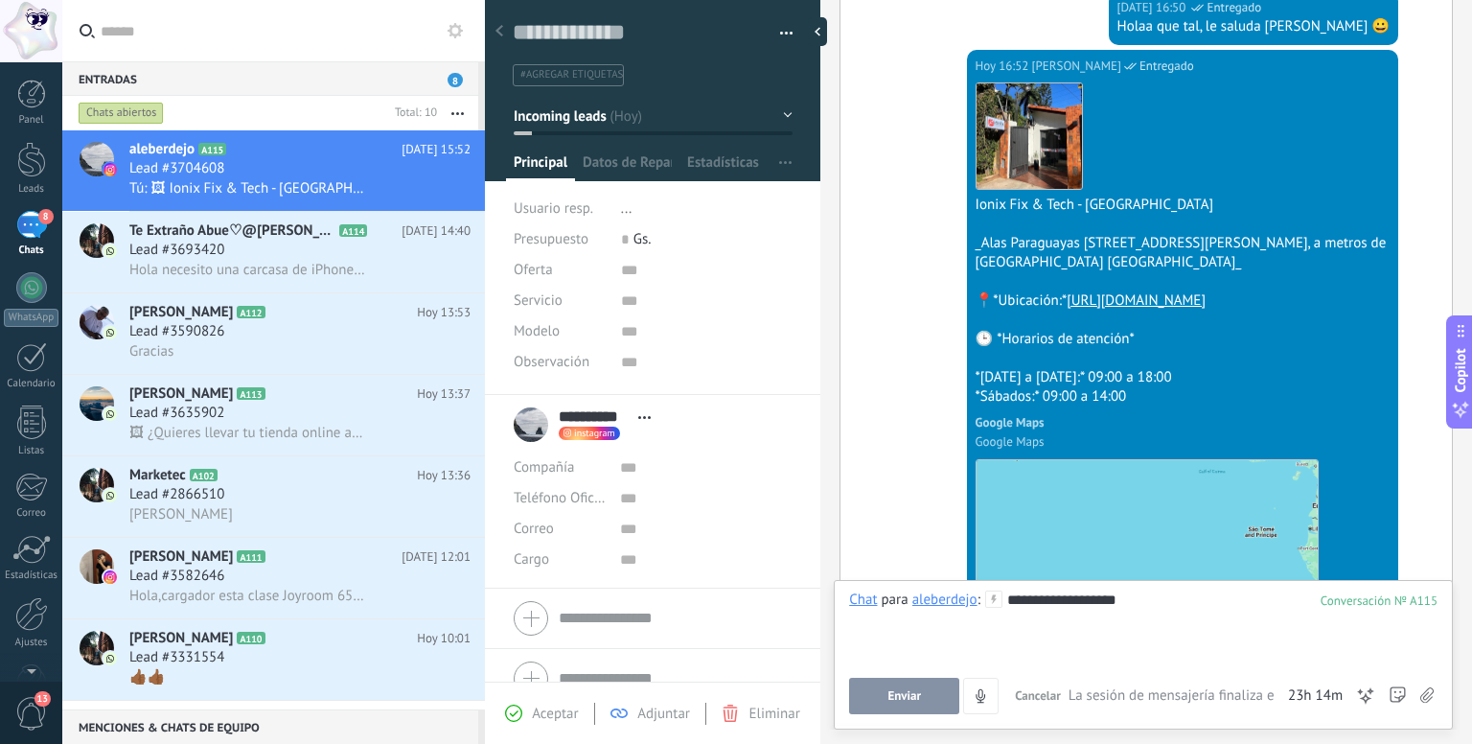
click at [1142, 609] on div "**********" at bounding box center [1143, 626] width 588 height 73
click at [1027, 625] on div "**********" at bounding box center [1143, 626] width 588 height 73
click at [893, 698] on span "Enviar" at bounding box center [904, 695] width 34 height 13
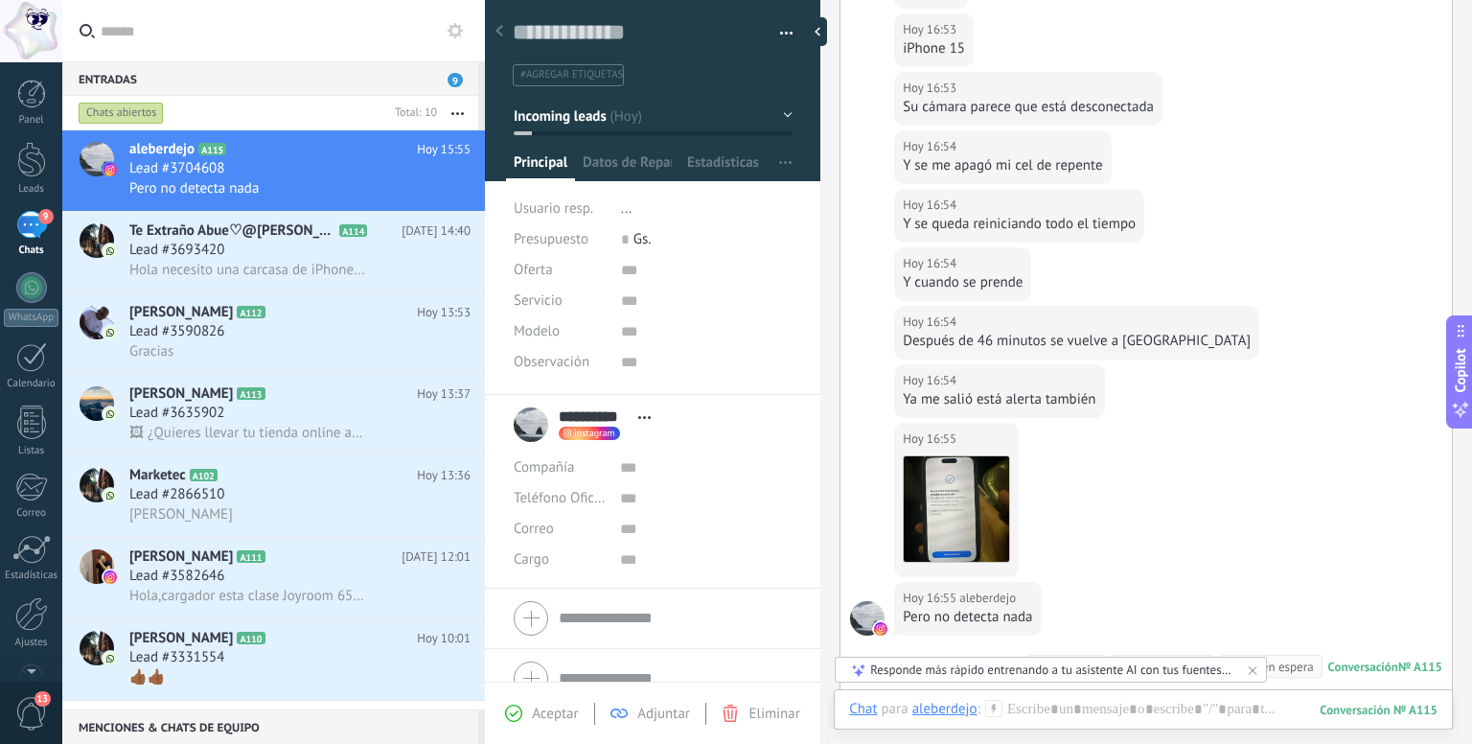
scroll to position [1114, 0]
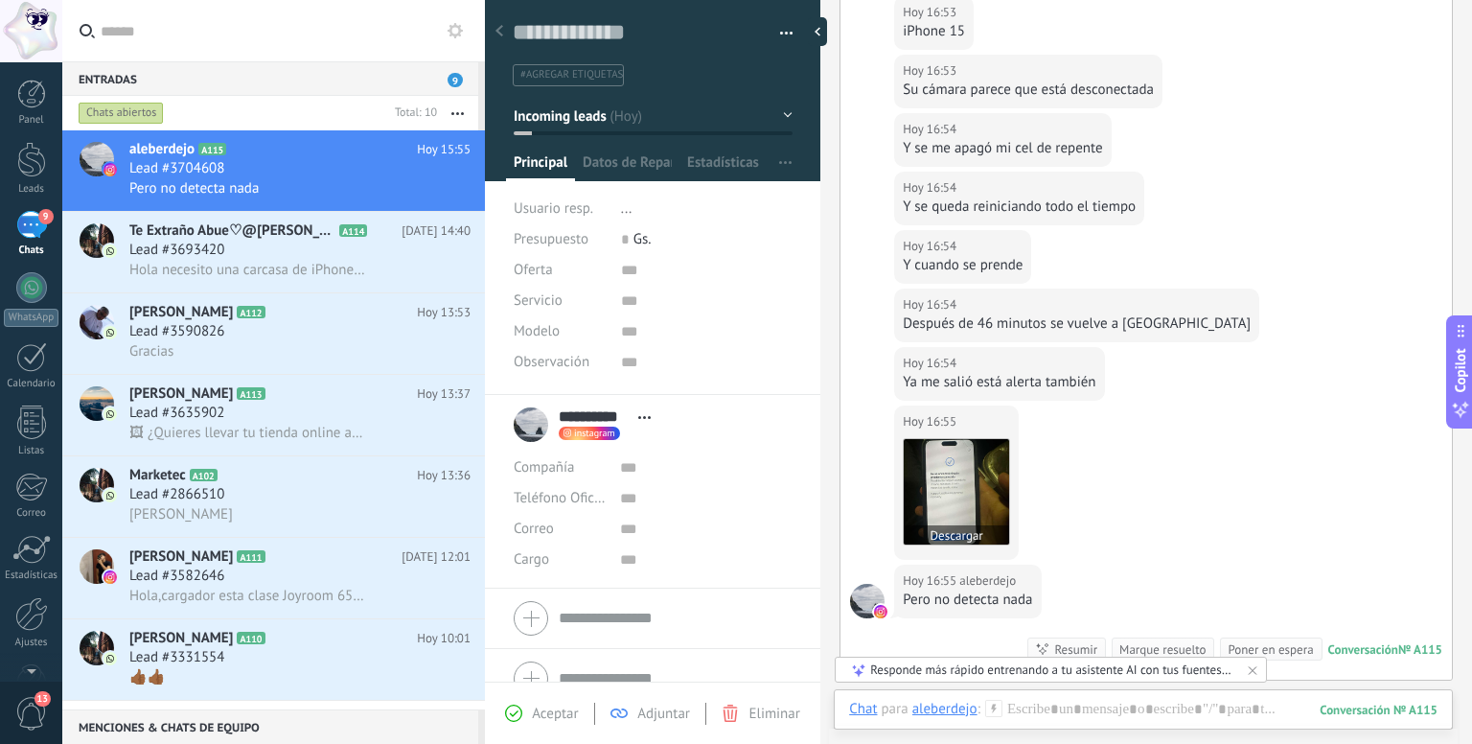
click at [979, 506] on img at bounding box center [956, 491] width 105 height 105
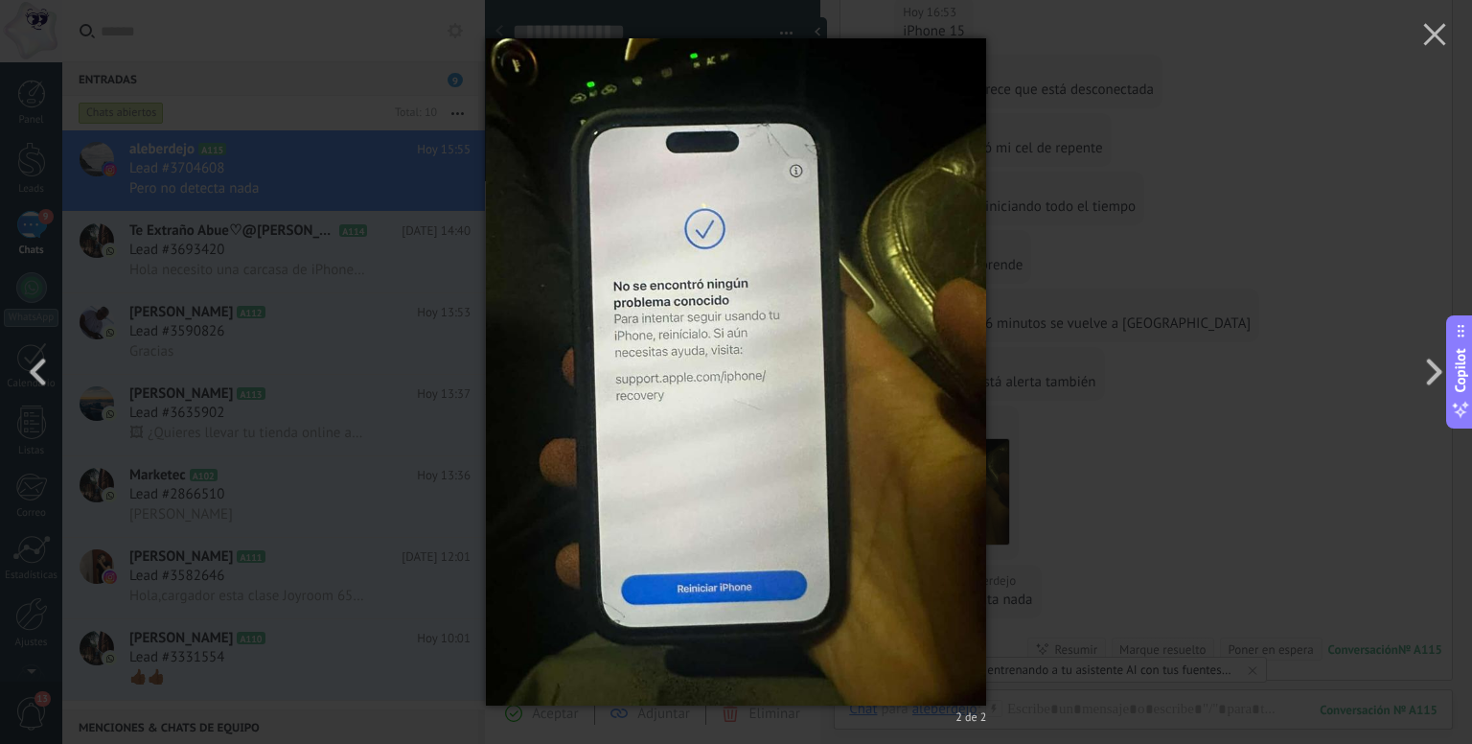
click at [1150, 495] on div "2 de 2" at bounding box center [736, 372] width 1472 height 744
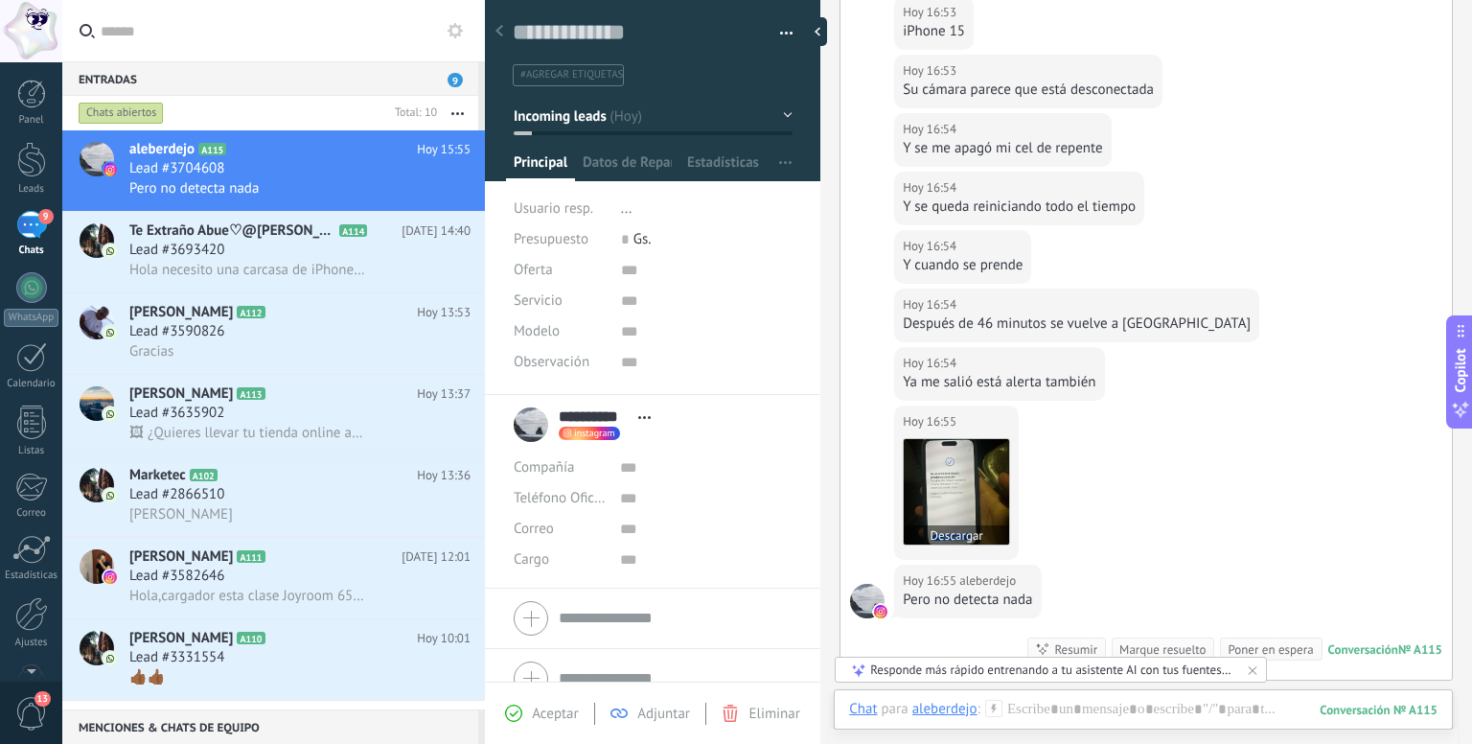
click at [995, 518] on img at bounding box center [956, 491] width 105 height 105
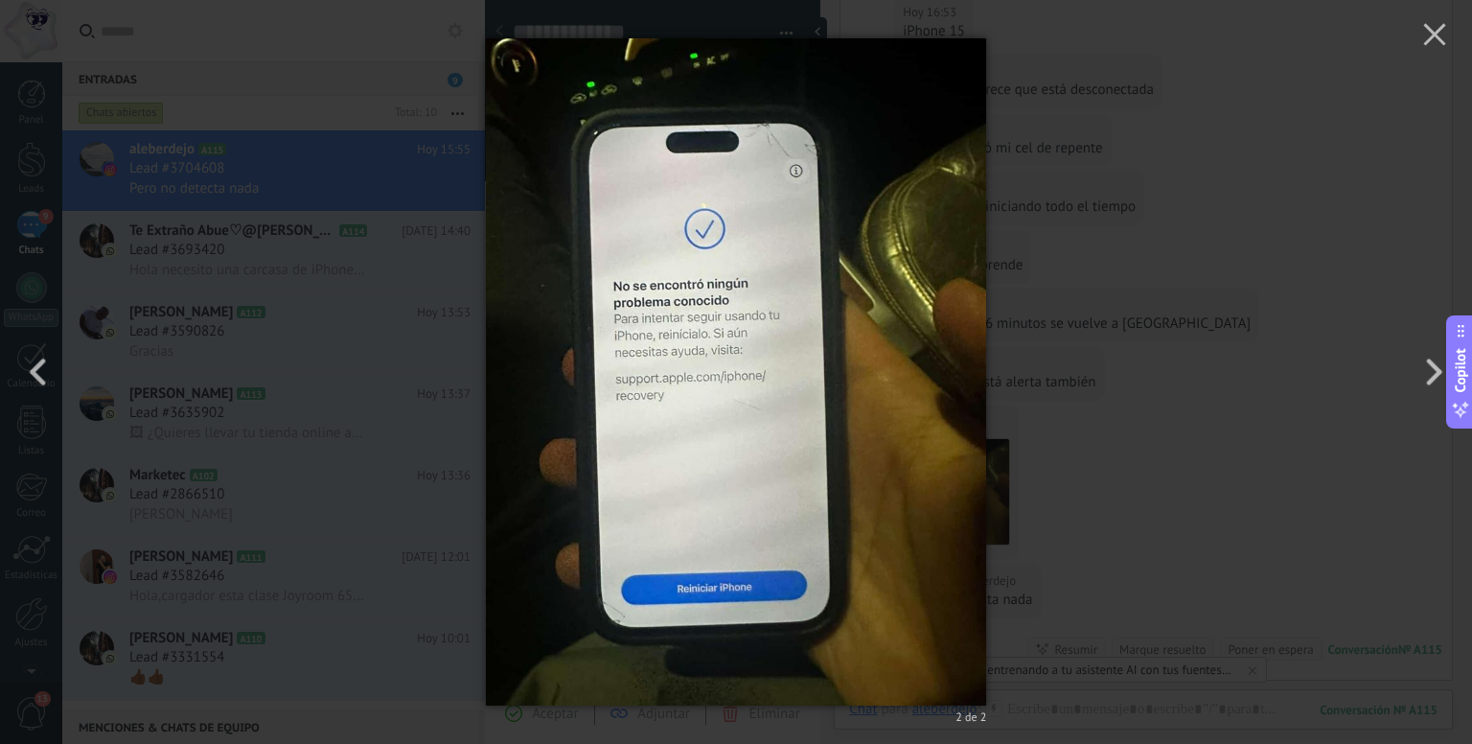
click at [1153, 477] on div "2 de 2" at bounding box center [736, 372] width 1472 height 744
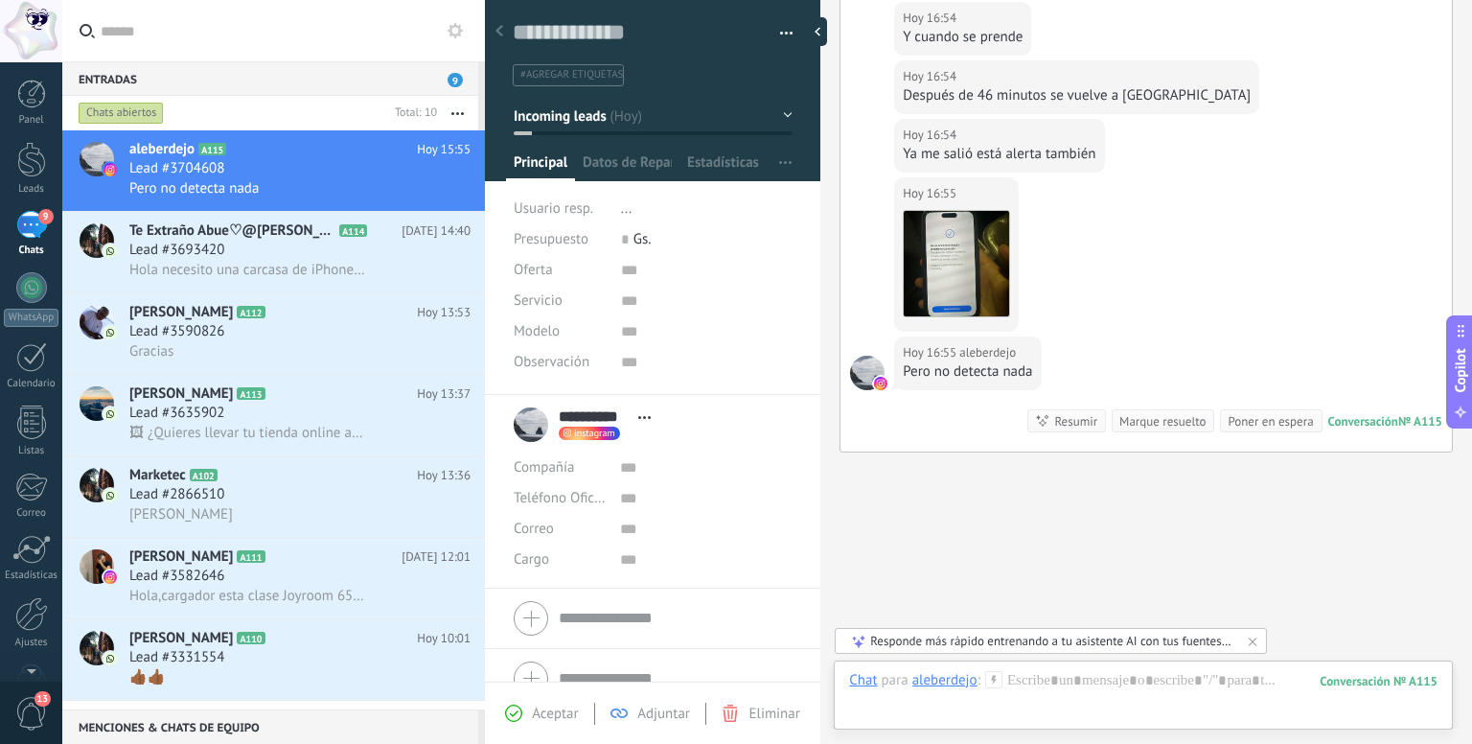
scroll to position [1402, 0]
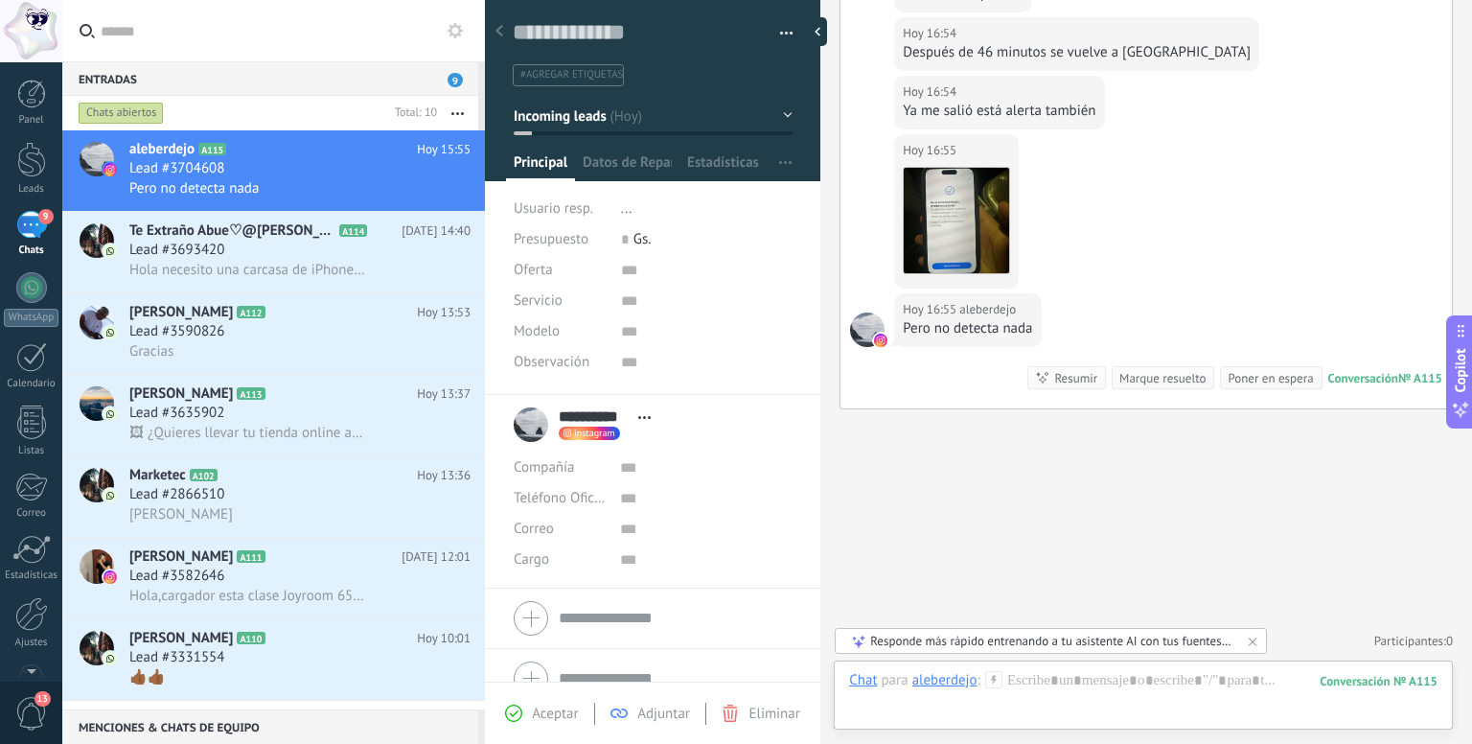
click at [991, 683] on icon at bounding box center [993, 679] width 17 height 17
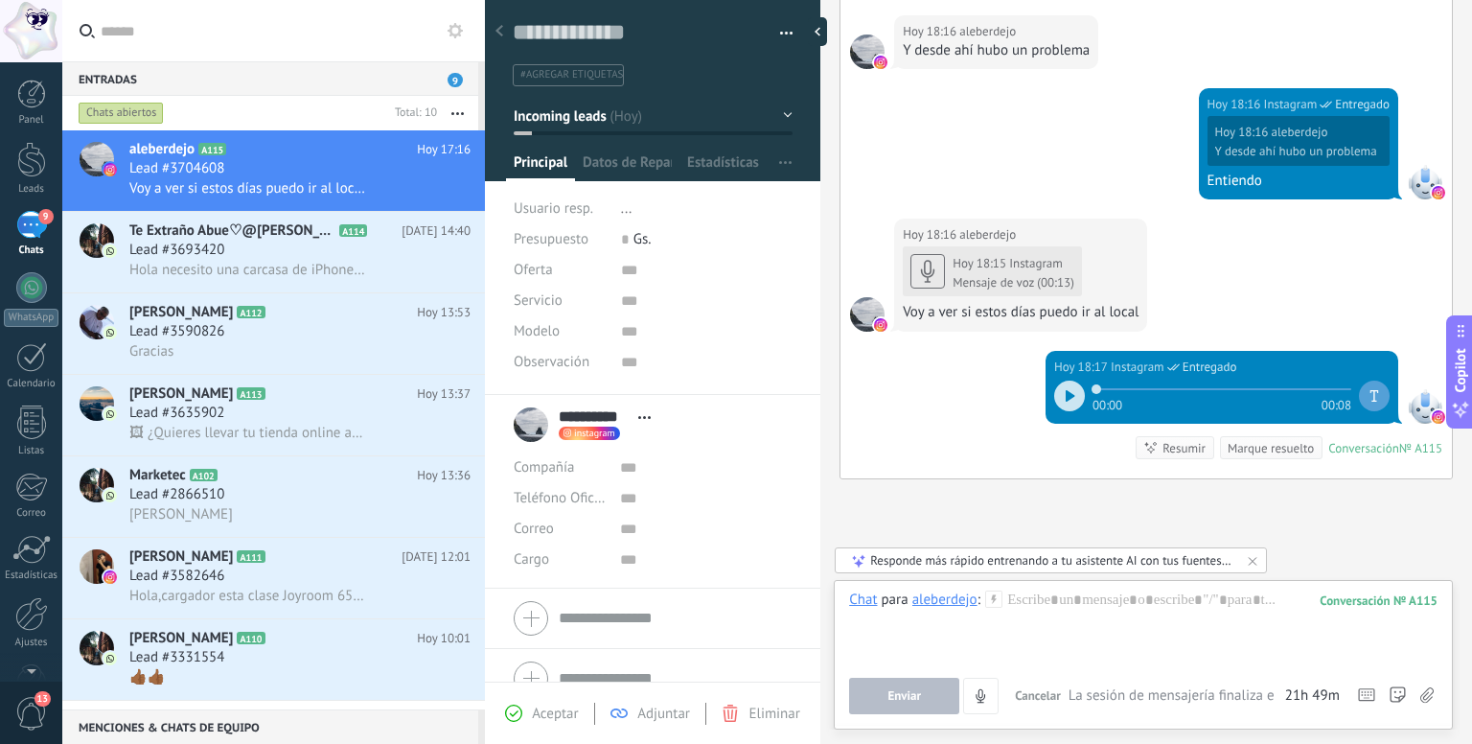
scroll to position [2294, 0]
